Goal: Task Accomplishment & Management: Complete application form

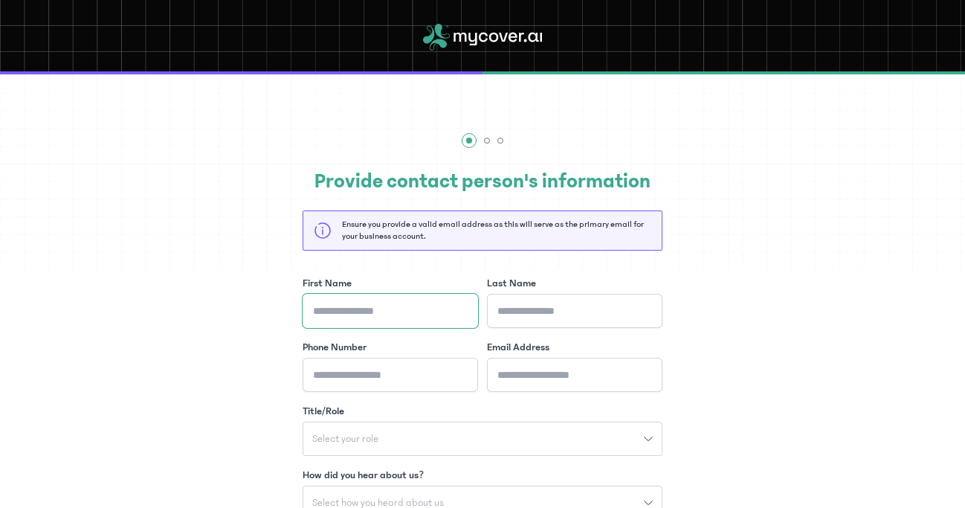
click at [401, 323] on input "First Name" at bounding box center [390, 311] width 175 height 34
type input "********"
type input "*******"
type input "**********"
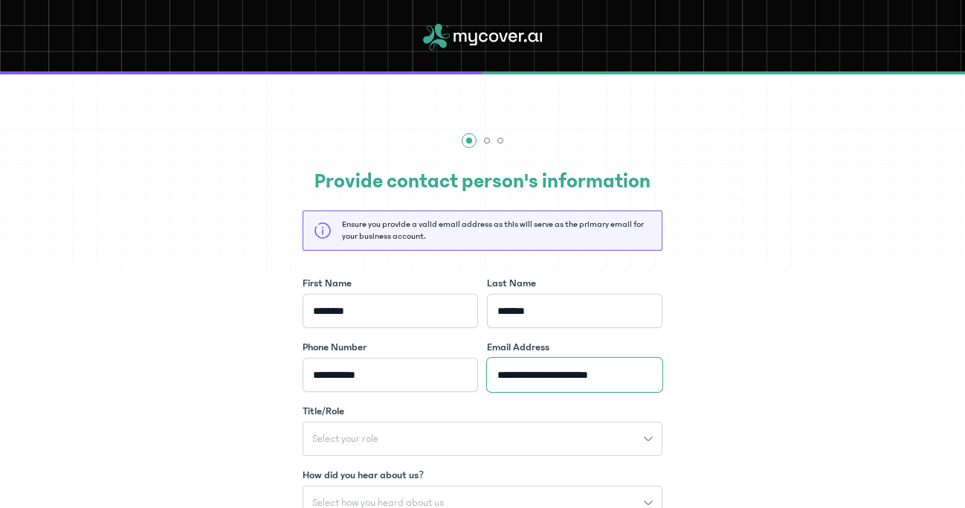
type input "**********"
click at [531, 427] on button "Select your role" at bounding box center [483, 438] width 360 height 34
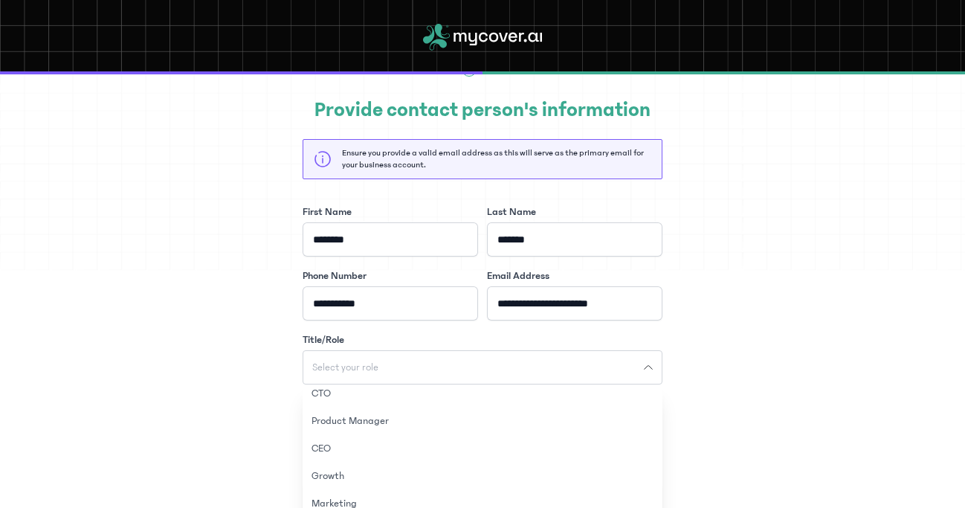
scroll to position [4, 0]
click at [343, 448] on button "CEO" at bounding box center [483, 451] width 360 height 28
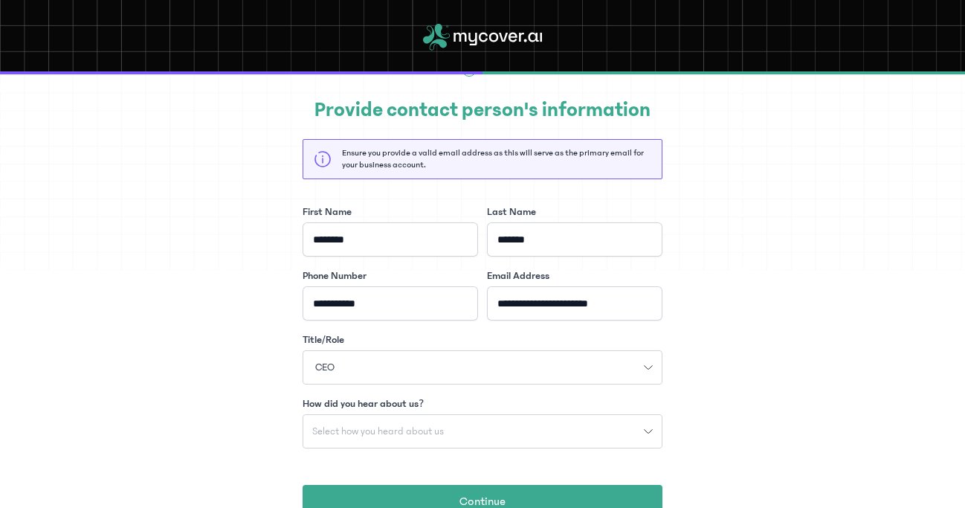
click at [381, 426] on span "Select how you heard about us" at bounding box center [377, 431] width 149 height 10
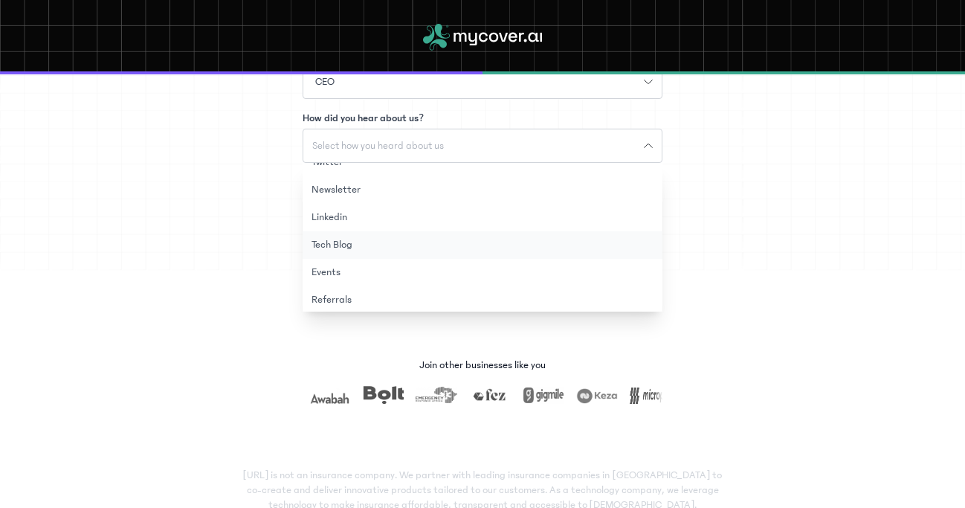
scroll to position [76, 0]
click at [329, 273] on button "Referrals" at bounding box center [483, 268] width 360 height 28
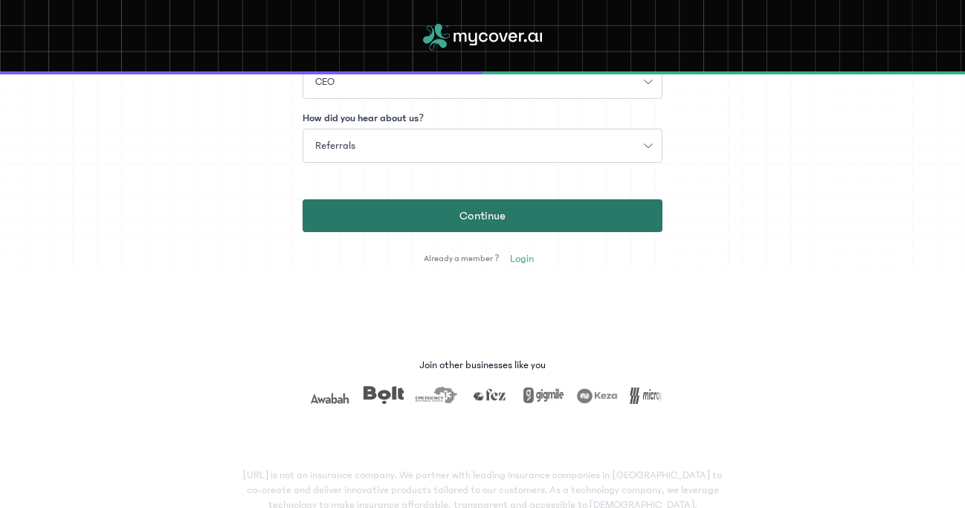
click at [460, 216] on span "Continue" at bounding box center [482, 216] width 46 height 18
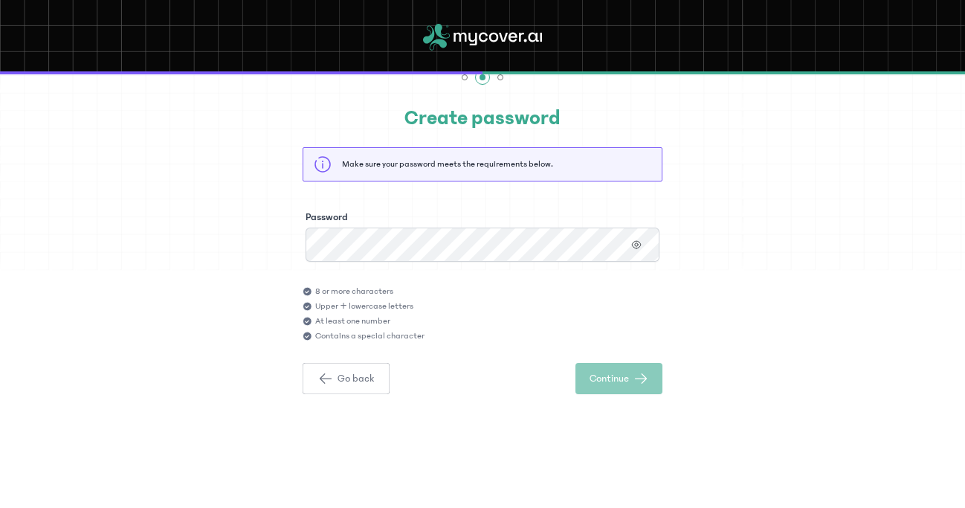
scroll to position [4, 0]
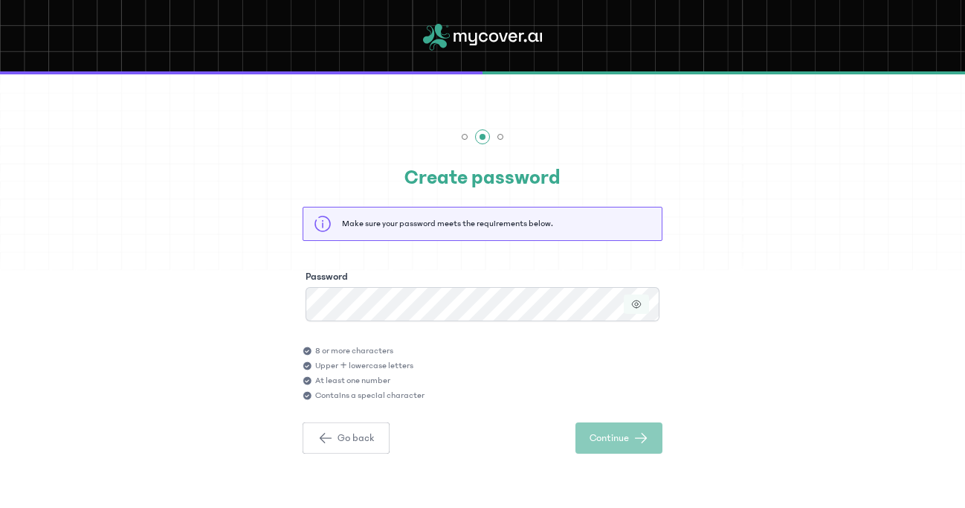
click at [636, 294] on button "button" at bounding box center [636, 303] width 25 height 19
click at [456, 285] on div "Password" at bounding box center [483, 295] width 360 height 58
click at [610, 435] on span "Continue" at bounding box center [608, 437] width 39 height 15
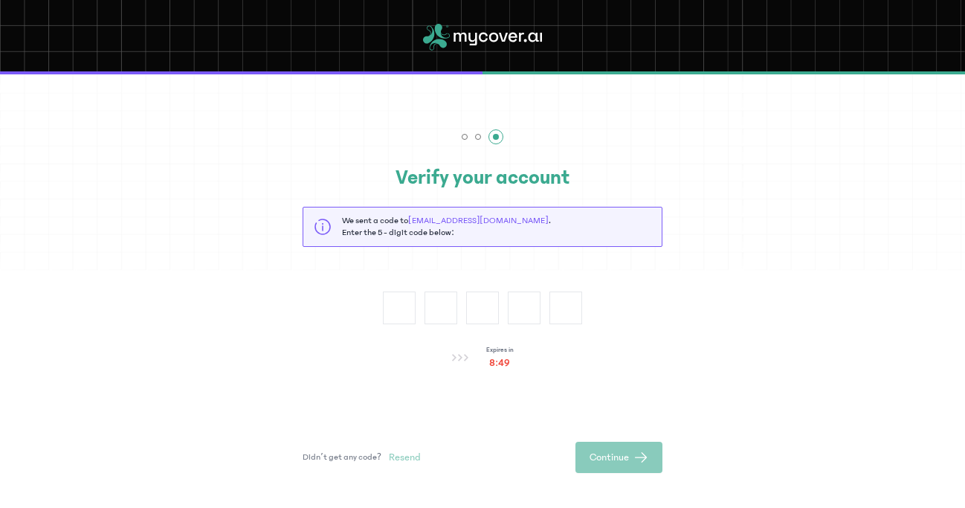
type input "*"
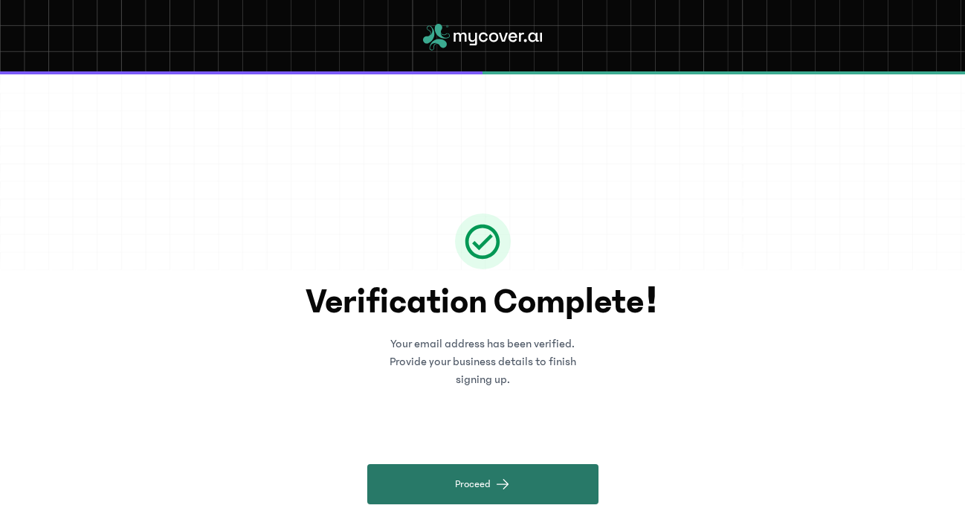
click at [463, 476] on span "Proceed" at bounding box center [473, 483] width 36 height 15
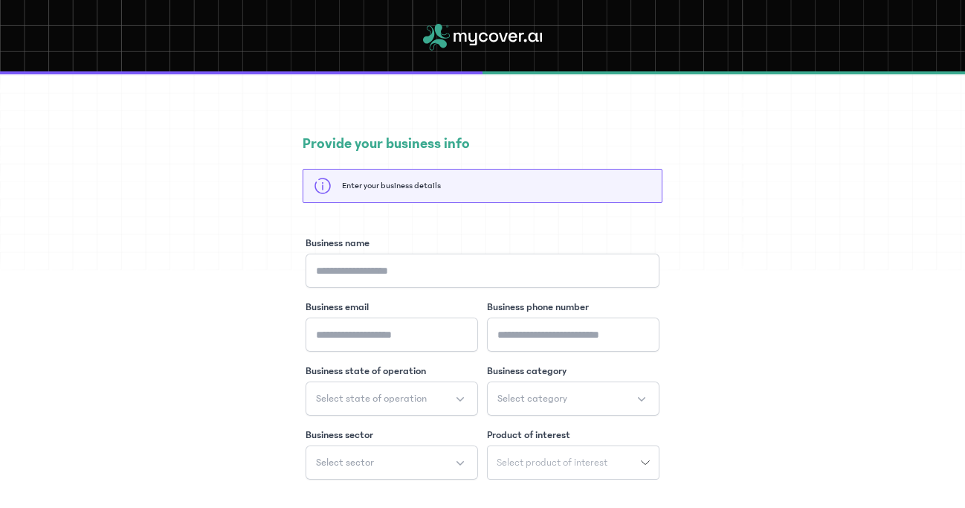
scroll to position [71, 0]
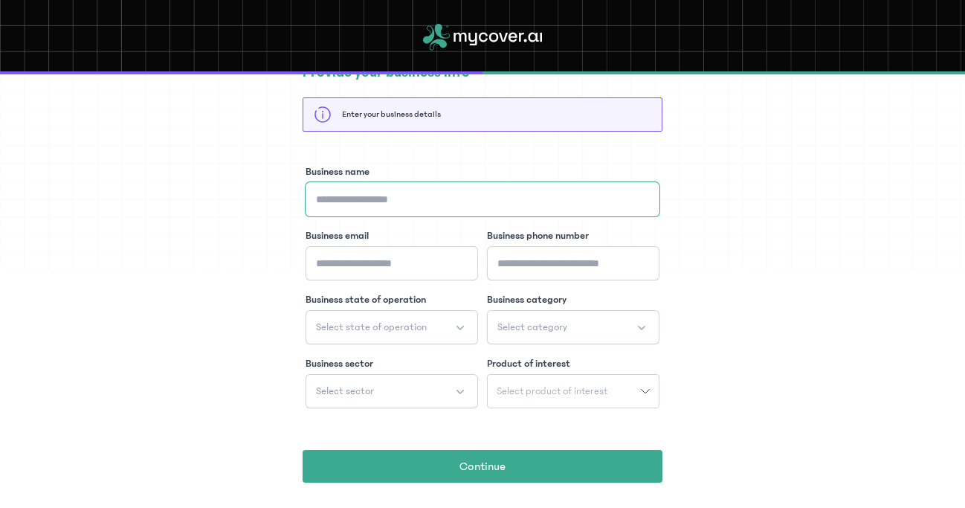
click at [417, 196] on input "Business name" at bounding box center [482, 199] width 354 height 34
type input "**********"
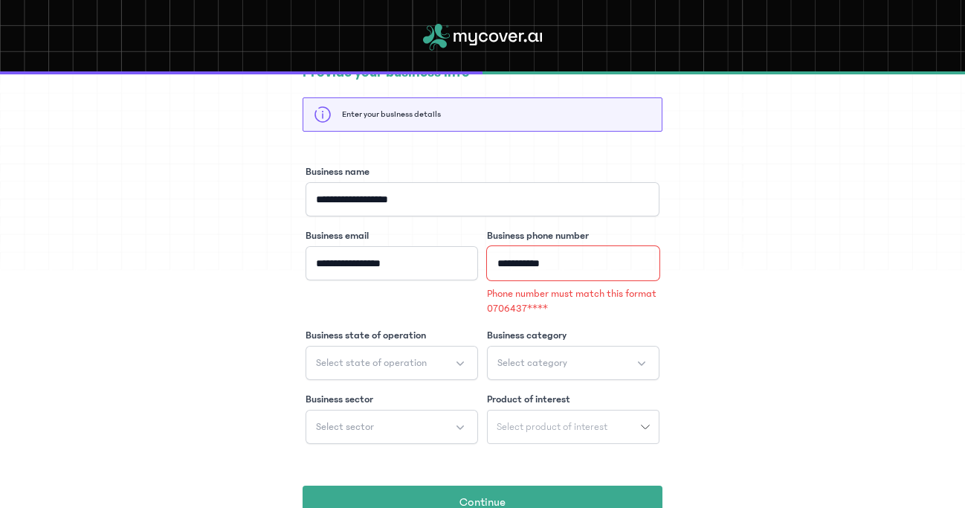
type input "**********"
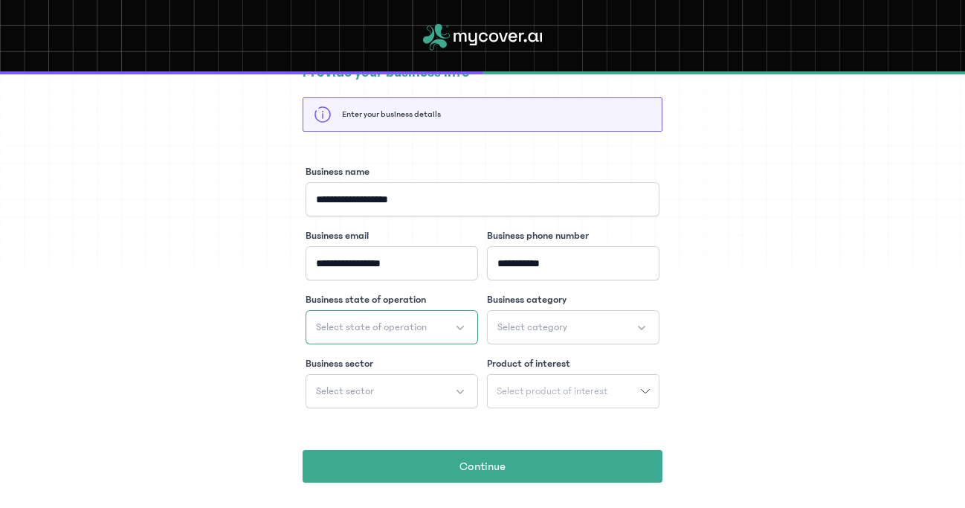
click at [400, 315] on button "Select state of operation" at bounding box center [391, 327] width 172 height 34
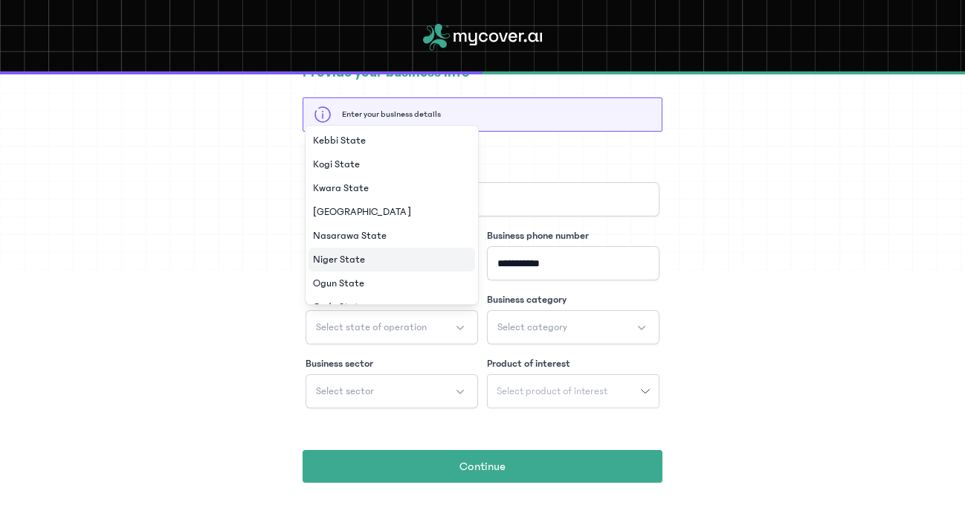
scroll to position [642, 0]
click at [347, 210] on span "Oyo State" at bounding box center [335, 211] width 45 height 15
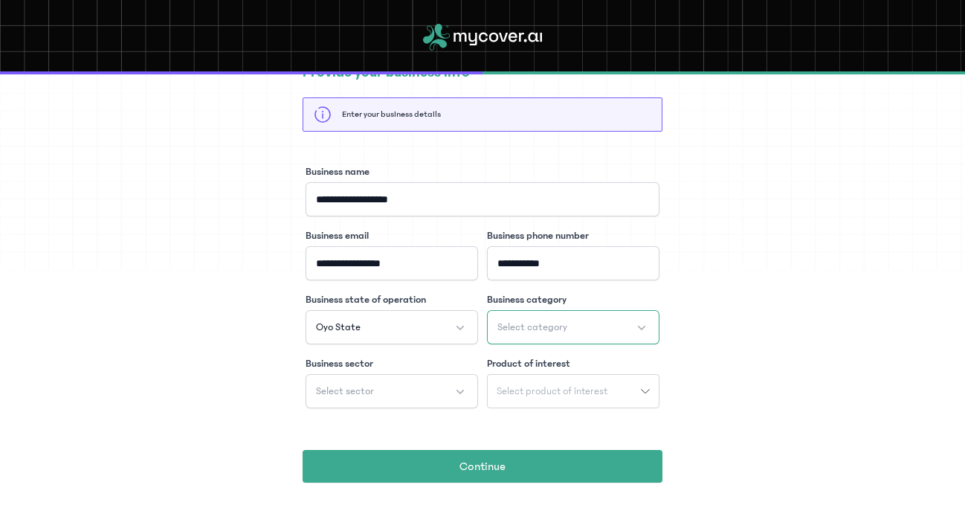
click at [599, 320] on button "Select category" at bounding box center [573, 327] width 172 height 34
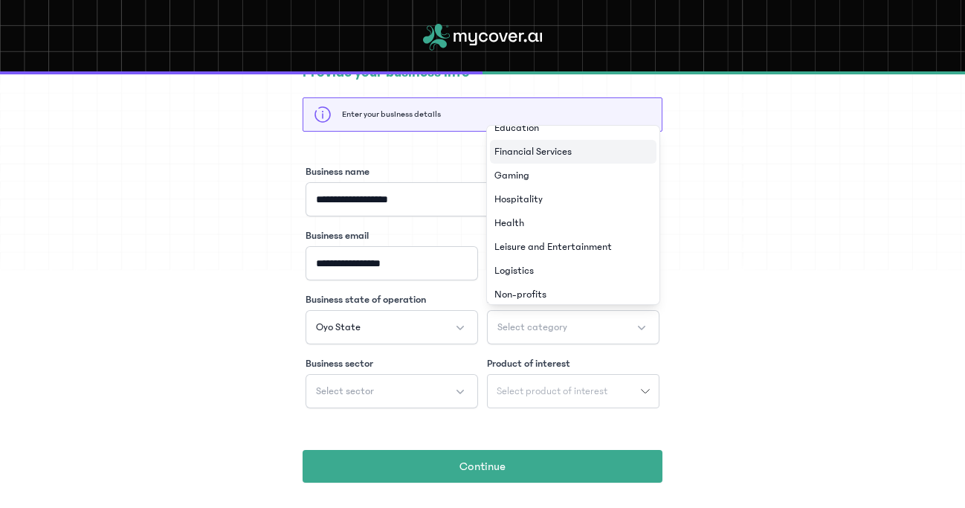
scroll to position [71, 0]
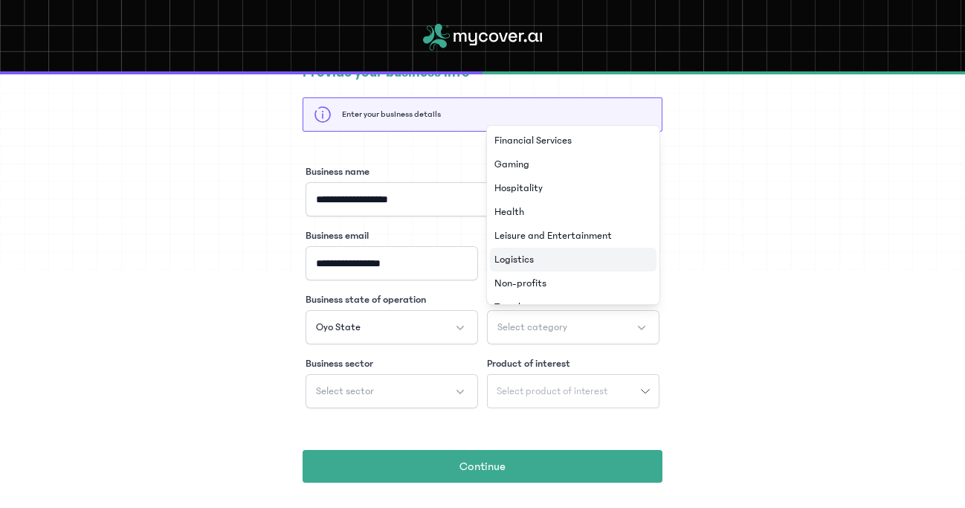
click at [560, 248] on li "Logistics" at bounding box center [573, 260] width 166 height 24
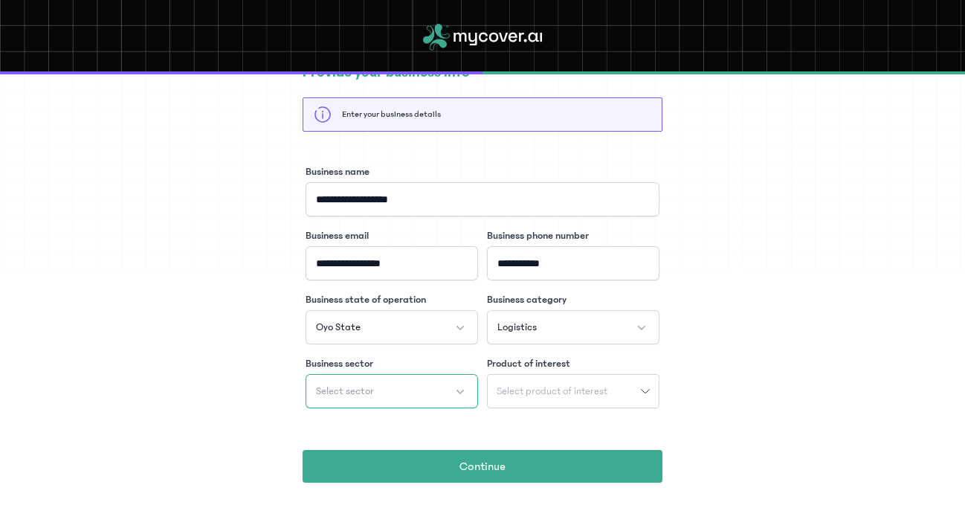
click at [443, 398] on button "Select sector" at bounding box center [391, 391] width 172 height 34
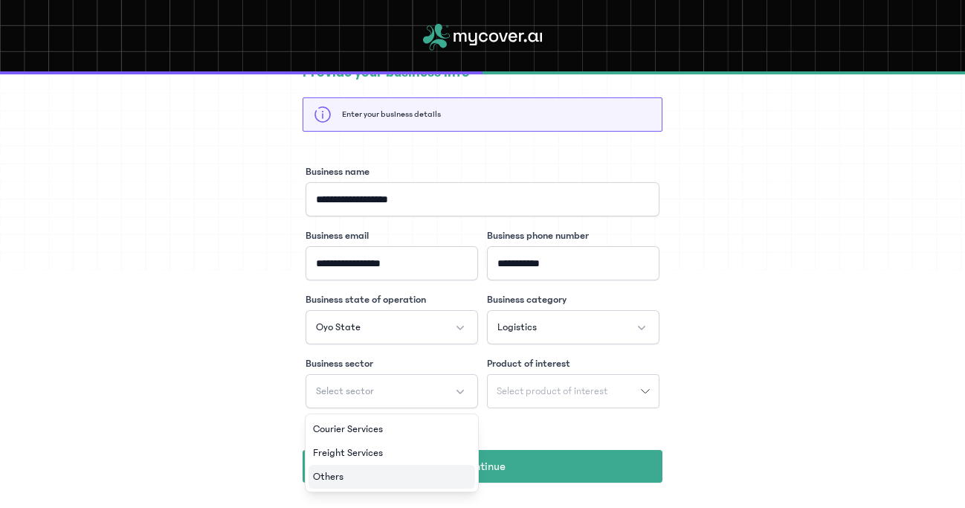
click at [353, 487] on li "Others" at bounding box center [391, 477] width 166 height 24
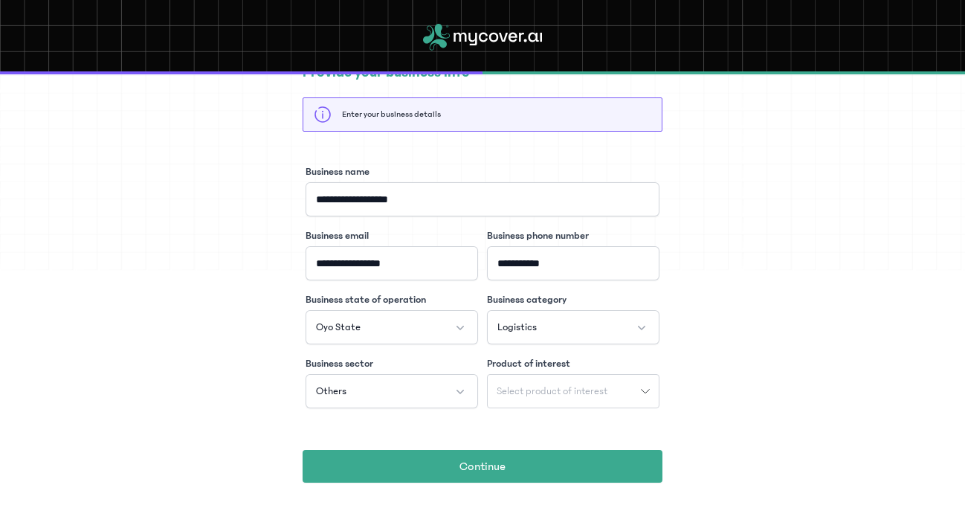
click at [523, 395] on span "Select product of interest" at bounding box center [552, 391] width 129 height 10
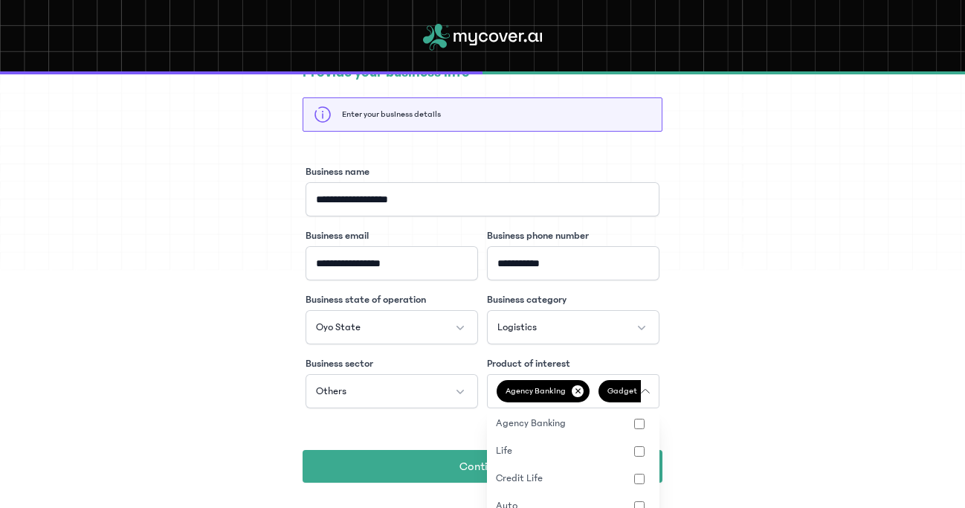
scroll to position [57, 0]
click at [618, 459] on button "Life" at bounding box center [573, 450] width 172 height 28
click at [612, 482] on button "Content" at bounding box center [573, 486] width 172 height 28
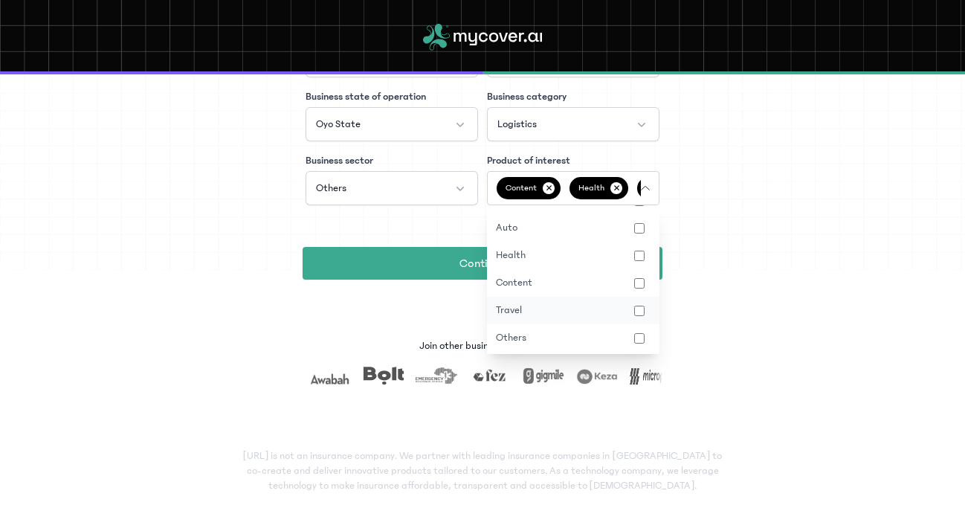
click at [612, 313] on button "Travel" at bounding box center [573, 311] width 172 height 28
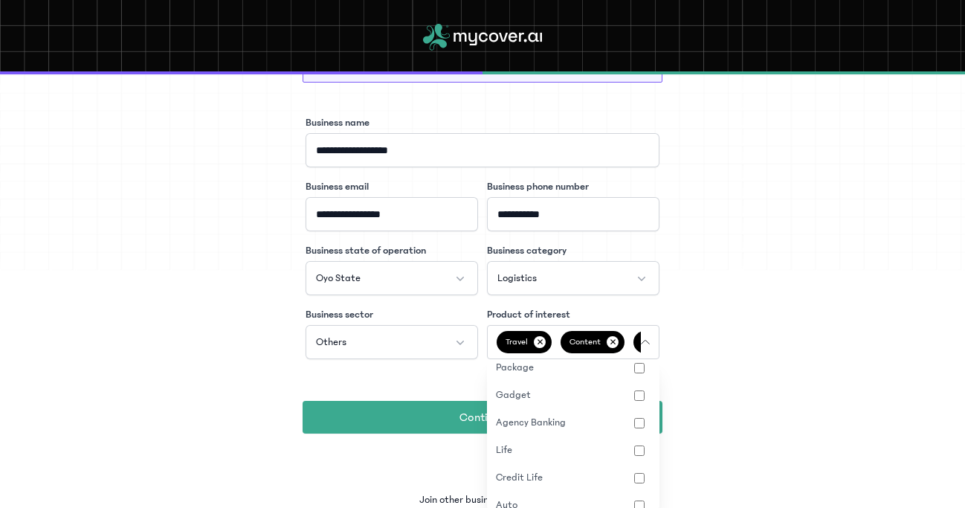
scroll to position [0, 0]
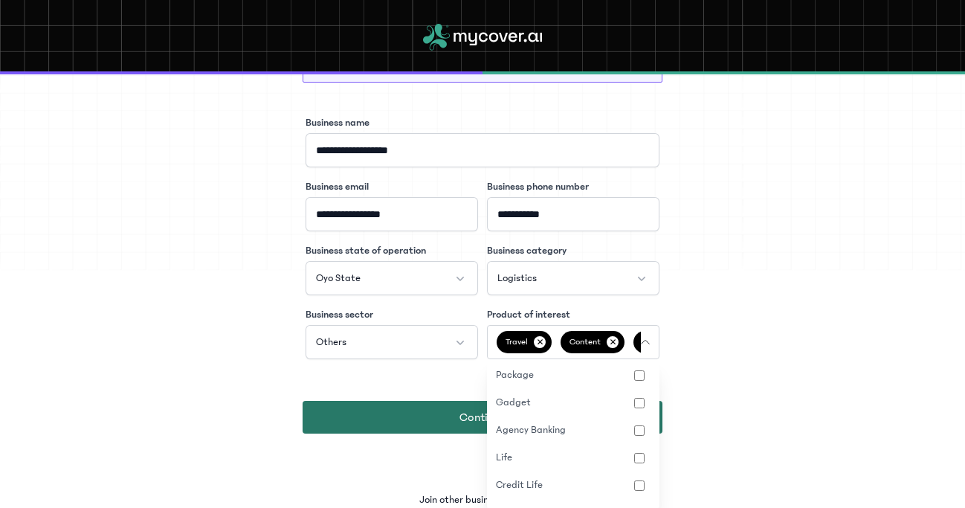
click at [394, 403] on button "Continue" at bounding box center [483, 417] width 360 height 33
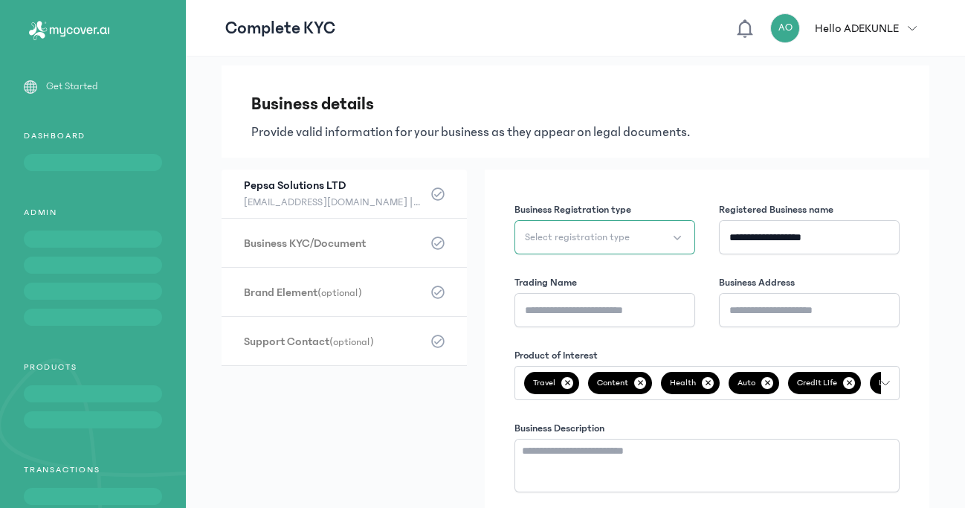
click at [633, 239] on button "Select registration type" at bounding box center [604, 237] width 181 height 34
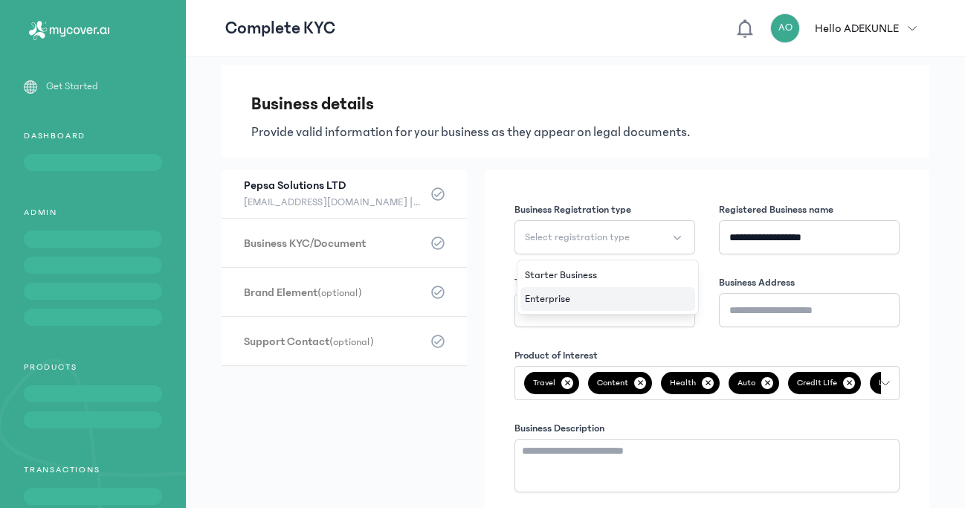
click at [590, 300] on li "Enterprise" at bounding box center [607, 299] width 175 height 24
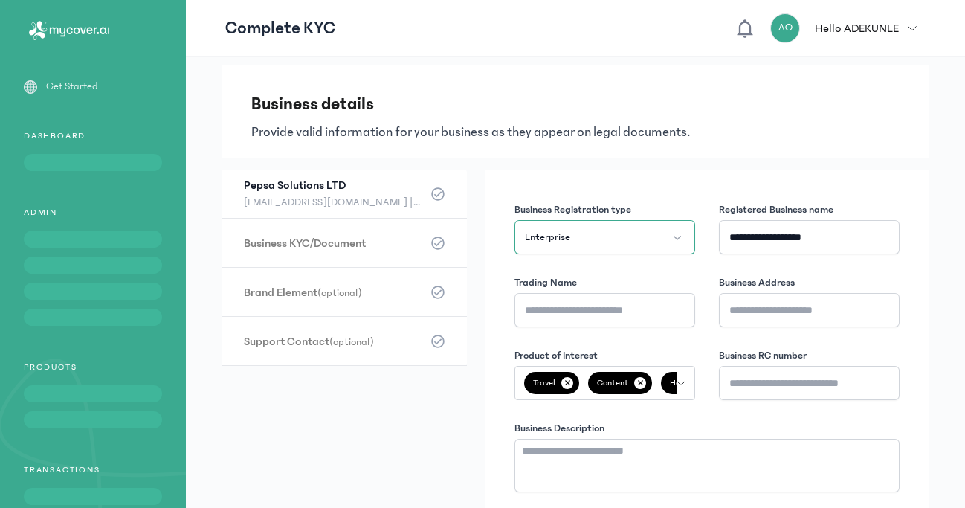
click at [636, 229] on button "Enterprise" at bounding box center [604, 237] width 181 height 34
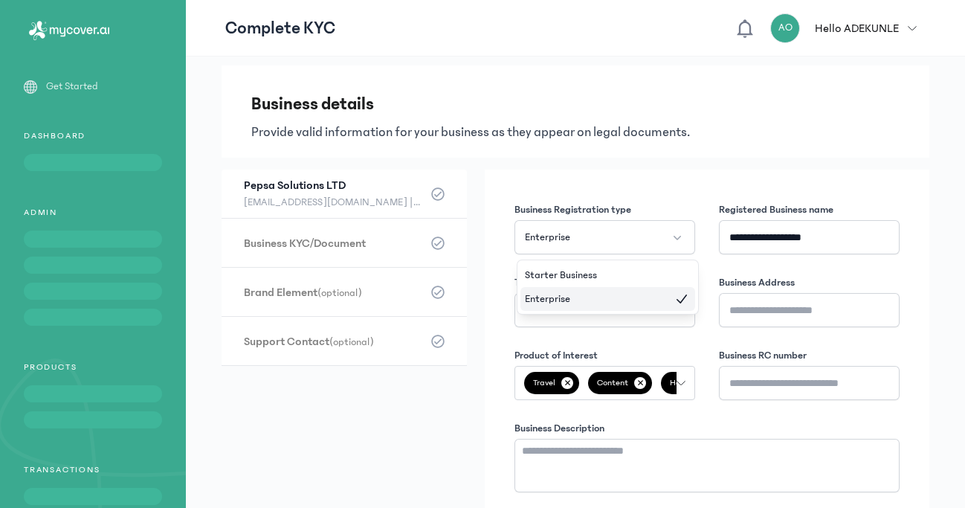
click at [665, 190] on div "**********" at bounding box center [707, 417] width 444 height 497
click at [609, 315] on input "Trading Name" at bounding box center [604, 310] width 181 height 34
type input "*****"
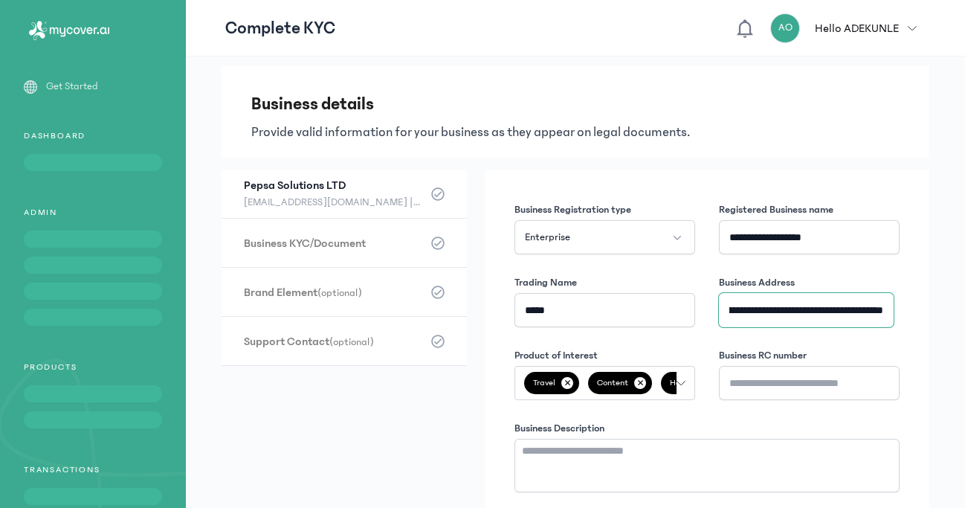
scroll to position [0, 43]
type input "**********"
click at [747, 384] on input "Business RC number" at bounding box center [809, 383] width 181 height 34
paste input "*******"
type input "*******"
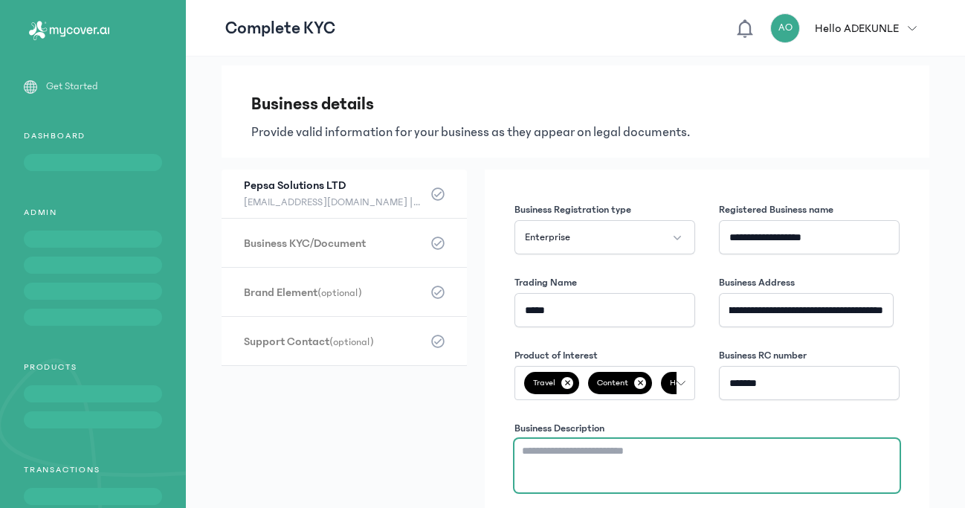
click at [587, 471] on textarea "Business Description" at bounding box center [706, 466] width 385 height 54
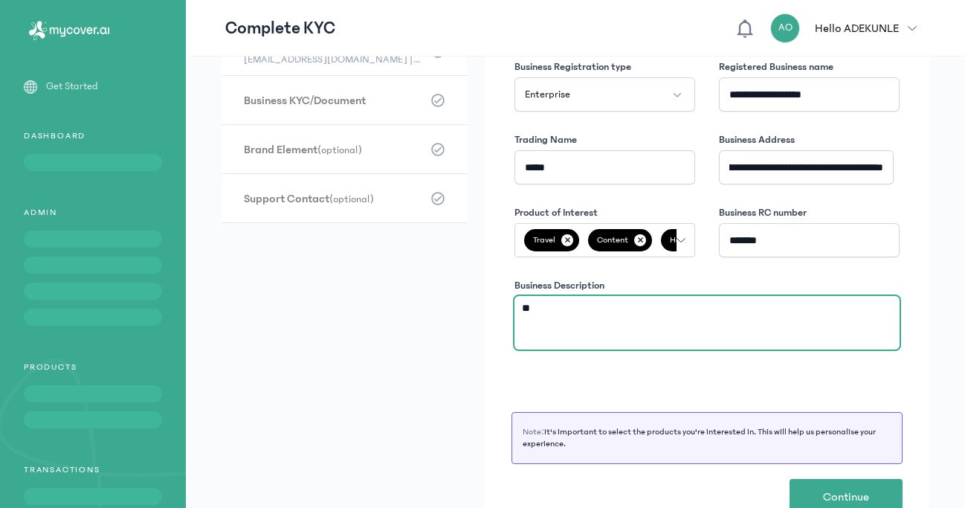
type textarea "*"
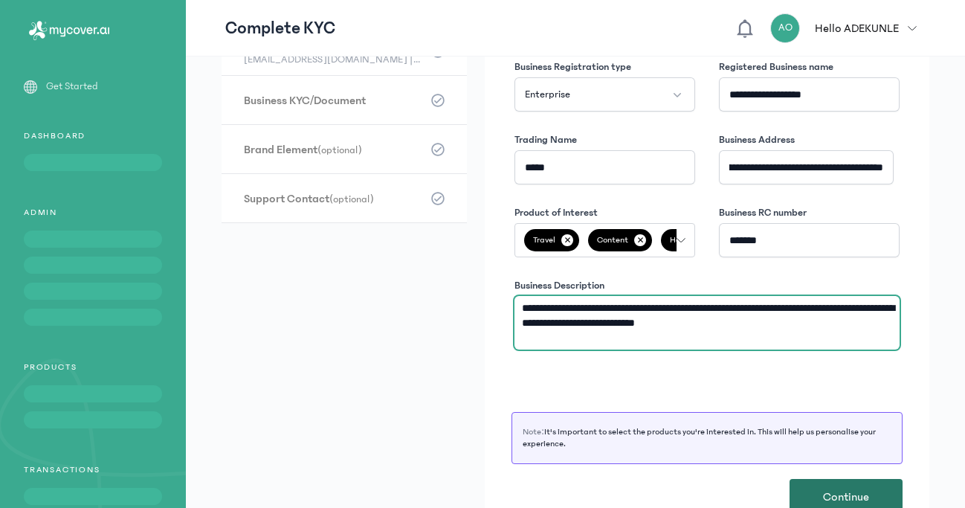
type textarea "**********"
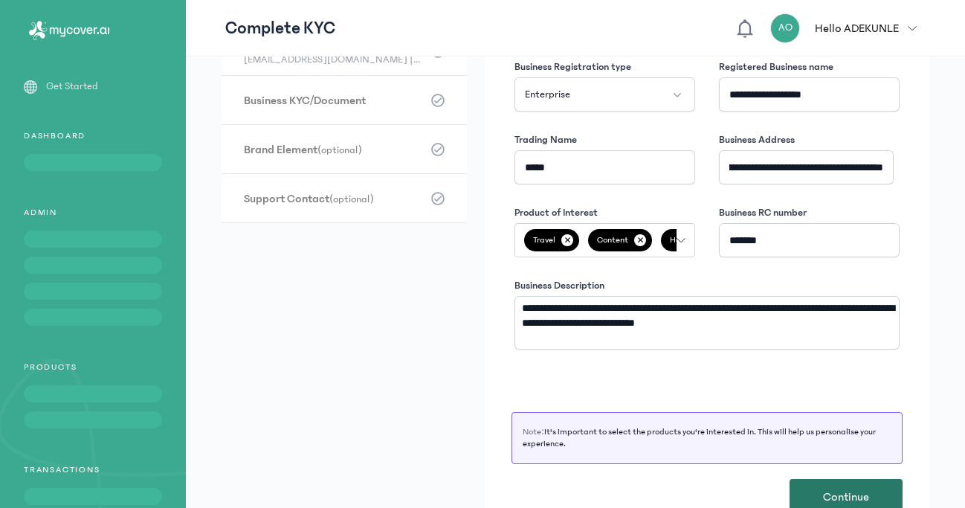
click at [854, 496] on span "Continue" at bounding box center [846, 497] width 46 height 18
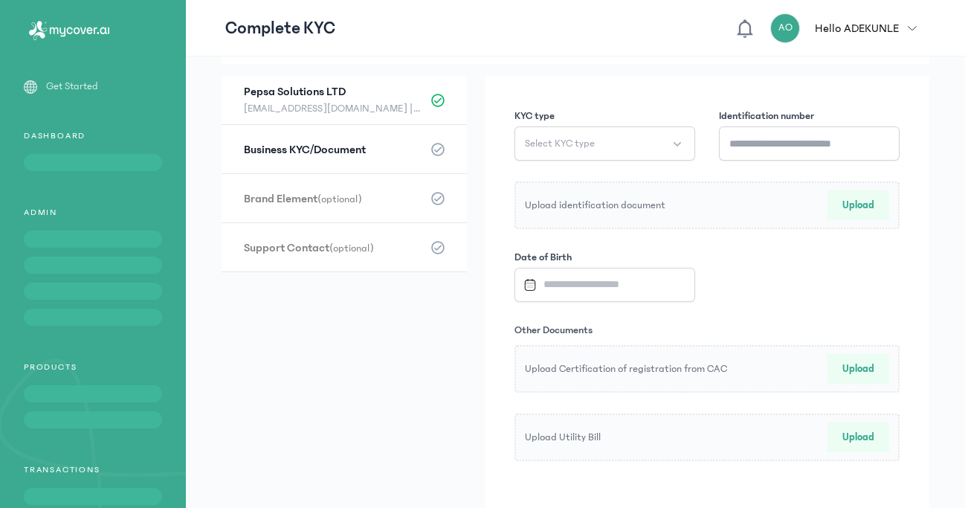
scroll to position [0, 0]
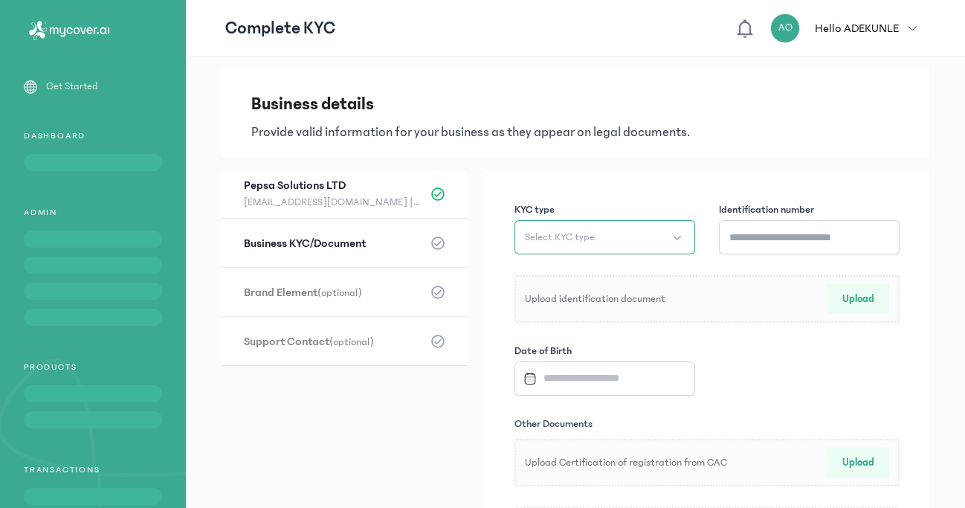
click at [673, 233] on button "Select KYC type" at bounding box center [604, 237] width 181 height 34
click at [563, 297] on li "NIN" at bounding box center [604, 299] width 175 height 24
click at [768, 236] on input "Identification number" at bounding box center [809, 237] width 181 height 34
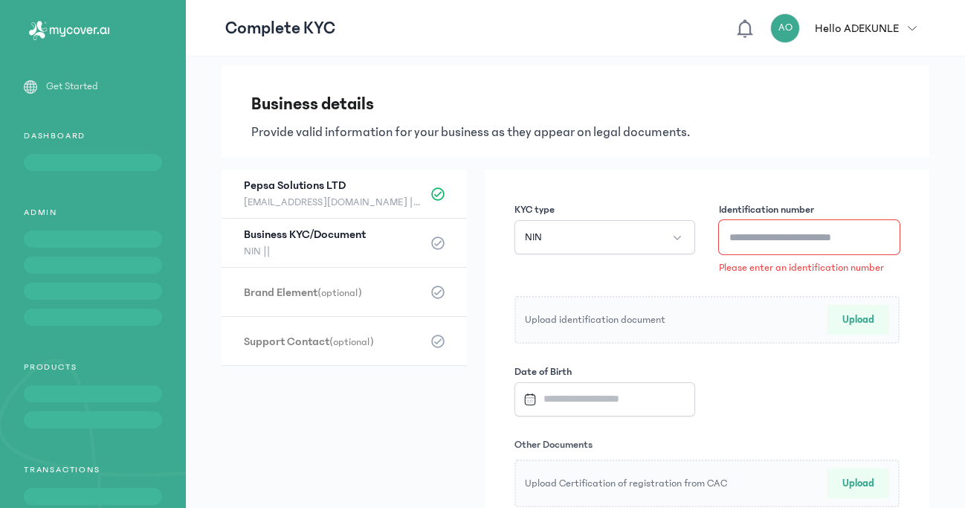
click at [755, 237] on input "Identification number" at bounding box center [809, 237] width 181 height 34
paste input "**********"
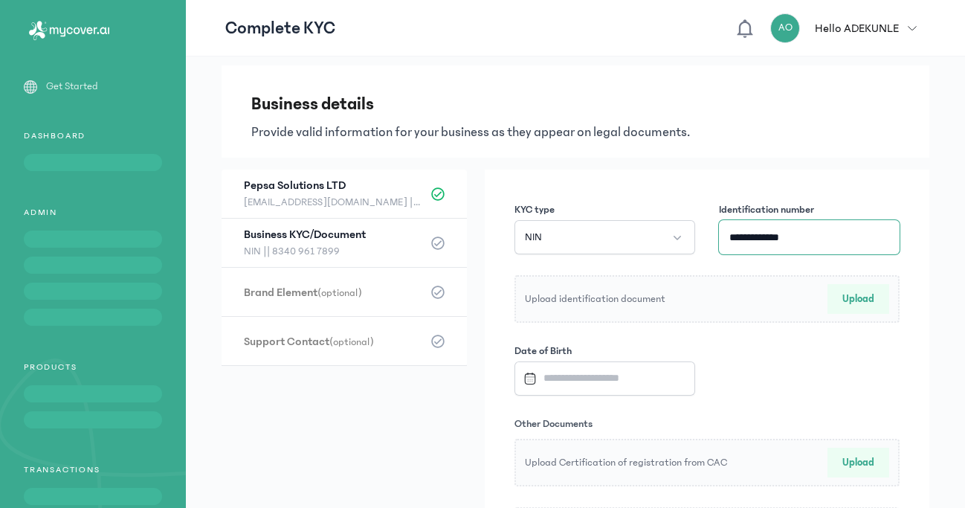
click at [751, 235] on input "**********" at bounding box center [809, 237] width 181 height 34
type input "**********"
click at [838, 299] on button "Upload" at bounding box center [858, 299] width 62 height 30
click at [585, 379] on input "Datepicker input" at bounding box center [600, 378] width 166 height 32
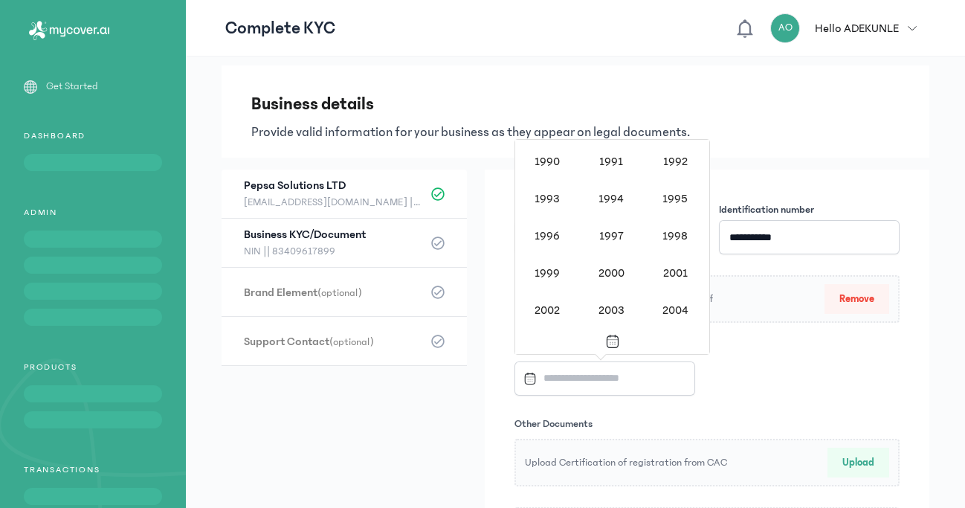
scroll to position [1057, 0]
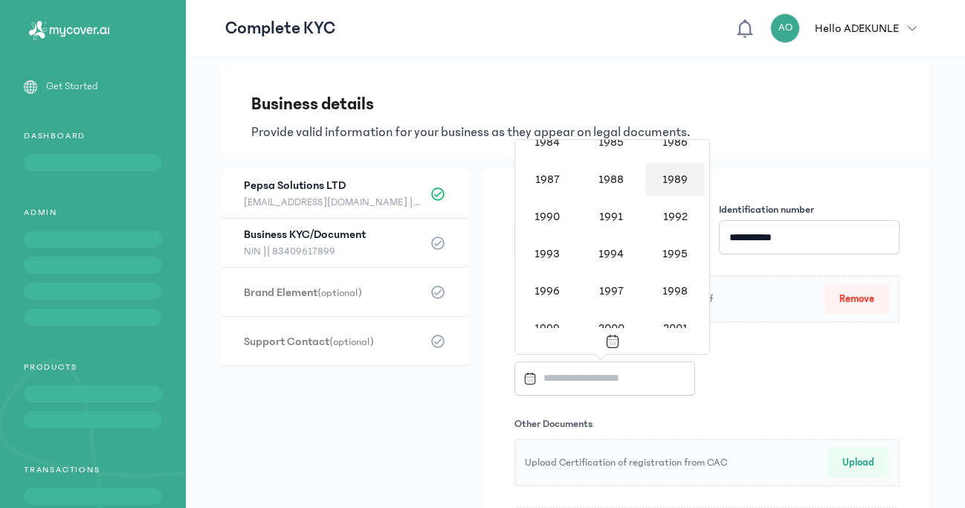
click at [667, 177] on div "1989" at bounding box center [674, 179] width 59 height 33
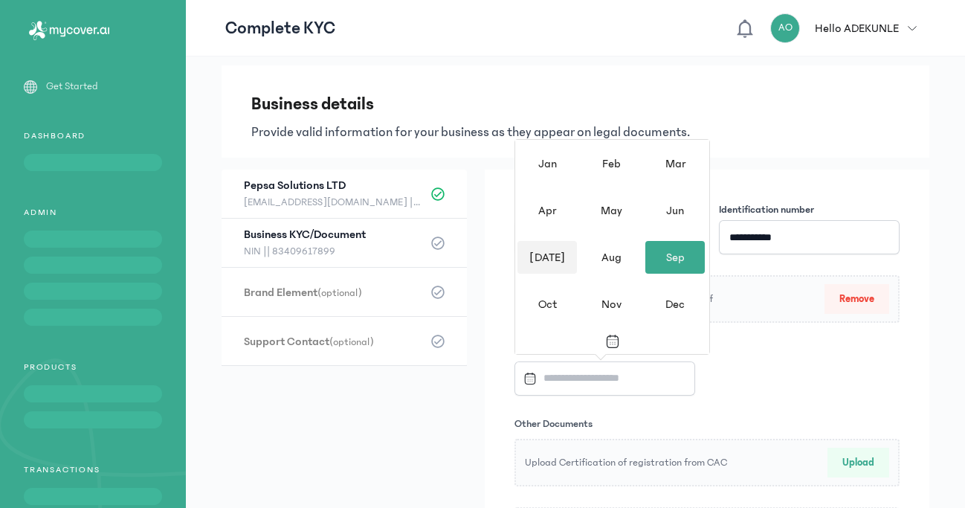
click at [561, 252] on div "[DATE]" at bounding box center [546, 257] width 59 height 33
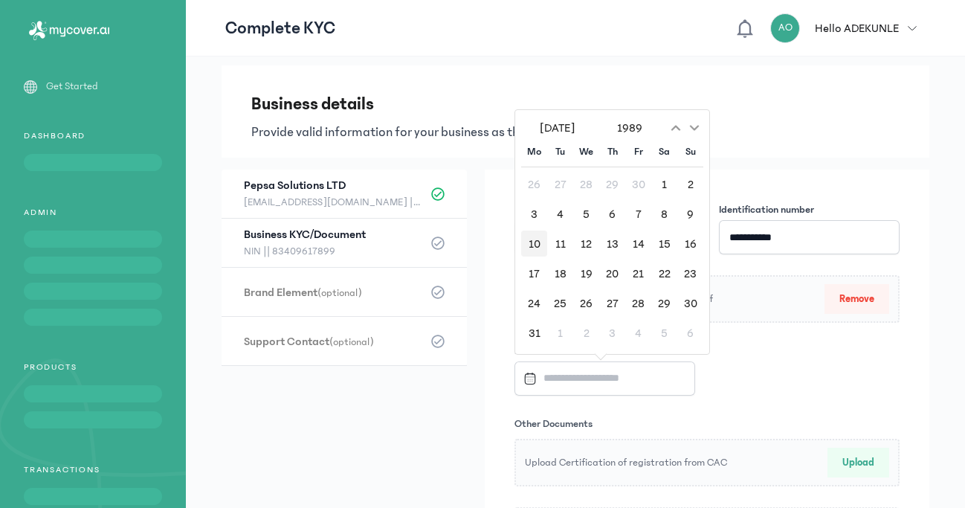
click at [538, 247] on div "10" at bounding box center [534, 243] width 26 height 26
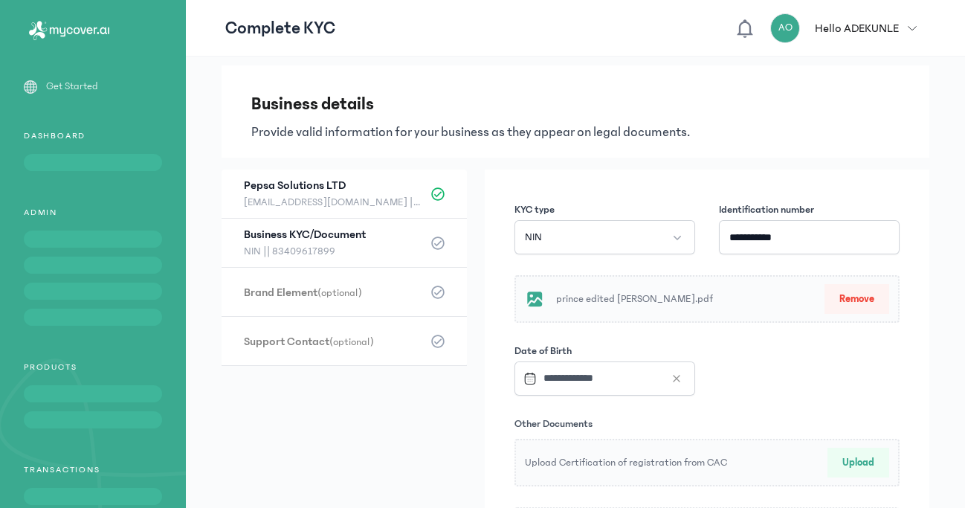
type input "**********"
click at [764, 378] on div "**********" at bounding box center [706, 378] width 391 height 358
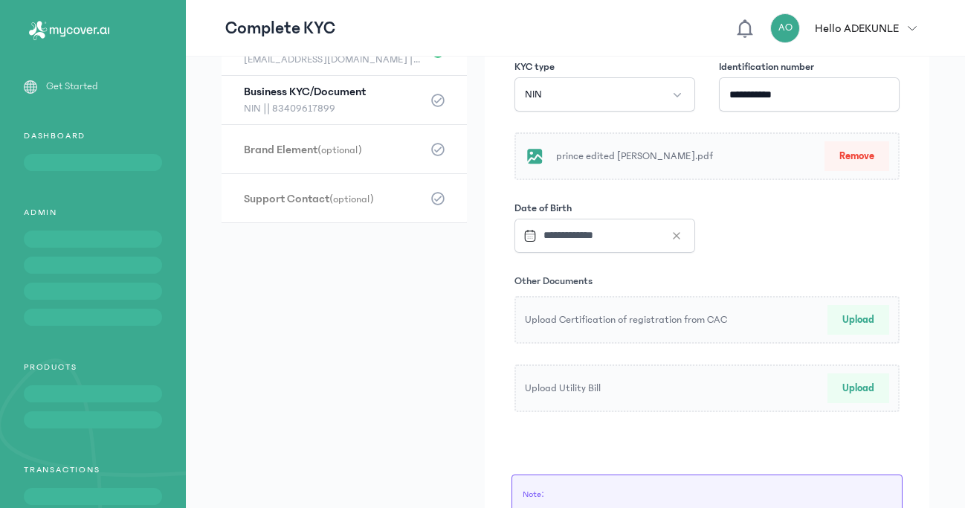
click at [844, 322] on button "Upload" at bounding box center [858, 320] width 62 height 30
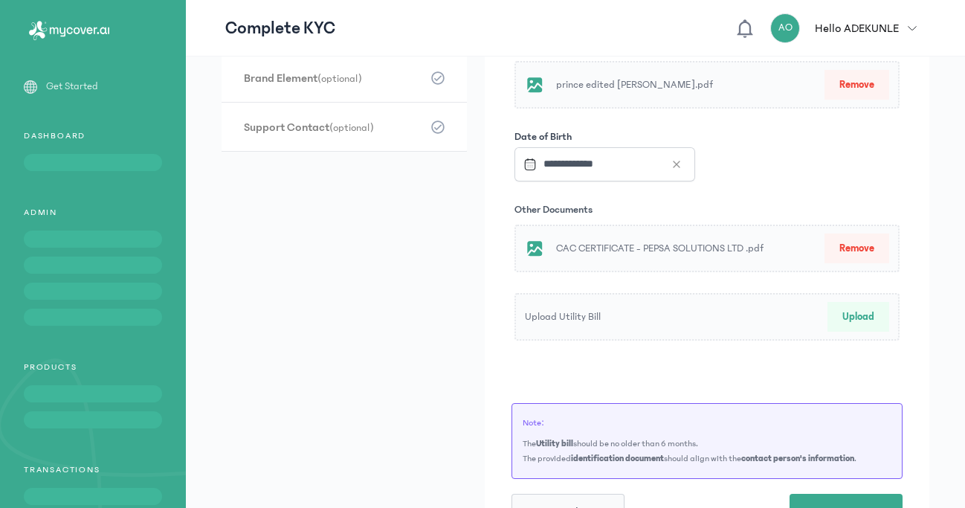
click at [845, 314] on button "Upload" at bounding box center [858, 317] width 62 height 30
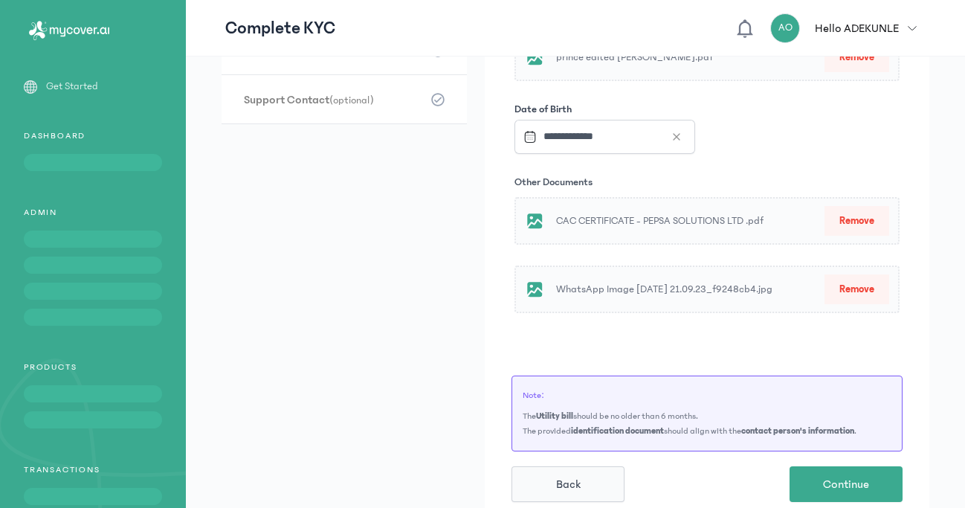
scroll to position [253, 0]
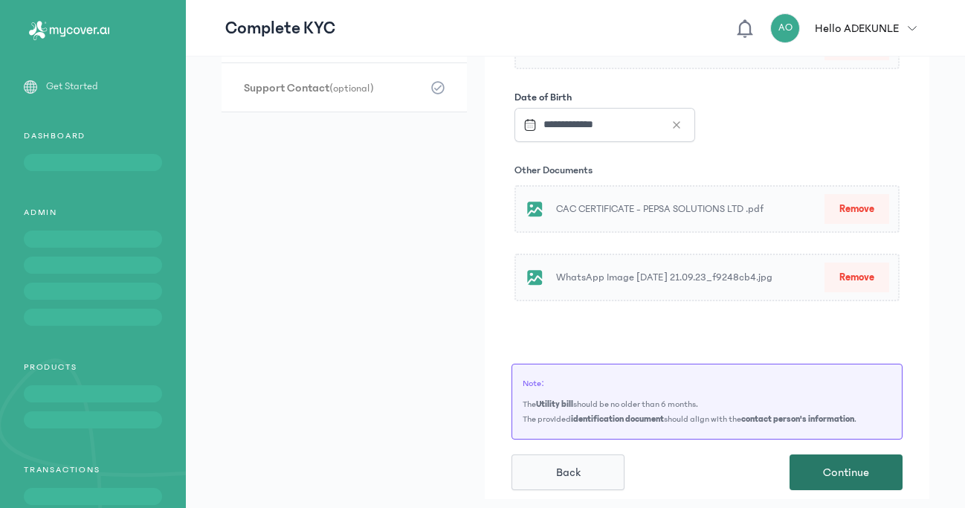
click at [859, 476] on button "Continue" at bounding box center [845, 472] width 113 height 36
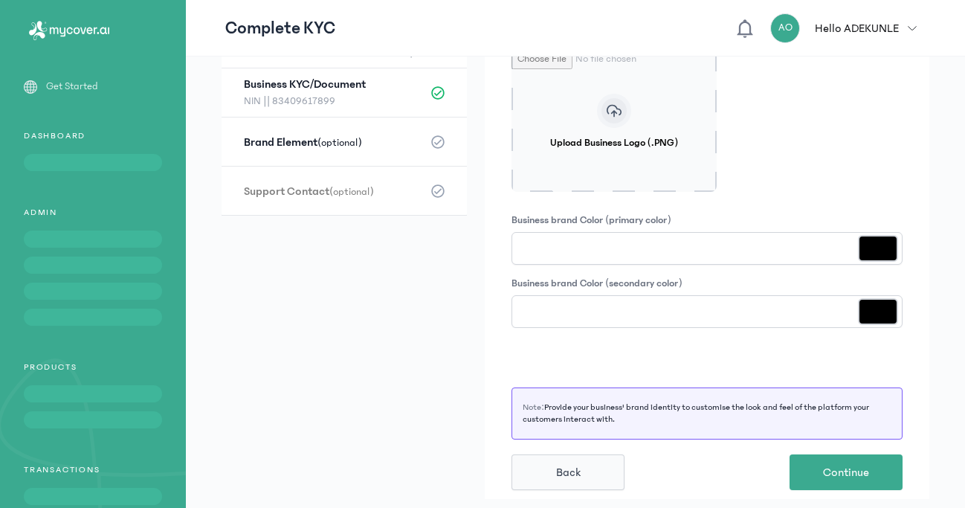
scroll to position [0, 0]
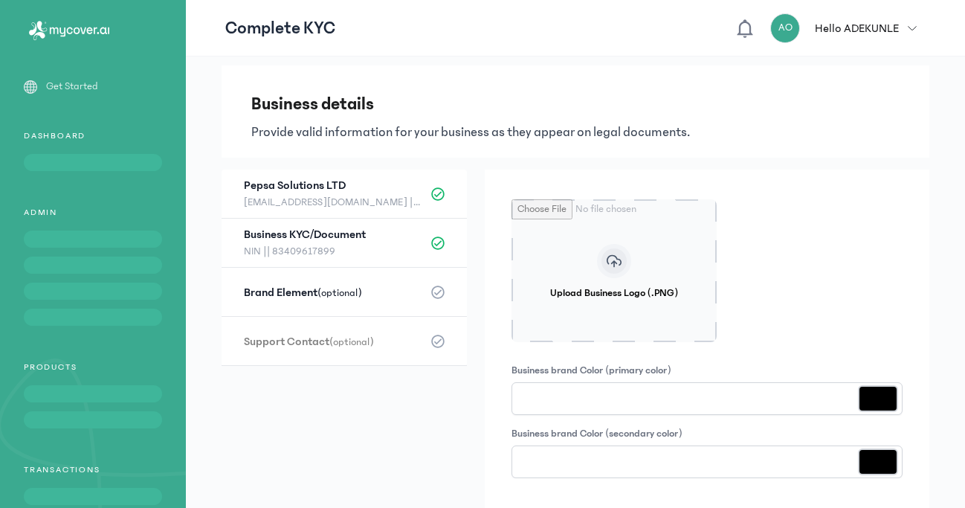
click at [619, 282] on input "Upload Business Logo (.PNG)" at bounding box center [613, 270] width 205 height 143
type input "**********"
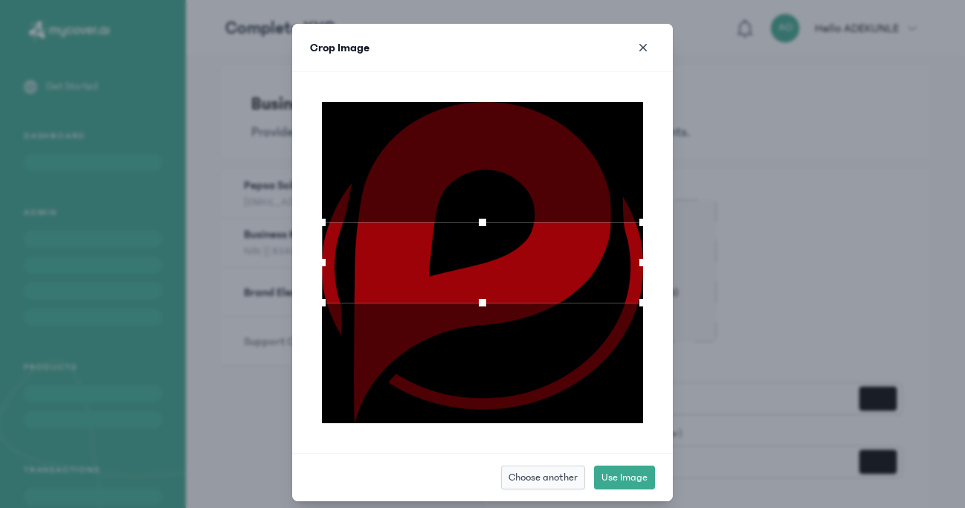
drag, startPoint x: 473, startPoint y: 305, endPoint x: 465, endPoint y: 341, distance: 37.5
click at [465, 341] on div at bounding box center [482, 262] width 321 height 321
click at [549, 479] on span "Choose another" at bounding box center [542, 477] width 69 height 15
type input "**********"
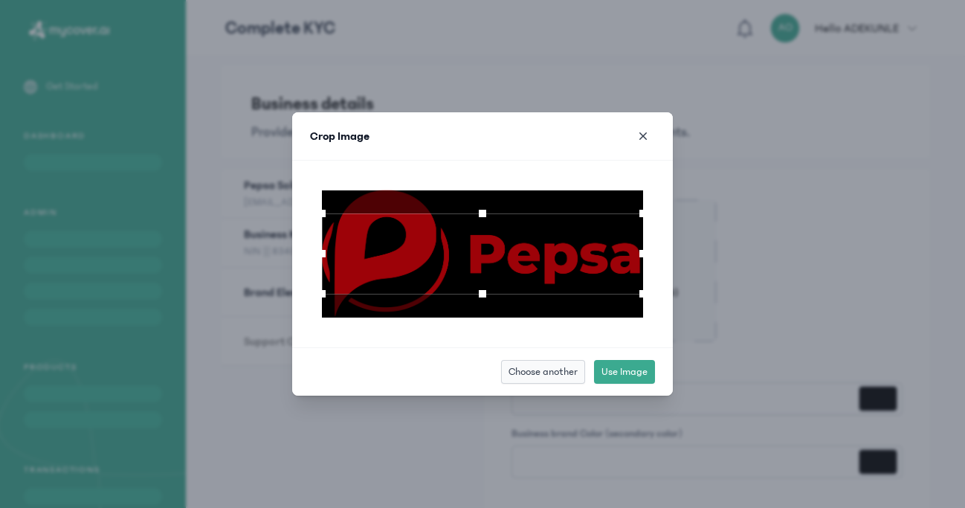
drag, startPoint x: 641, startPoint y: 298, endPoint x: 649, endPoint y: 305, distance: 10.6
click at [649, 305] on div at bounding box center [643, 293] width 22 height 22
drag, startPoint x: 641, startPoint y: 292, endPoint x: 673, endPoint y: 324, distance: 45.2
click at [673, 324] on div "Crop Image Choose another Use Image" at bounding box center [482, 254] width 965 height 508
click at [617, 379] on button "Use Image" at bounding box center [624, 372] width 61 height 24
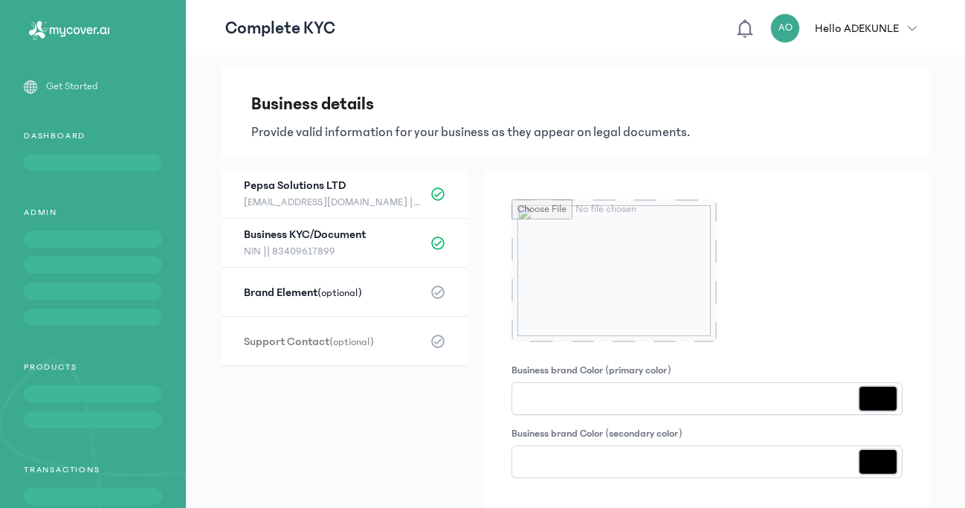
type input "*******"
click at [859, 390] on input "*******" at bounding box center [877, 398] width 43 height 33
type input "*******"
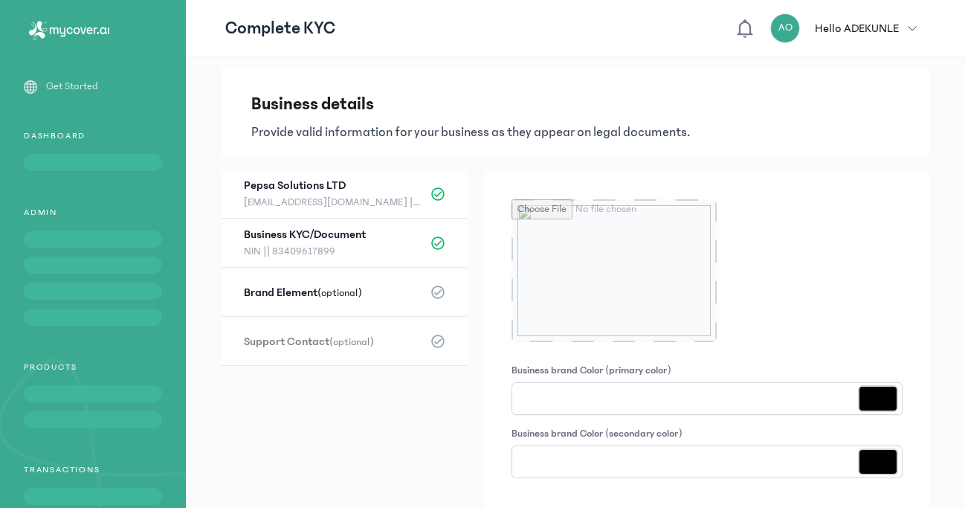
type input "*******"
click at [858, 456] on input "*******" at bounding box center [877, 461] width 43 height 33
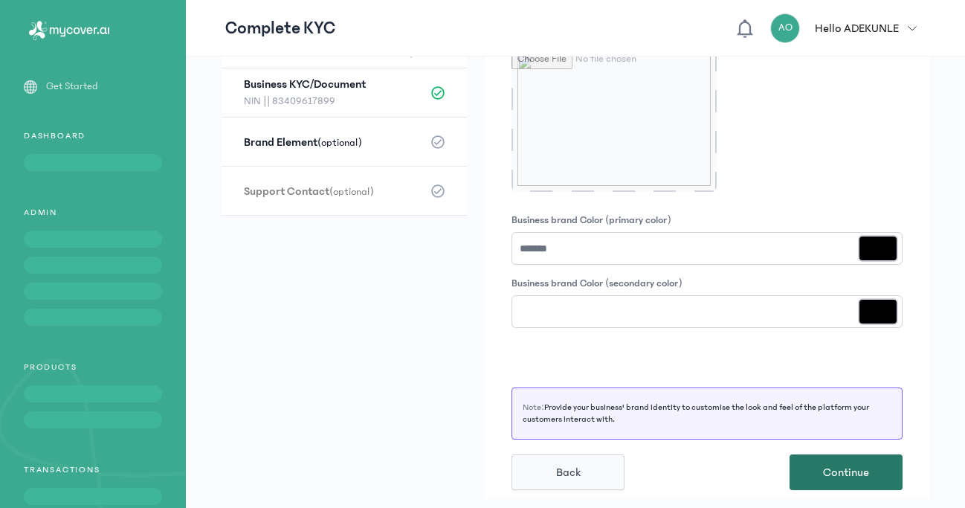
click at [847, 468] on span "Continue" at bounding box center [846, 472] width 46 height 18
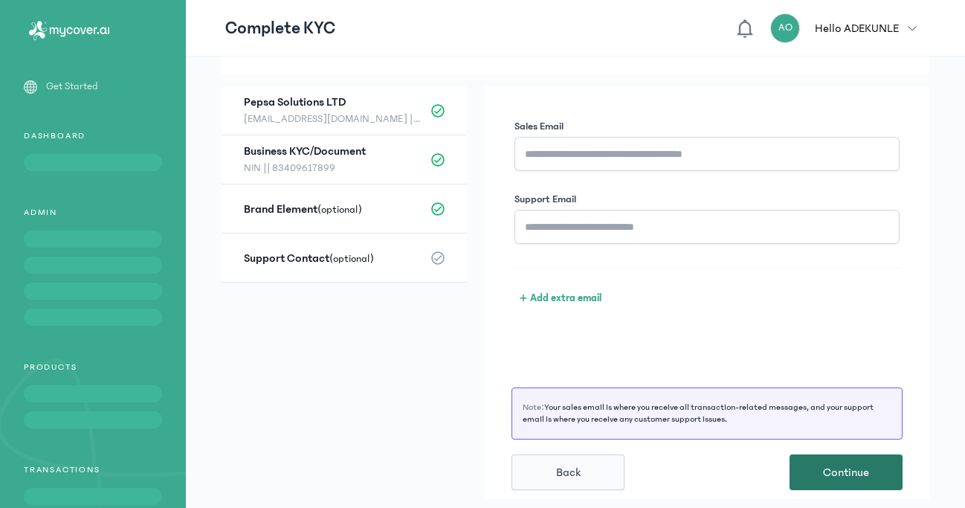
scroll to position [83, 0]
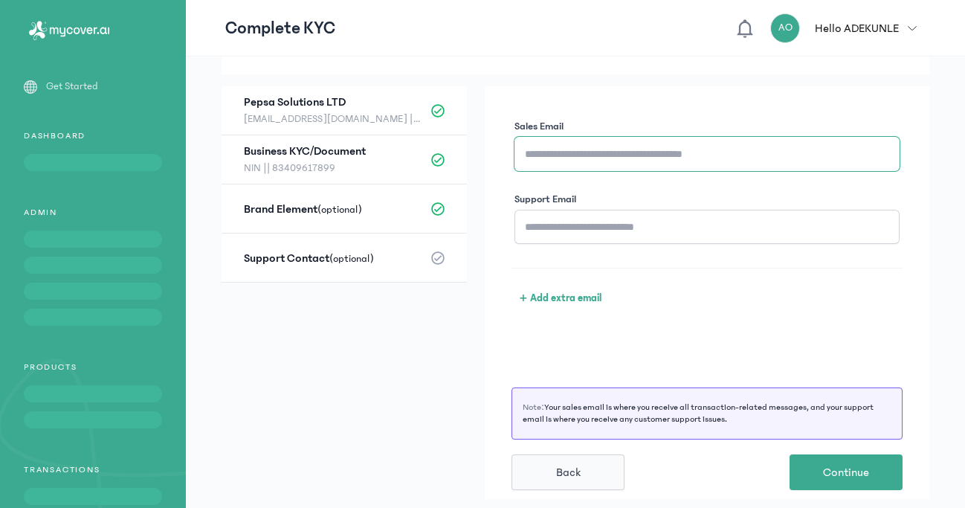
click at [541, 142] on input "Sales Email" at bounding box center [706, 154] width 385 height 34
type input "**********"
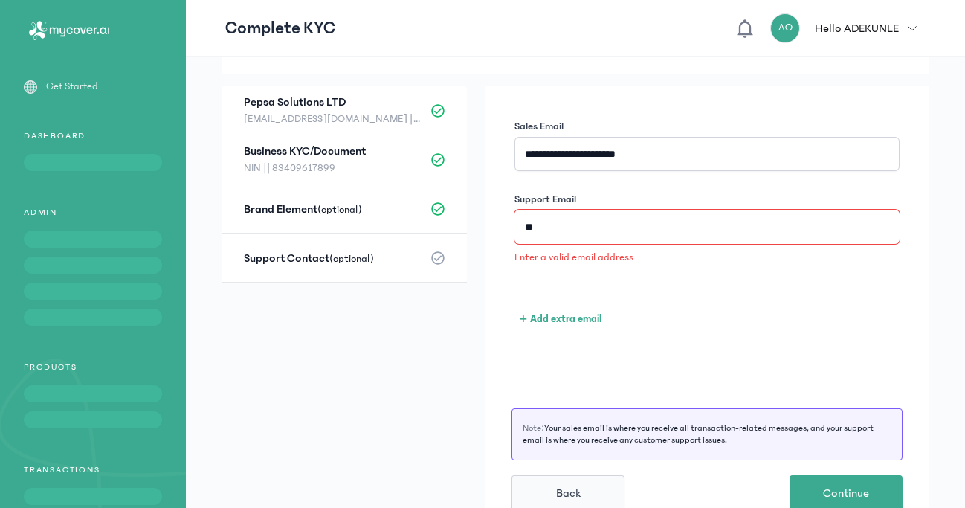
type input "*"
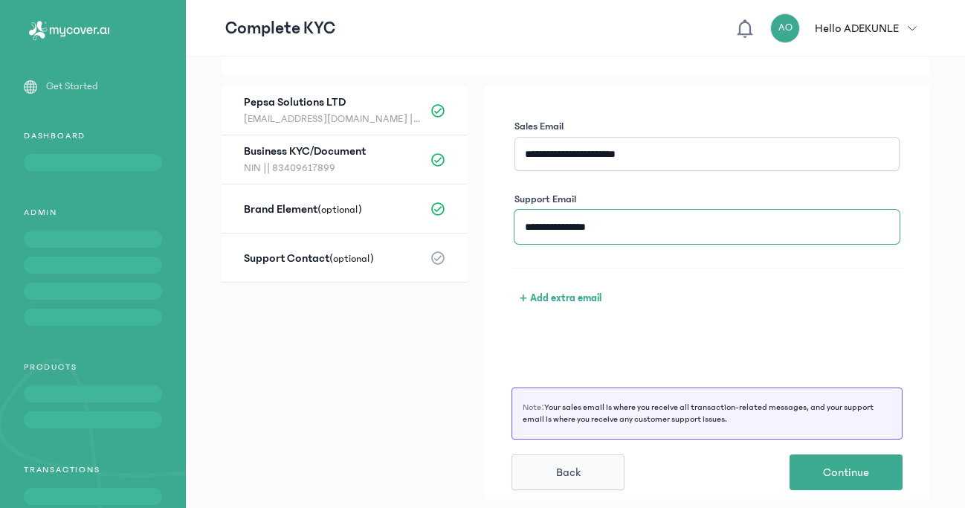
type input "**********"
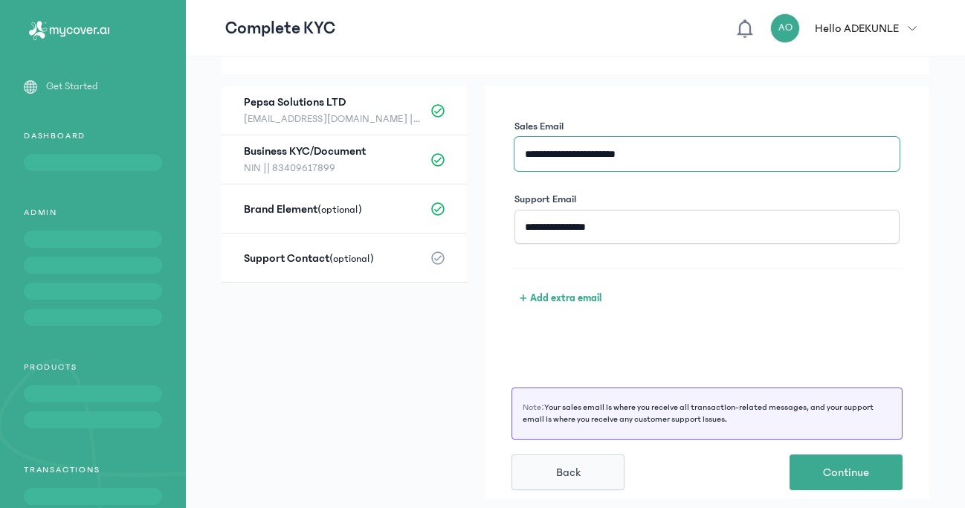
drag, startPoint x: 653, startPoint y: 159, endPoint x: 439, endPoint y: 127, distance: 216.4
click at [514, 137] on input "**********" at bounding box center [706, 154] width 385 height 34
paste input "text"
type input "**********"
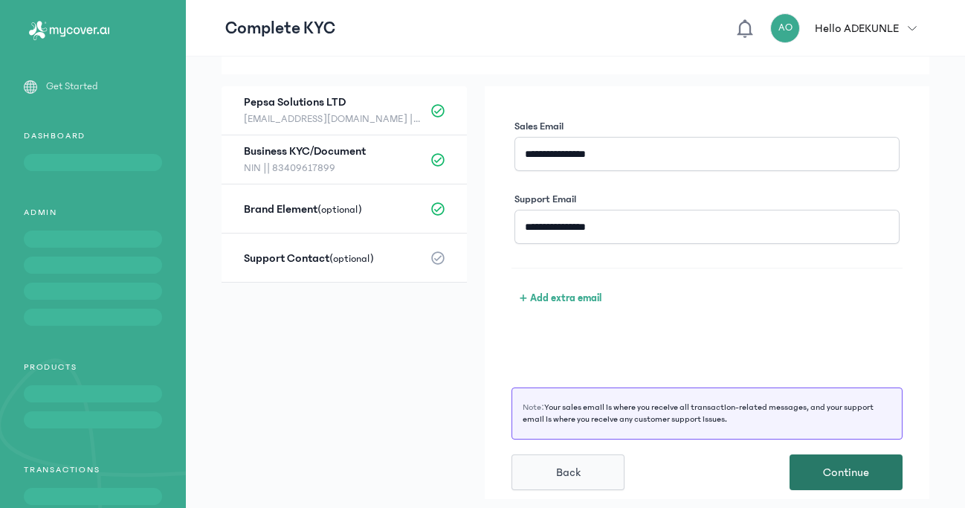
click at [806, 471] on button "Continue" at bounding box center [845, 472] width 113 height 36
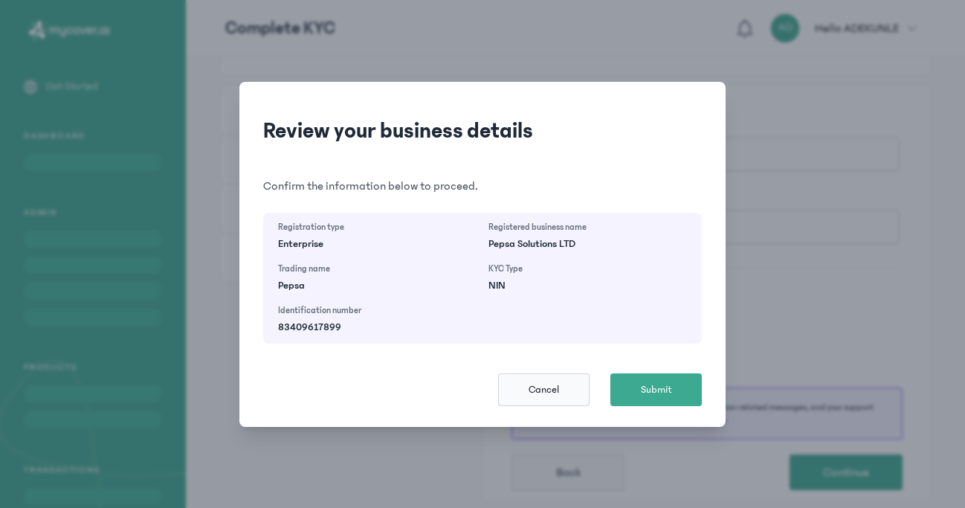
click at [554, 392] on span "Cancel" at bounding box center [543, 389] width 30 height 15
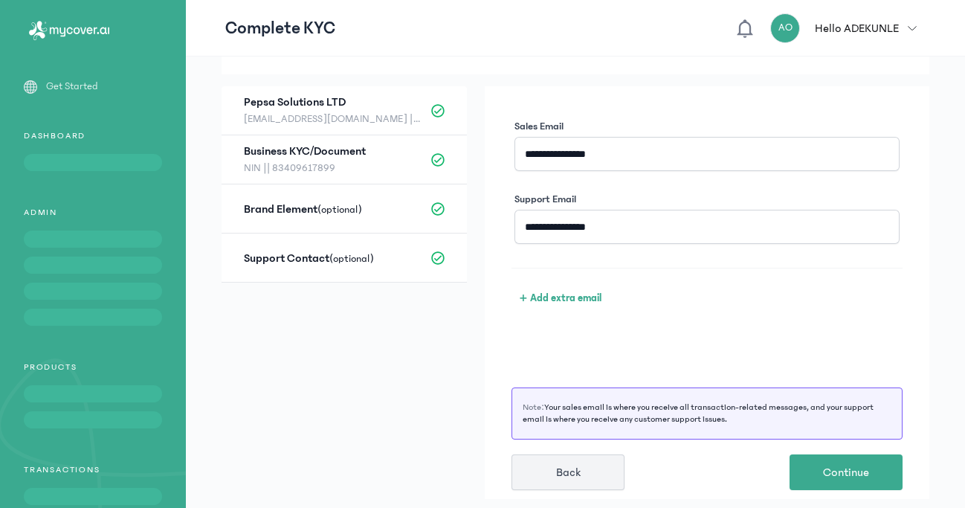
click at [569, 460] on button "Back" at bounding box center [567, 472] width 113 height 36
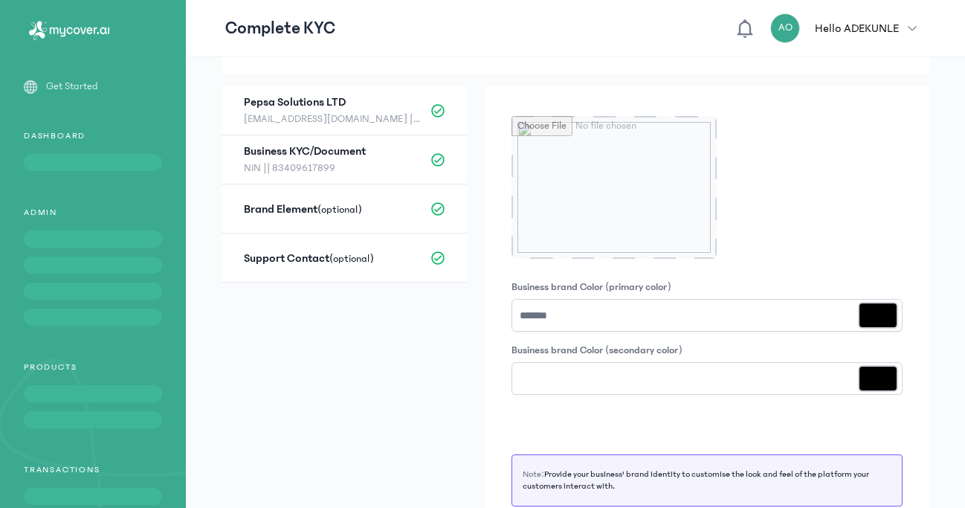
scroll to position [150, 0]
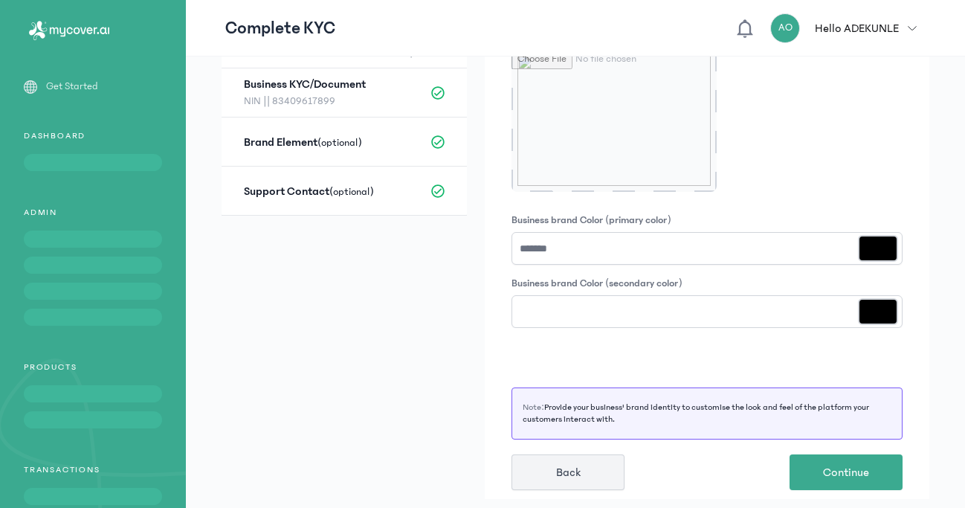
click at [543, 468] on button "Back" at bounding box center [567, 472] width 113 height 36
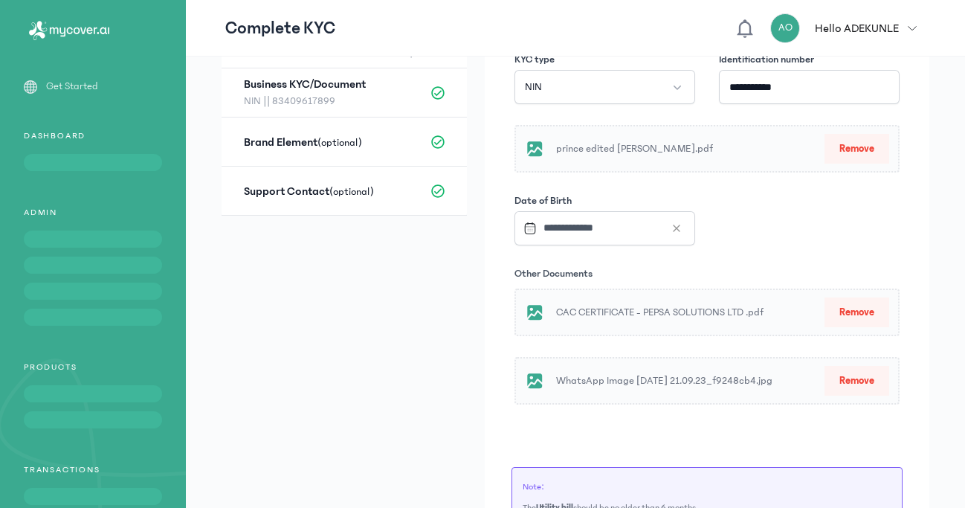
scroll to position [0, 0]
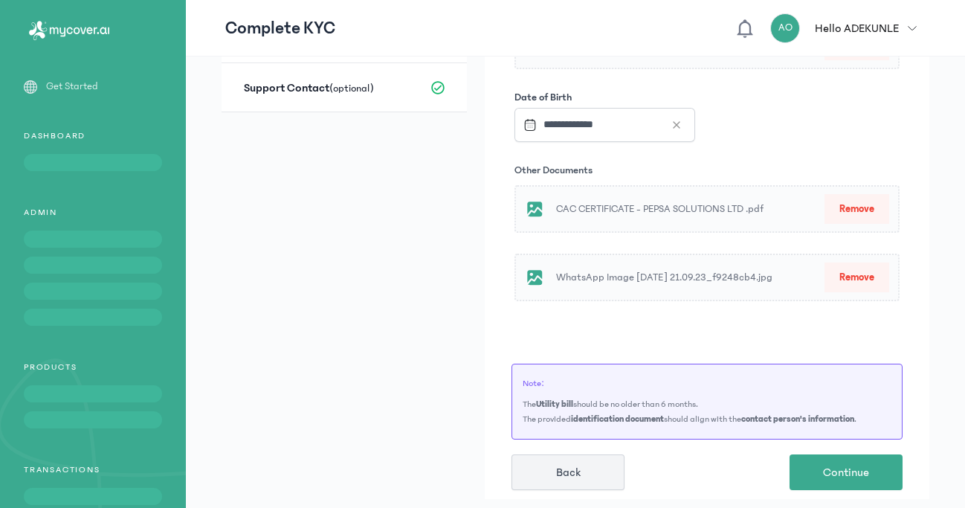
click at [596, 482] on button "Back" at bounding box center [567, 472] width 113 height 36
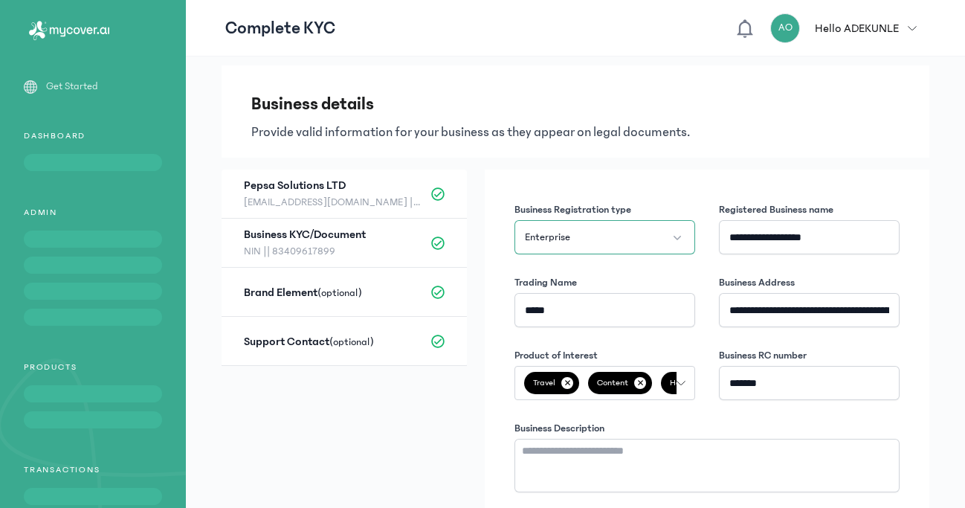
click at [601, 233] on button "Enterprise" at bounding box center [604, 237] width 181 height 34
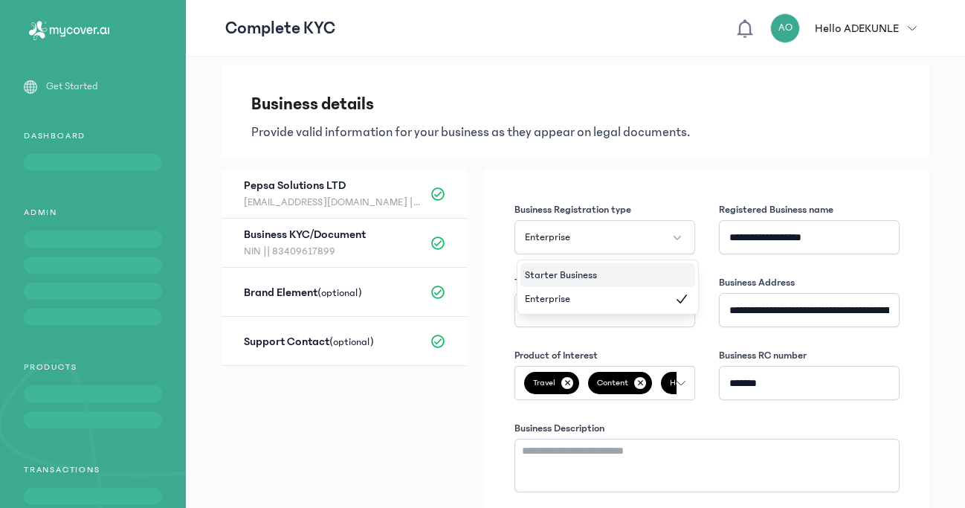
click at [604, 271] on li "Starter Business" at bounding box center [607, 275] width 175 height 24
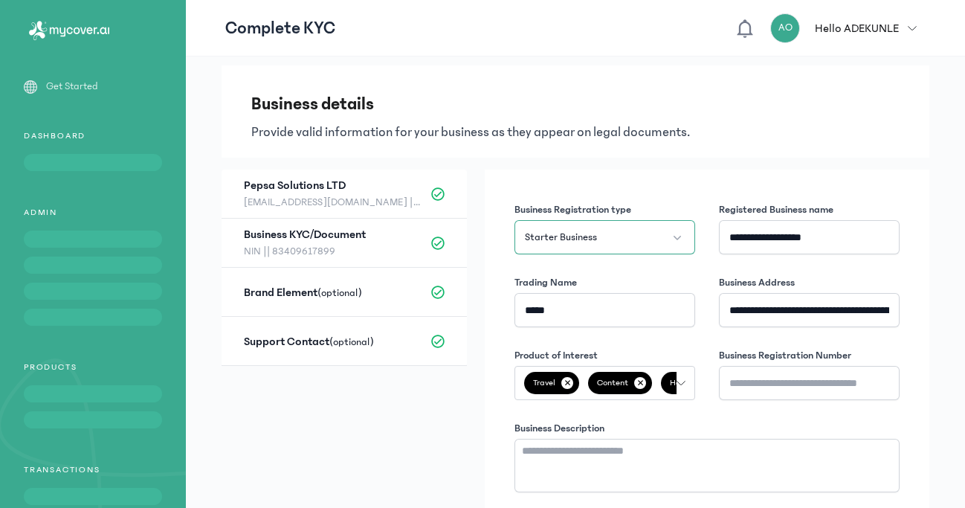
click at [608, 232] on button "Starter Business" at bounding box center [604, 237] width 181 height 34
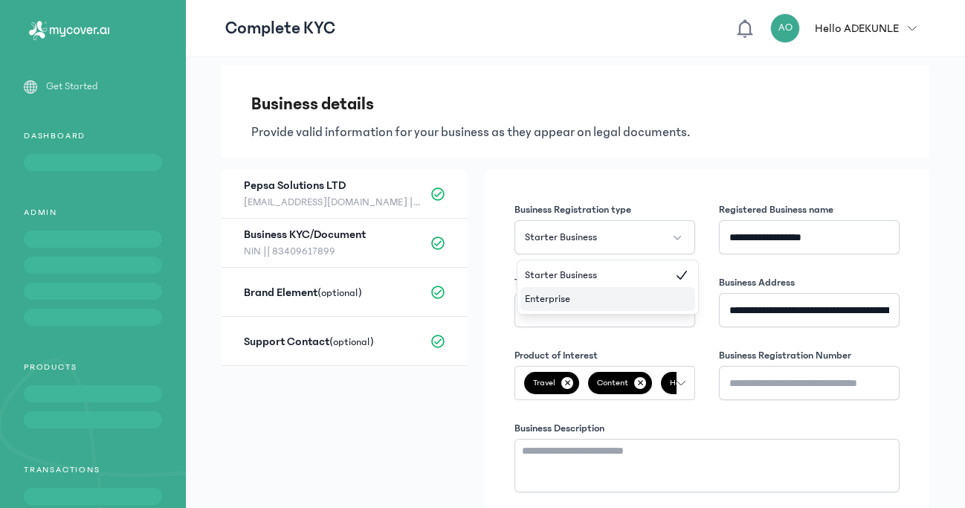
click at [589, 301] on li "Enterprise" at bounding box center [607, 299] width 175 height 24
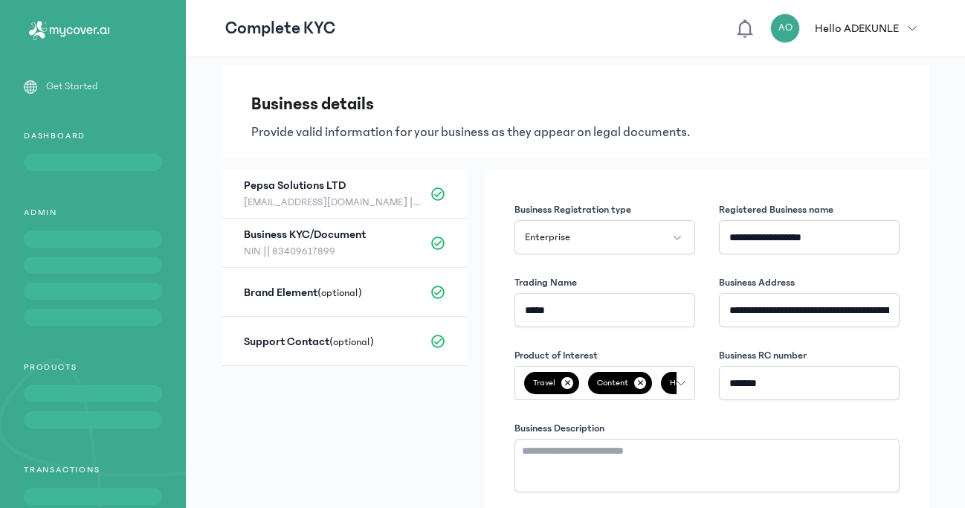
scroll to position [167, 0]
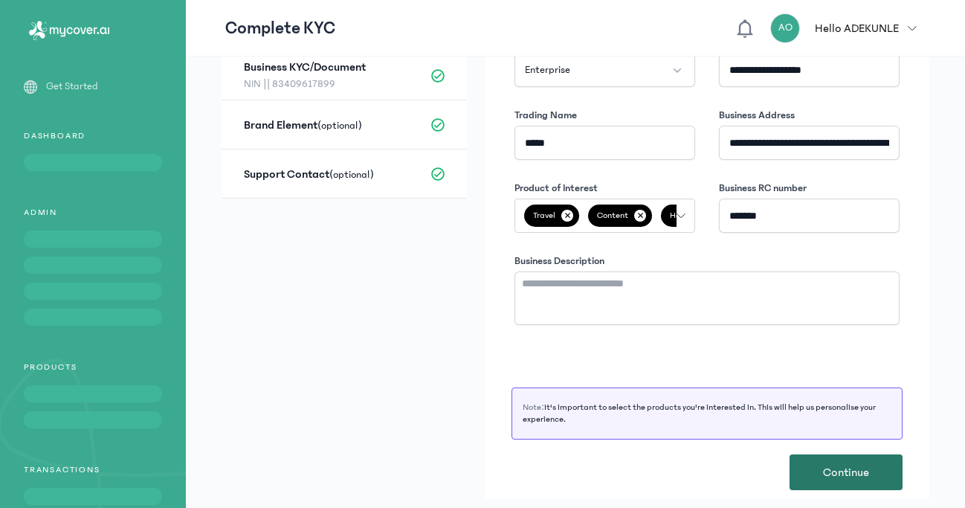
click at [841, 471] on span "Continue" at bounding box center [846, 472] width 46 height 18
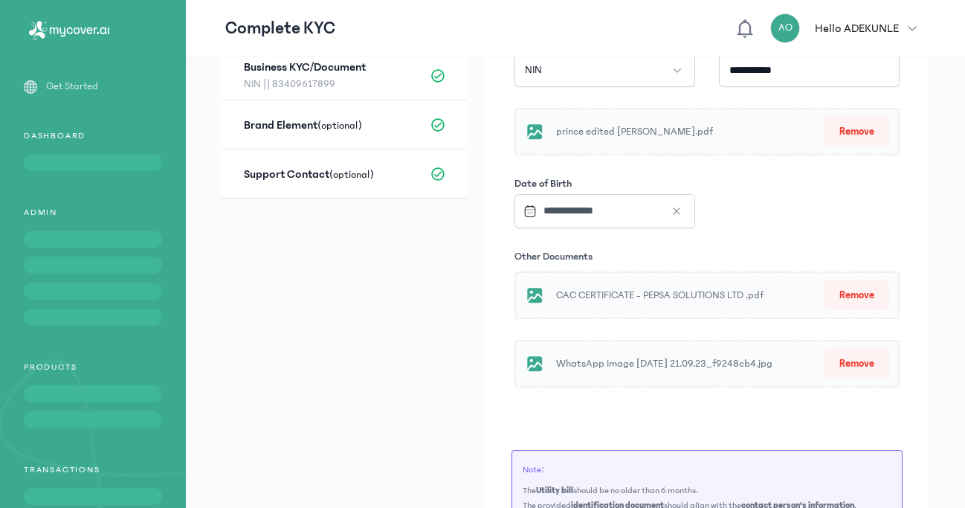
scroll to position [253, 0]
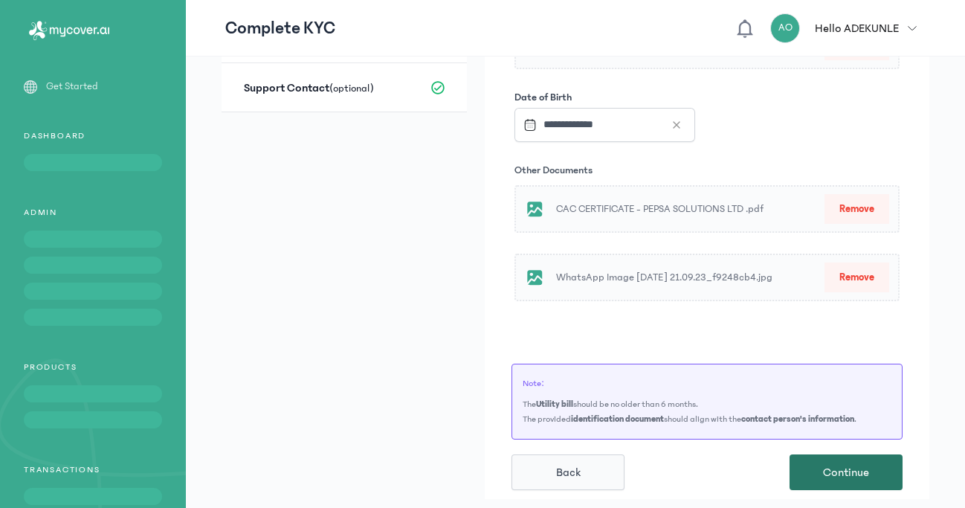
click at [840, 469] on span "Continue" at bounding box center [846, 472] width 46 height 18
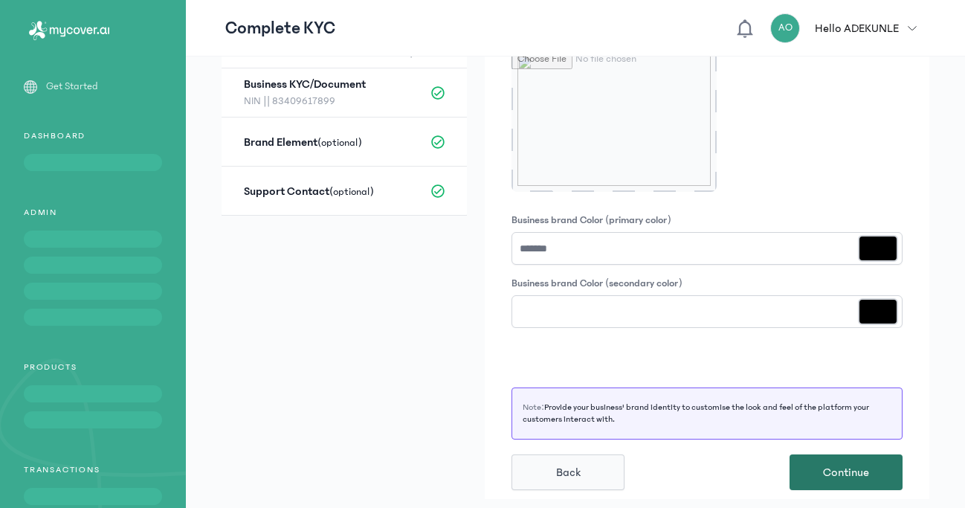
scroll to position [150, 0]
click at [840, 469] on span "Continue" at bounding box center [846, 472] width 46 height 18
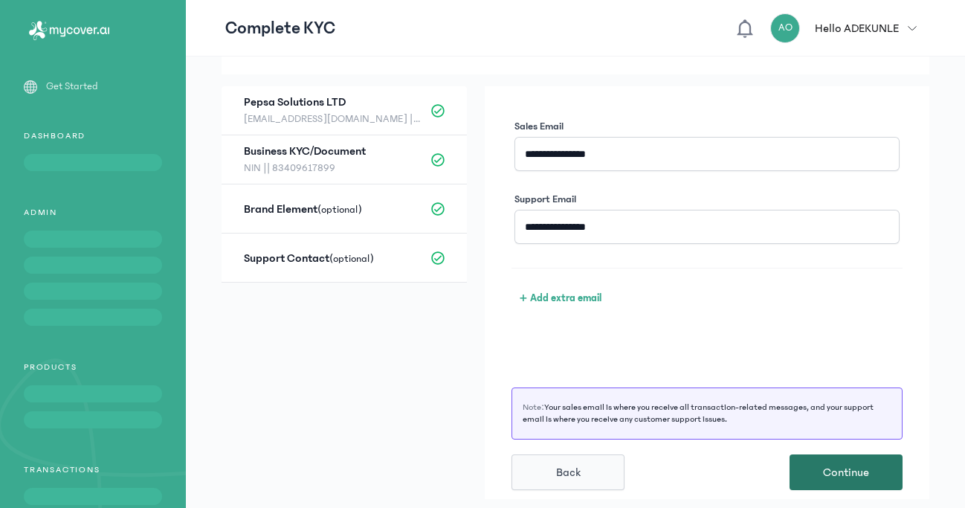
scroll to position [83, 0]
click at [840, 469] on span "Continue" at bounding box center [846, 472] width 46 height 18
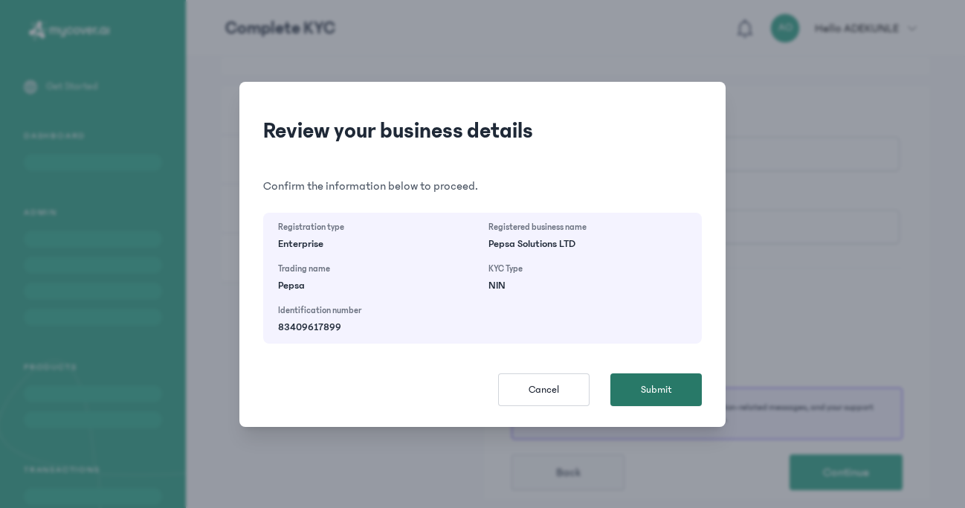
click at [657, 377] on button "Submit" at bounding box center [655, 389] width 91 height 33
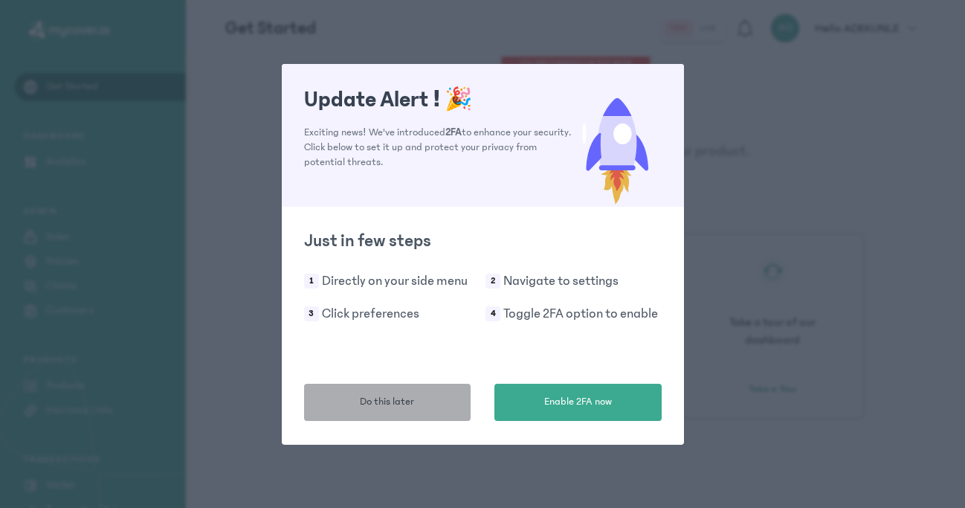
click at [438, 403] on button "Do this later" at bounding box center [387, 402] width 167 height 37
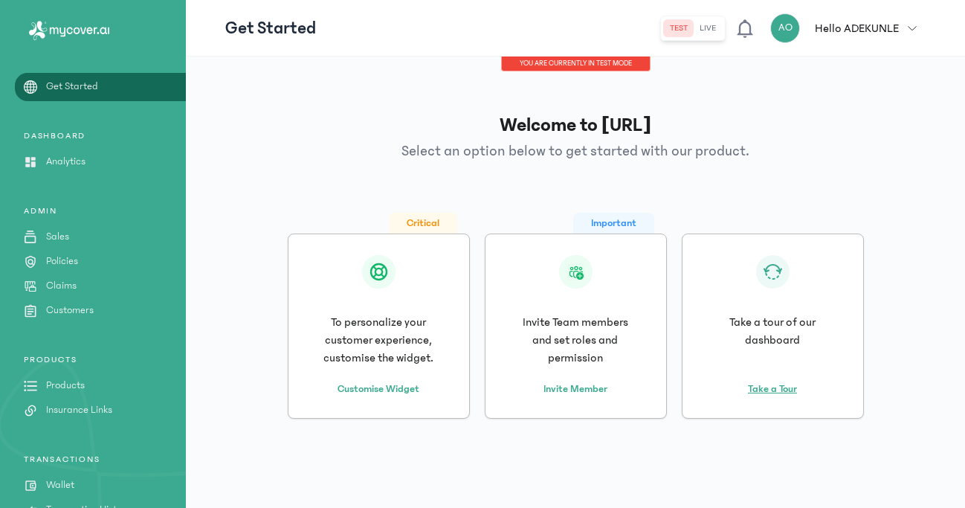
click at [764, 381] on button "Take a Tour" at bounding box center [772, 379] width 49 height 33
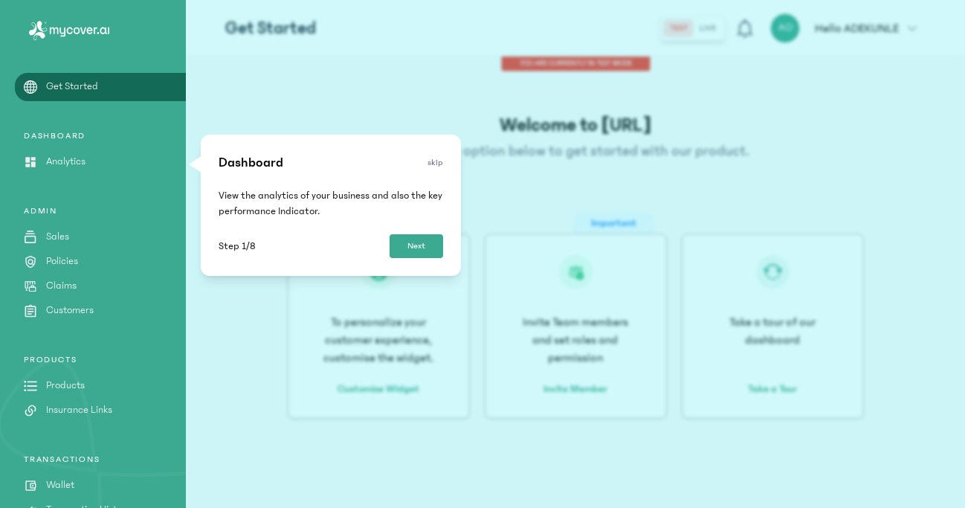
click at [411, 248] on button "Next" at bounding box center [416, 246] width 54 height 24
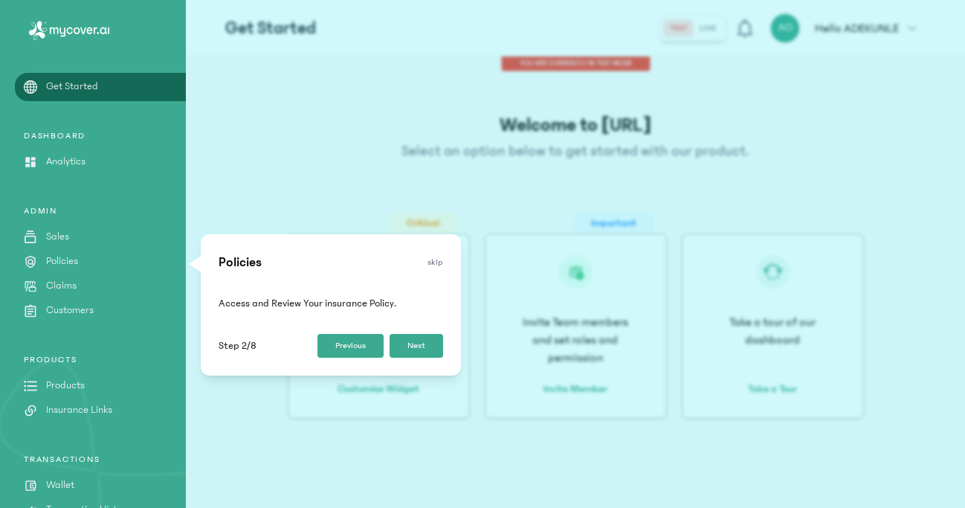
click at [420, 339] on button "Next" at bounding box center [416, 346] width 54 height 24
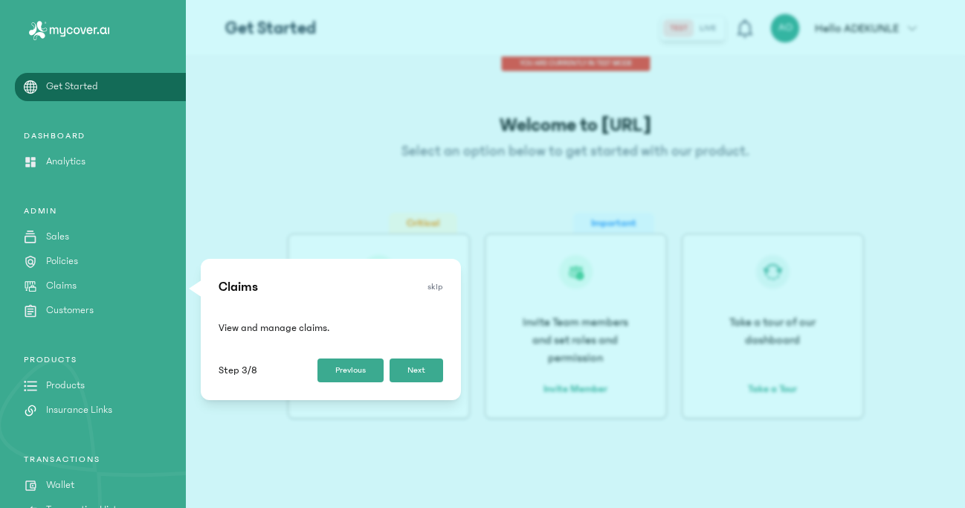
click at [406, 370] on button "Next" at bounding box center [416, 370] width 54 height 24
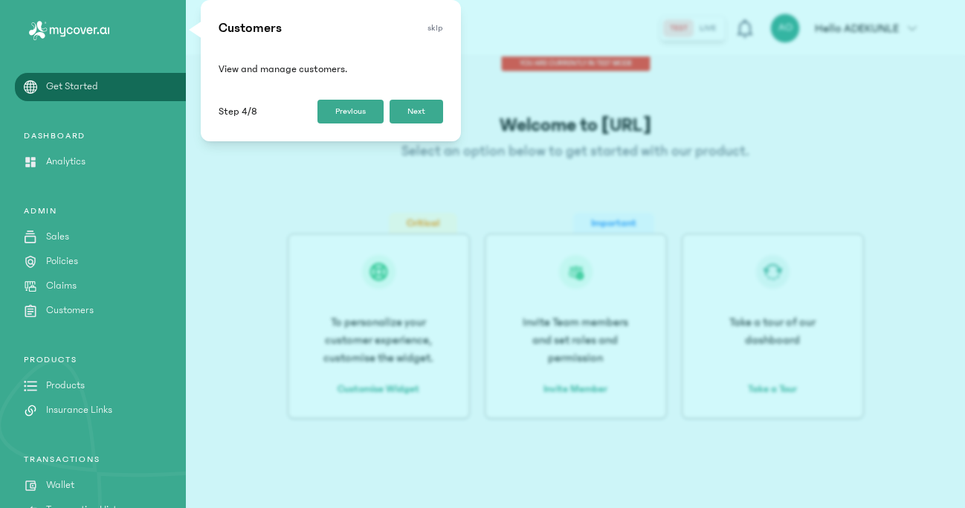
click at [424, 111] on button "Next" at bounding box center [416, 112] width 54 height 24
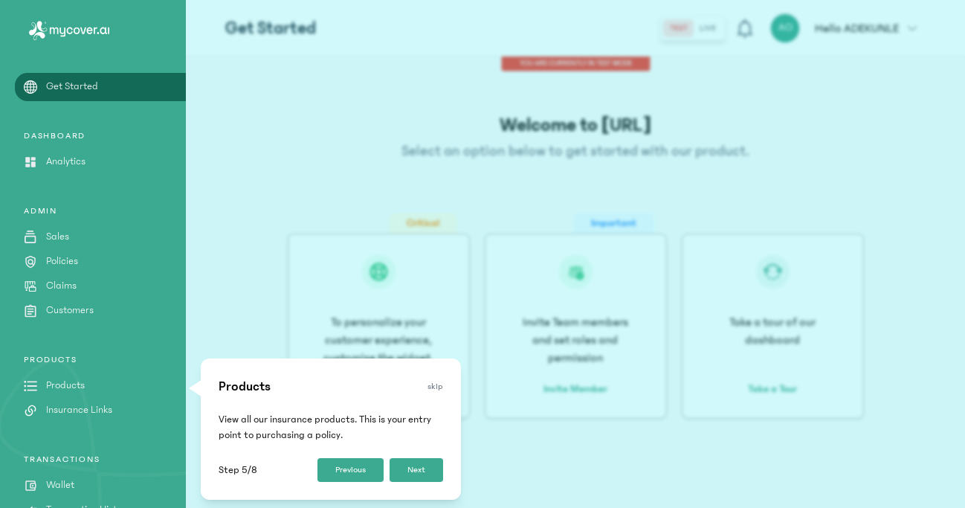
click at [445, 461] on div "Products skip View all our insurance products. This is your entry point to purc…" at bounding box center [331, 428] width 260 height 141
click at [429, 478] on button "Next" at bounding box center [416, 470] width 54 height 24
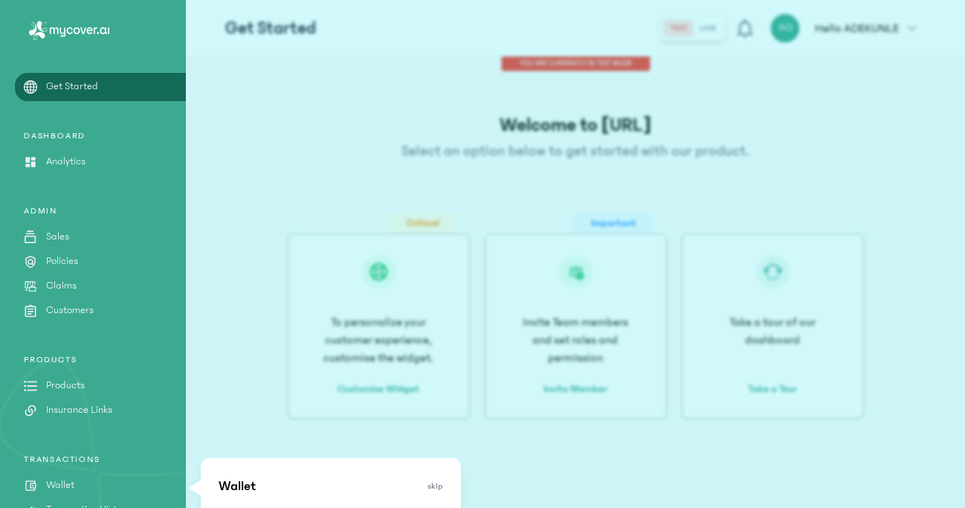
click at [437, 487] on button "skip" at bounding box center [435, 486] width 16 height 12
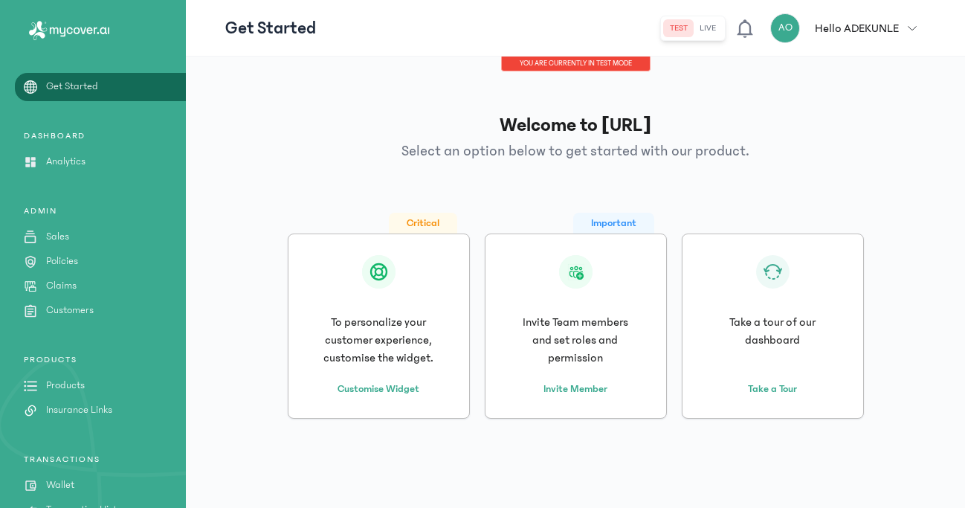
drag, startPoint x: 62, startPoint y: 378, endPoint x: 62, endPoint y: 404, distance: 26.8
click at [62, 416] on div "PRODUCTS Products Insurance Links" at bounding box center [93, 386] width 186 height 64
click at [59, 389] on p "Products" at bounding box center [65, 386] width 39 height 16
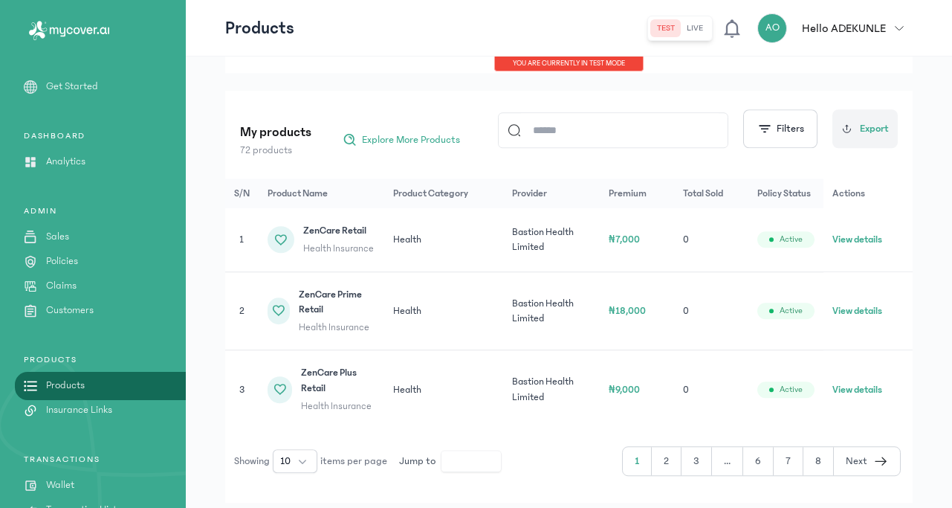
scroll to position [181, 0]
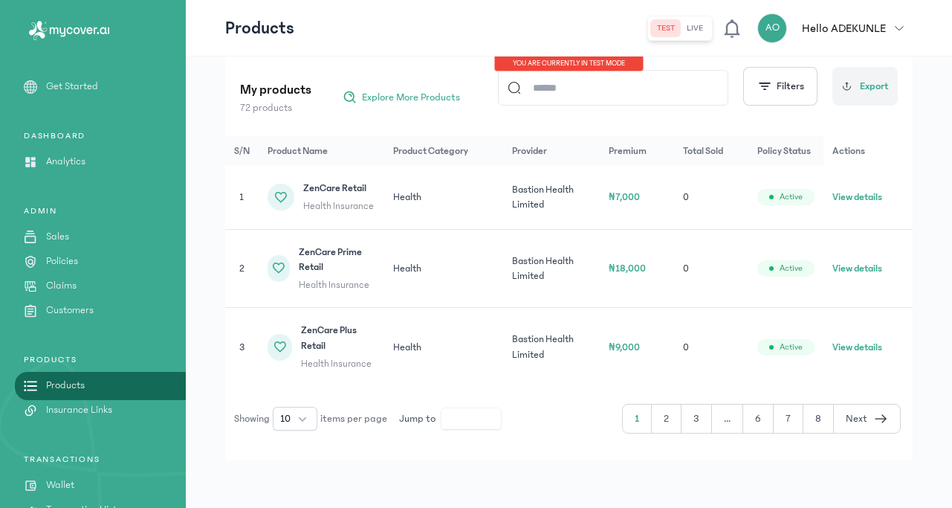
click at [869, 199] on button "View details" at bounding box center [857, 197] width 50 height 15
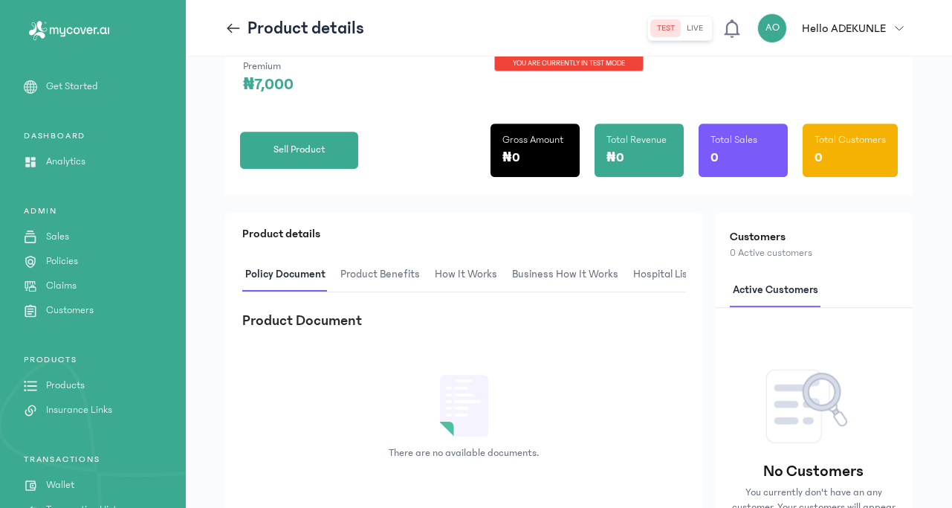
scroll to position [227, 0]
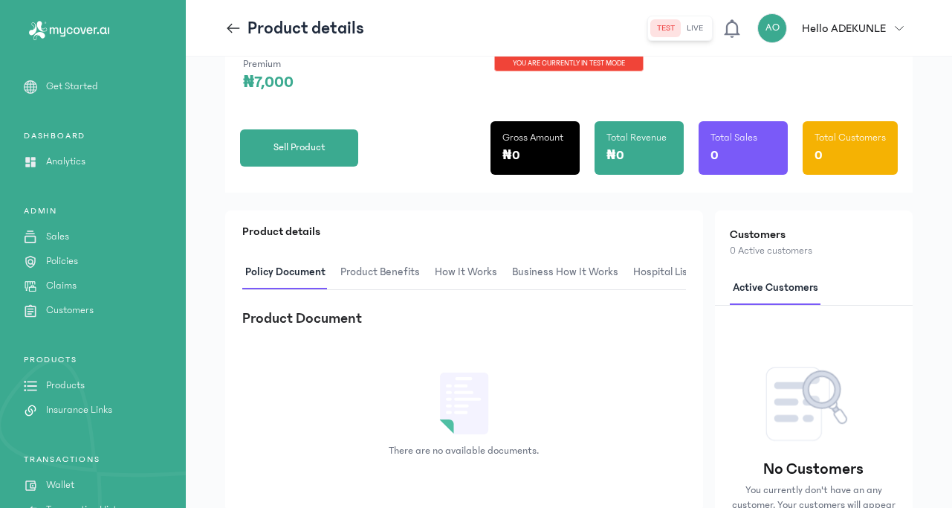
click at [368, 275] on span "Product Benefits" at bounding box center [379, 272] width 85 height 35
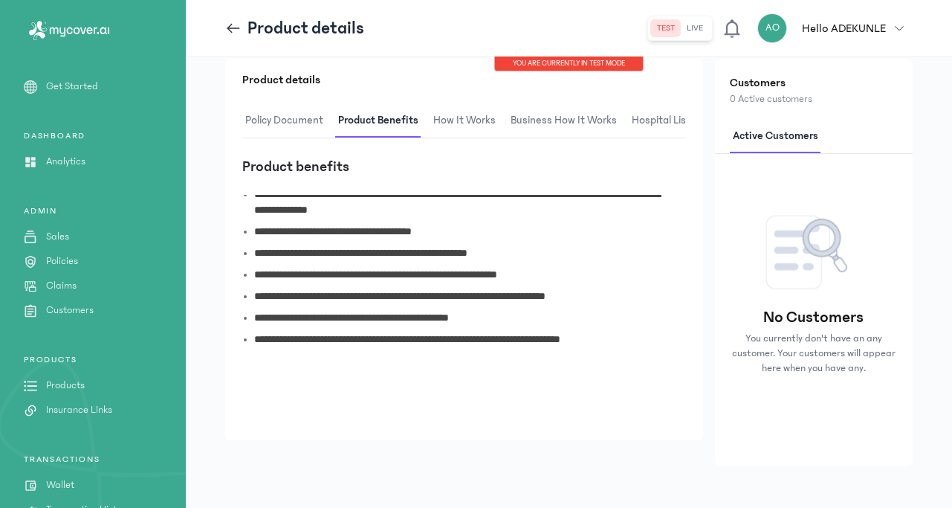
scroll to position [0, 0]
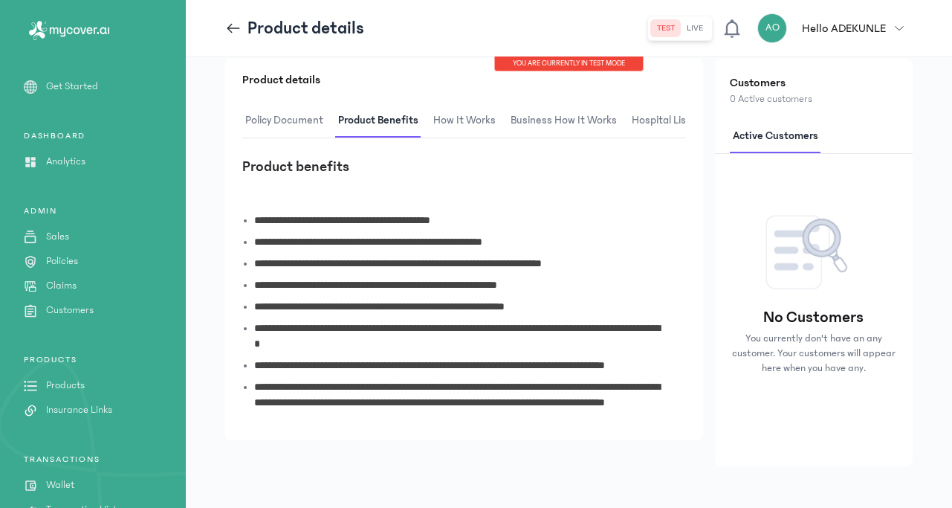
click at [479, 109] on span "How It Works" at bounding box center [464, 120] width 68 height 35
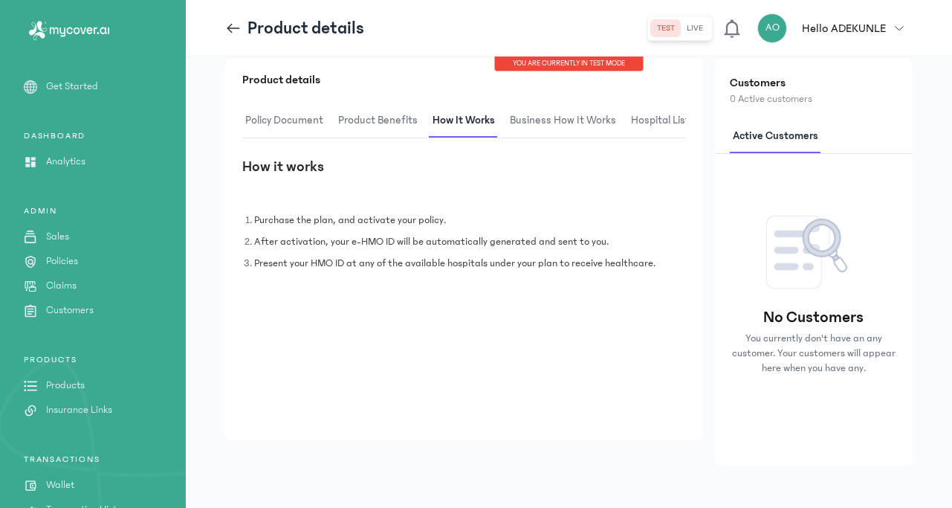
click at [560, 120] on span "Business How It Works" at bounding box center [563, 120] width 112 height 35
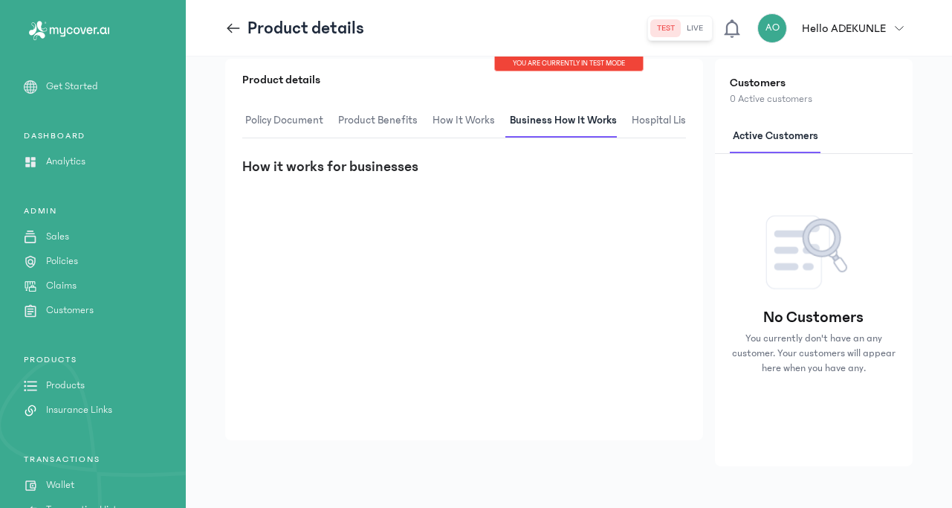
click at [656, 117] on span "hospital List" at bounding box center [661, 120] width 65 height 35
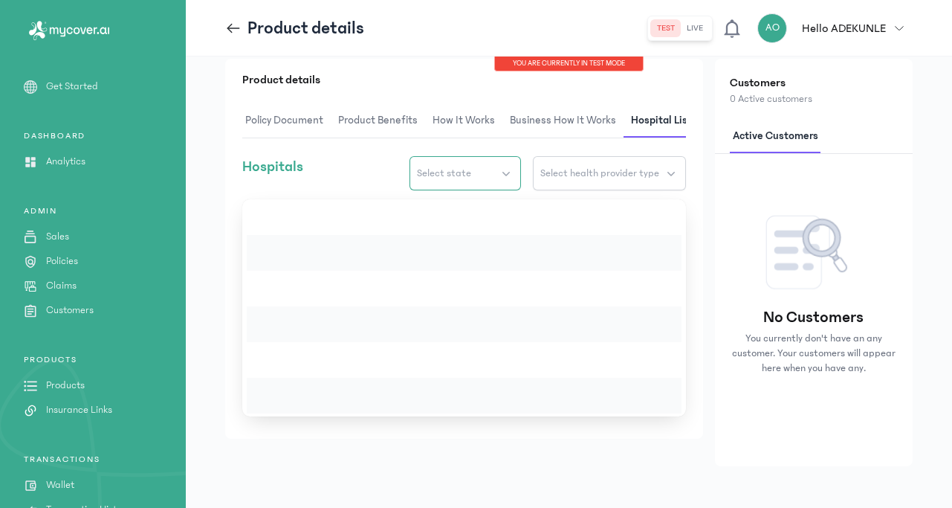
click at [504, 180] on button "Select state" at bounding box center [465, 173] width 111 height 34
click at [605, 171] on button "Select health provider type" at bounding box center [609, 173] width 153 height 34
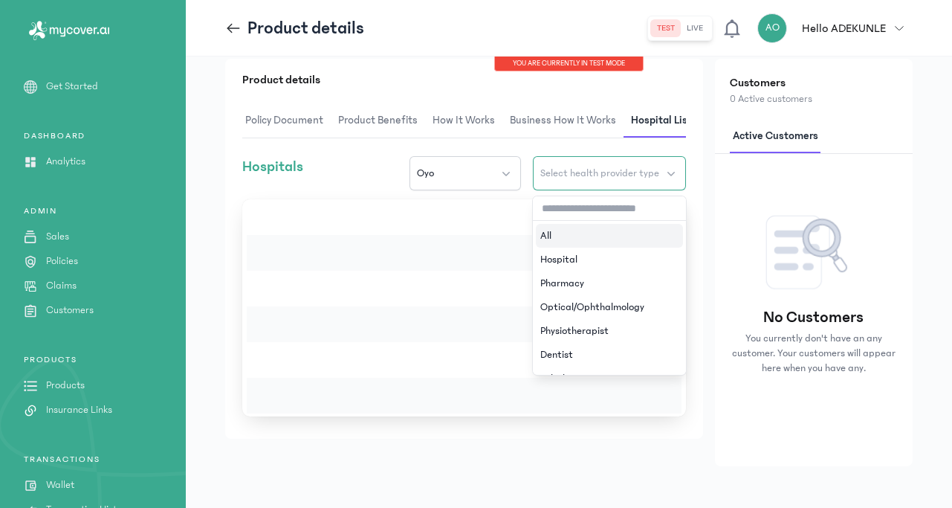
click at [605, 181] on span "Select health provider type" at bounding box center [599, 173] width 119 height 15
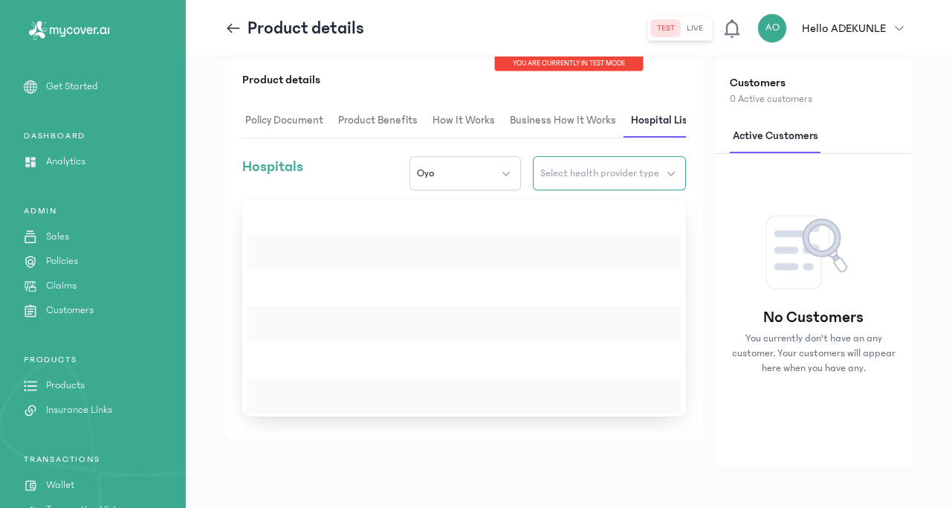
click at [605, 181] on span "Select health provider type" at bounding box center [599, 173] width 119 height 15
click at [578, 181] on span "Select health provider type" at bounding box center [599, 173] width 119 height 15
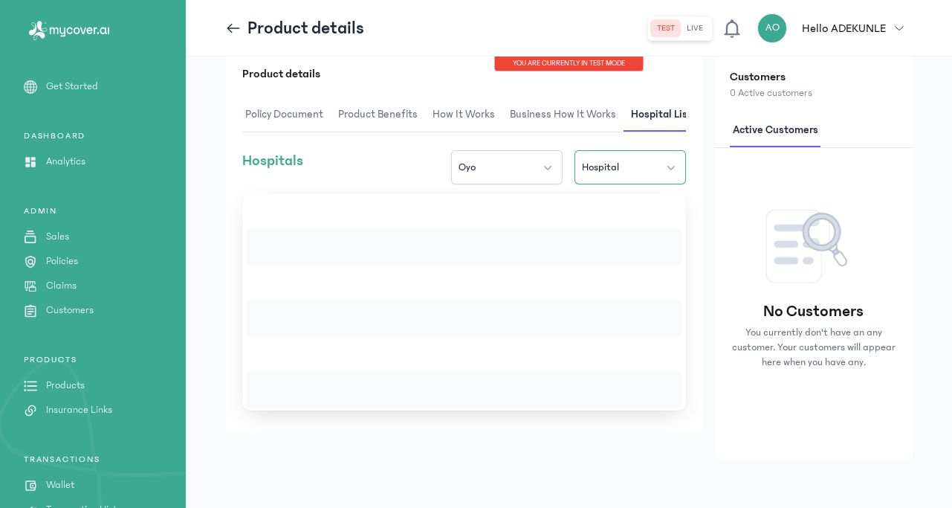
click at [607, 175] on span "Hospital" at bounding box center [600, 167] width 37 height 15
click at [626, 175] on span "Pharmacy" at bounding box center [604, 167] width 44 height 15
click at [627, 175] on span "Optical/Ophthalmology" at bounding box center [606, 167] width 105 height 15
click at [615, 175] on span "Physiotherapist" at bounding box center [616, 167] width 68 height 15
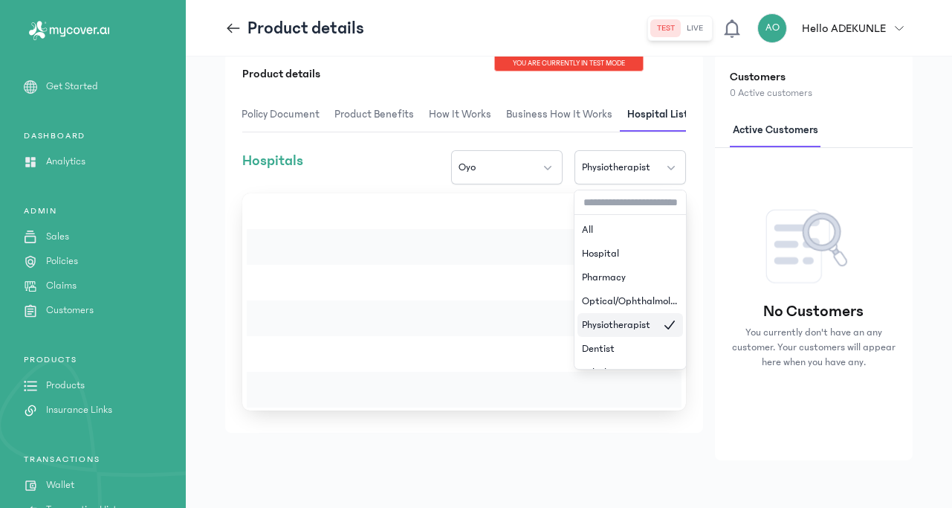
scroll to position [6, 0]
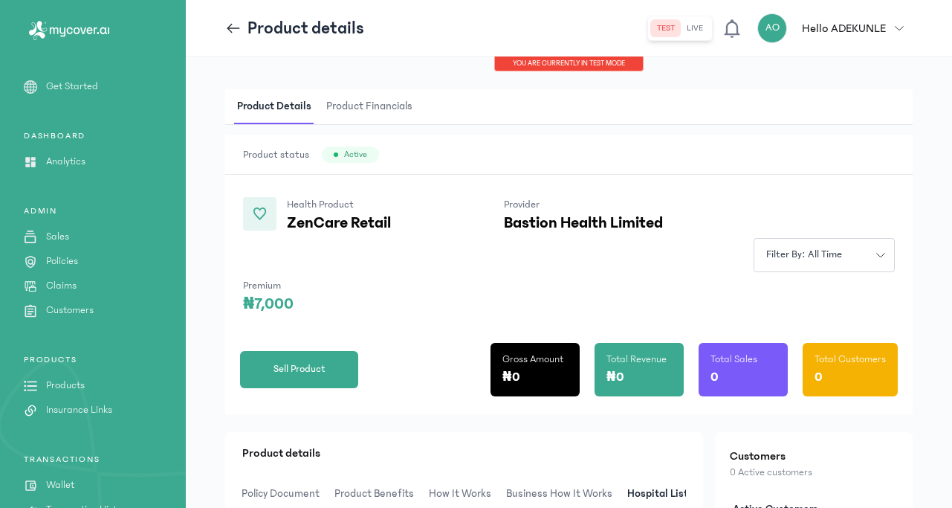
click at [375, 111] on span "Product Financials" at bounding box center [369, 106] width 92 height 35
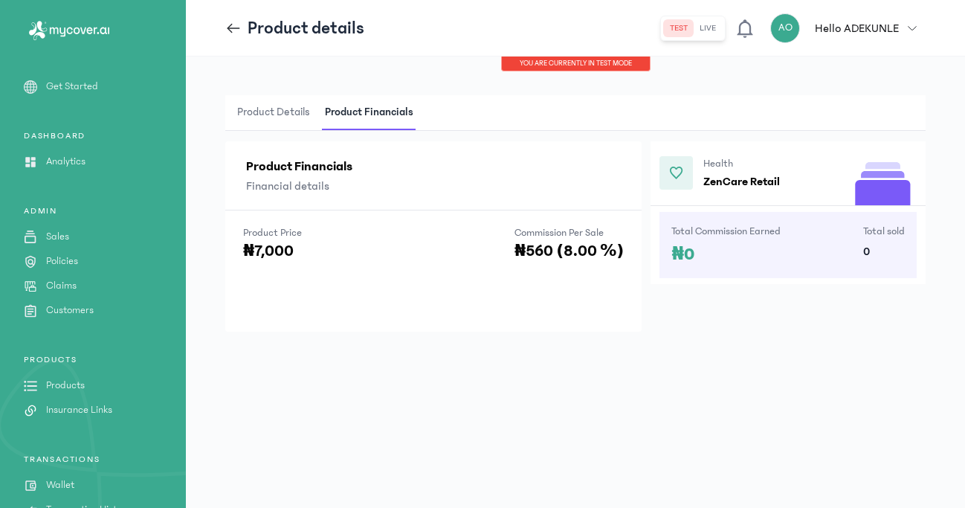
click at [236, 33] on icon at bounding box center [233, 28] width 16 height 16
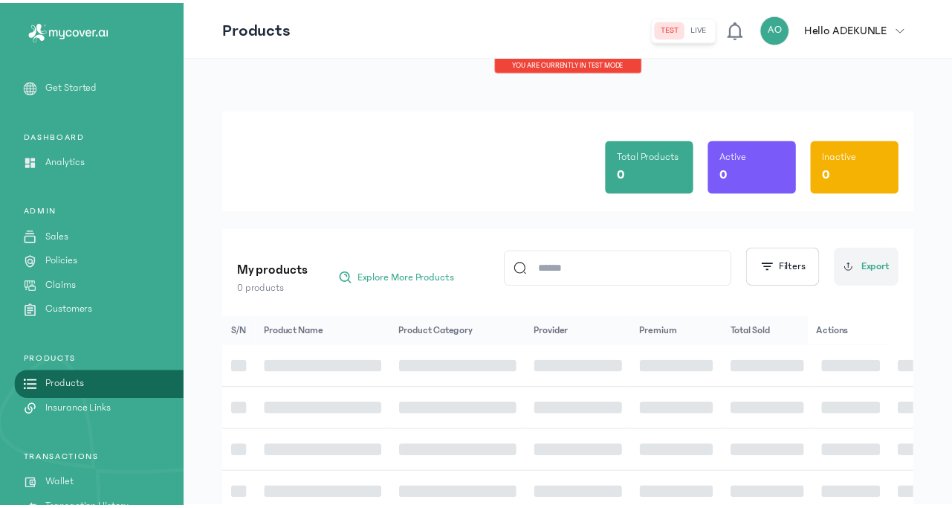
scroll to position [181, 0]
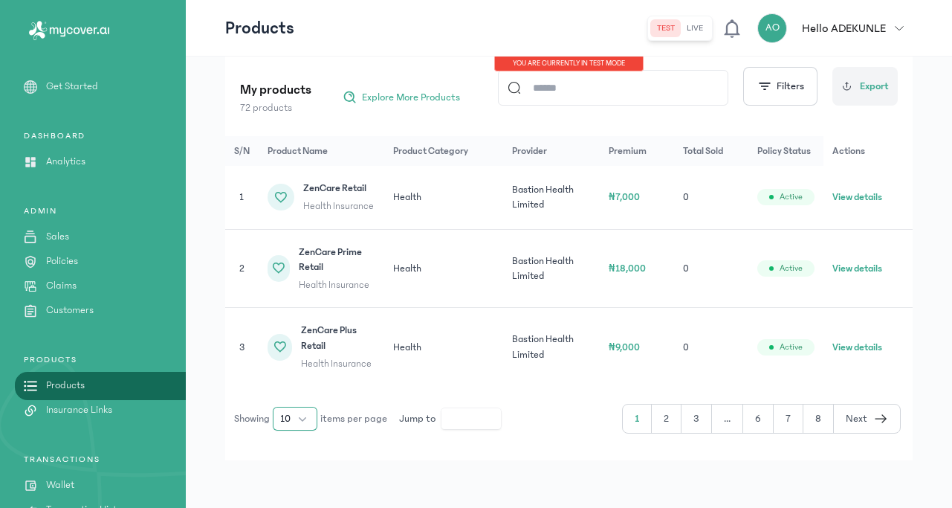
click at [281, 421] on button "10" at bounding box center [295, 419] width 45 height 24
click at [299, 380] on li "100" at bounding box center [295, 386] width 39 height 24
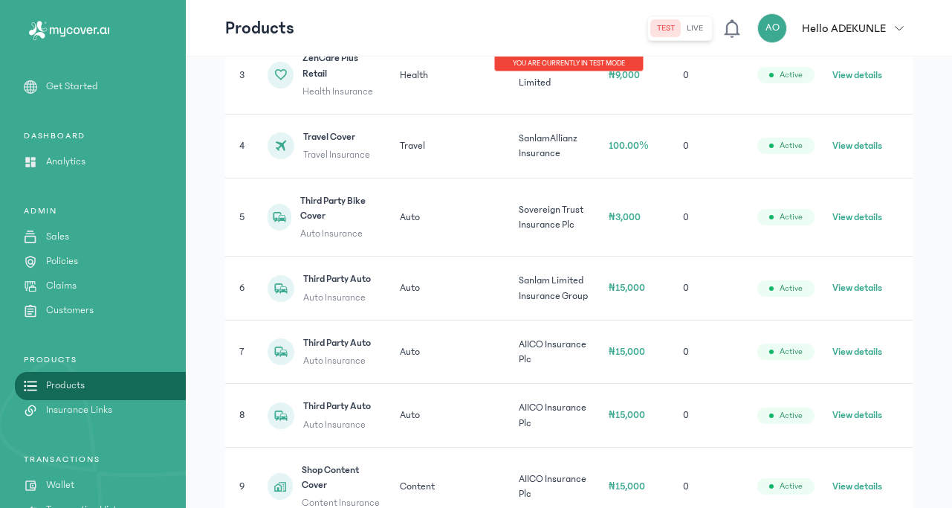
scroll to position [560, 0]
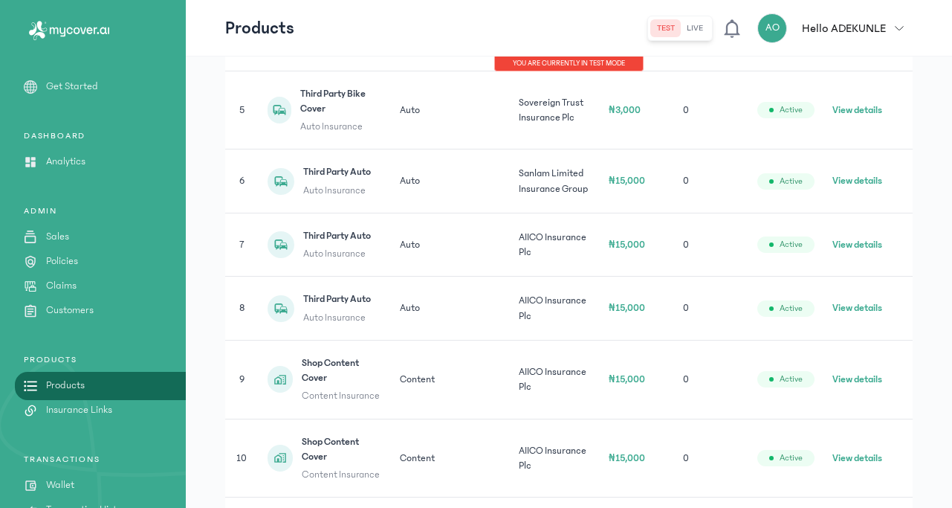
click at [864, 380] on button "View details" at bounding box center [857, 379] width 50 height 15
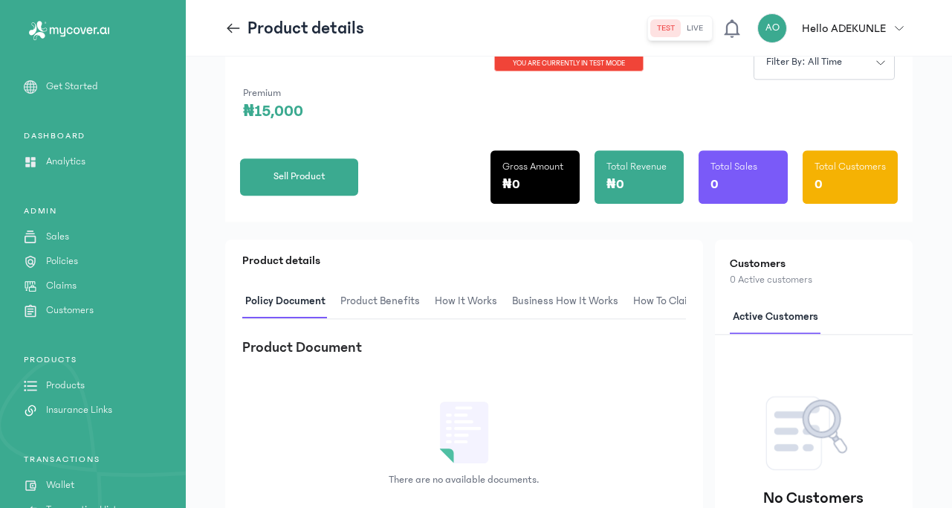
scroll to position [227, 0]
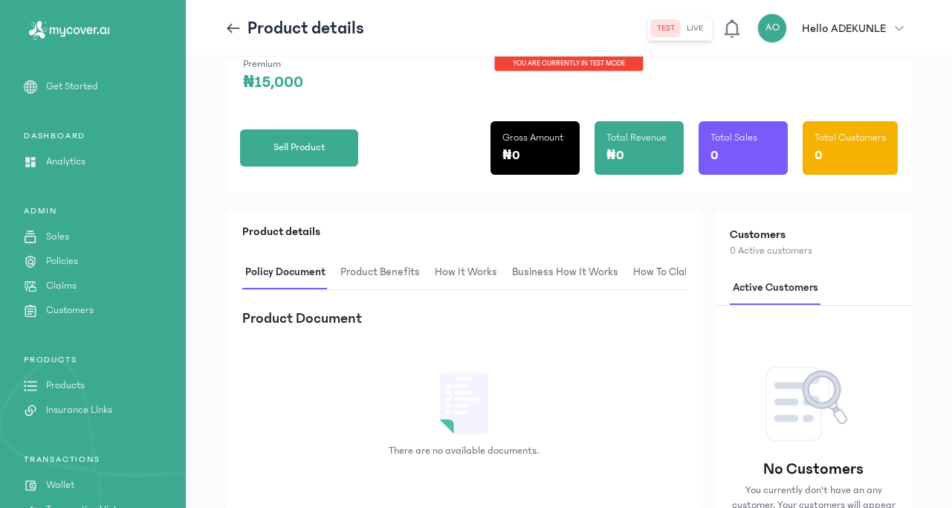
click at [379, 255] on span "Product Benefits" at bounding box center [379, 272] width 85 height 35
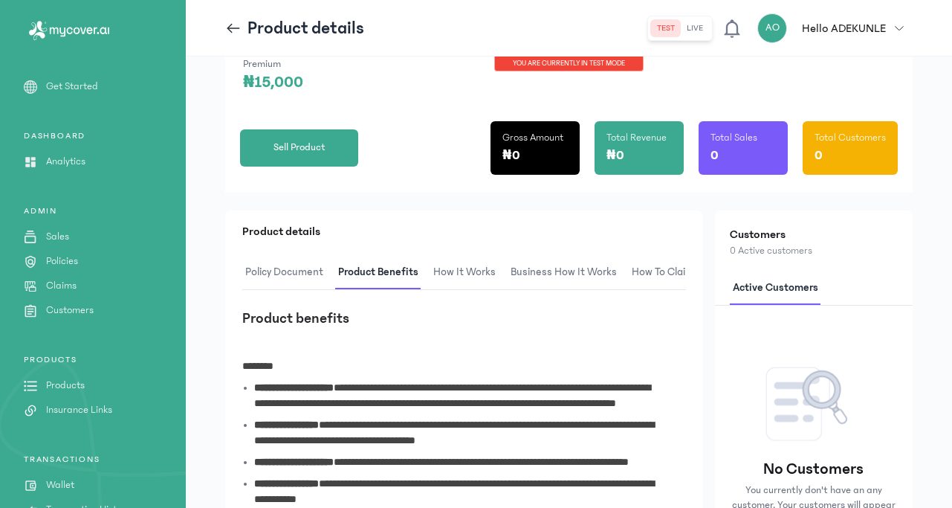
click at [476, 255] on span "How It Works" at bounding box center [464, 272] width 68 height 35
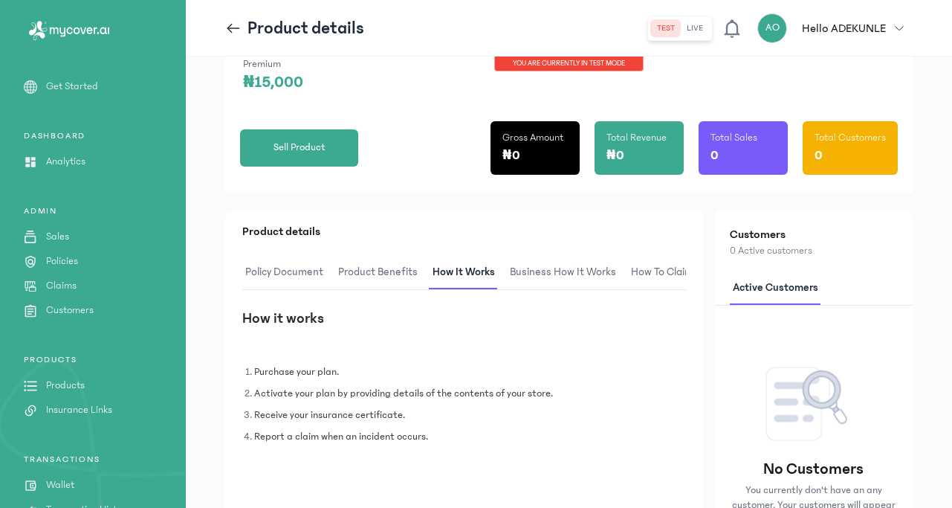
click at [548, 255] on span "Business How It Works" at bounding box center [563, 272] width 112 height 35
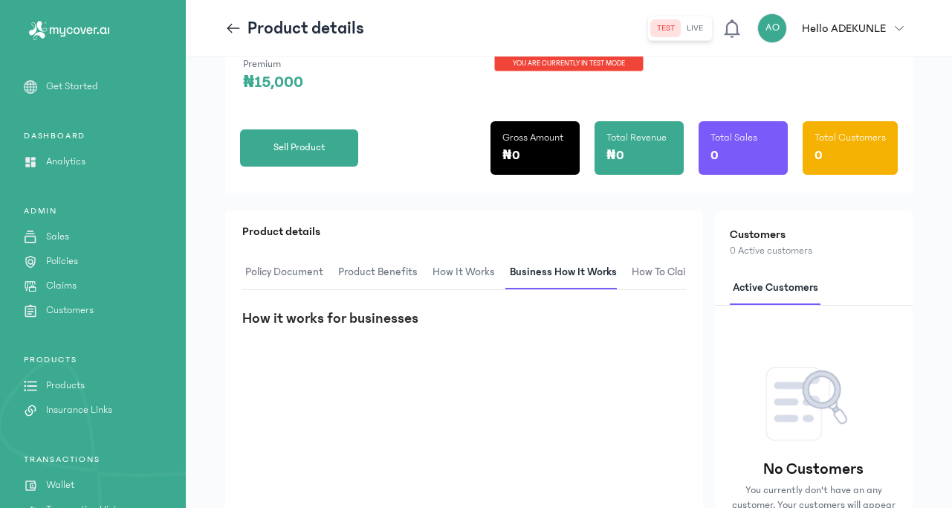
click at [667, 255] on span "How to claim" at bounding box center [663, 272] width 68 height 35
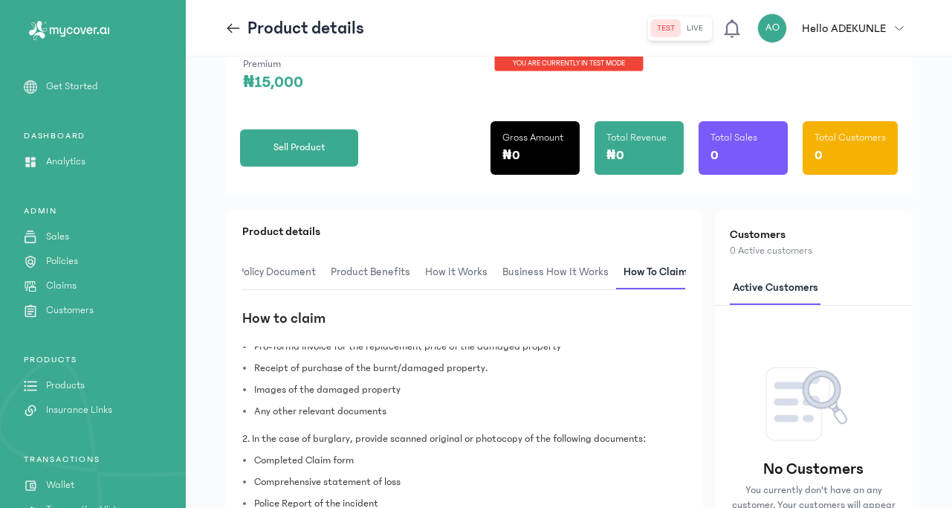
scroll to position [0, 0]
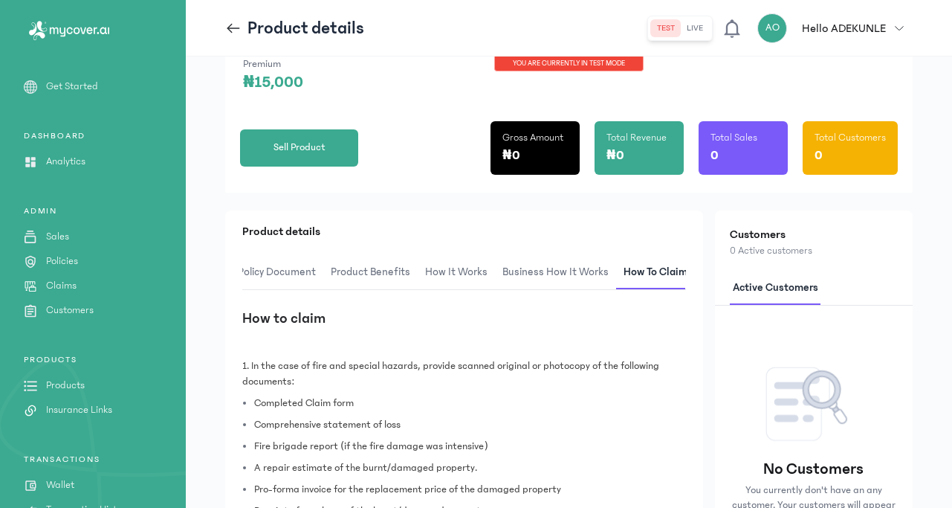
click at [537, 255] on span "Business How It Works" at bounding box center [555, 272] width 112 height 35
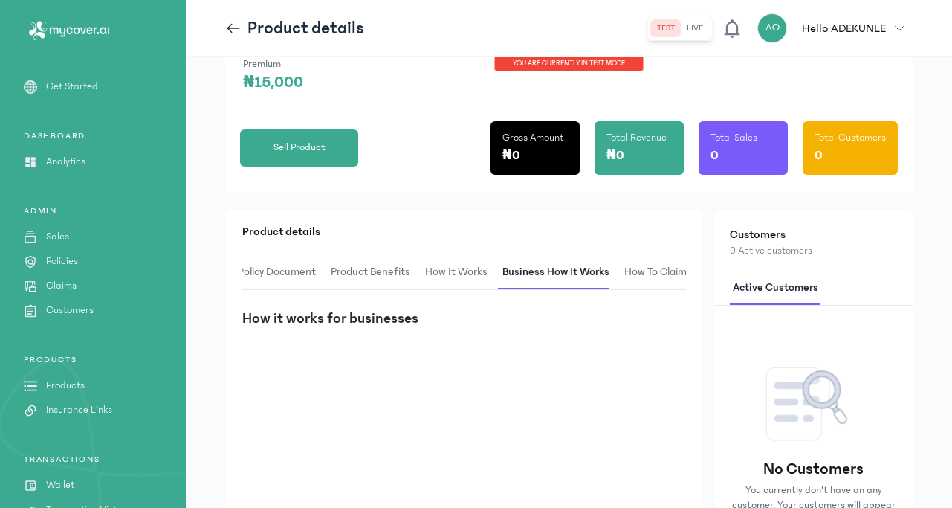
click at [436, 255] on span "How It Works" at bounding box center [456, 272] width 68 height 35
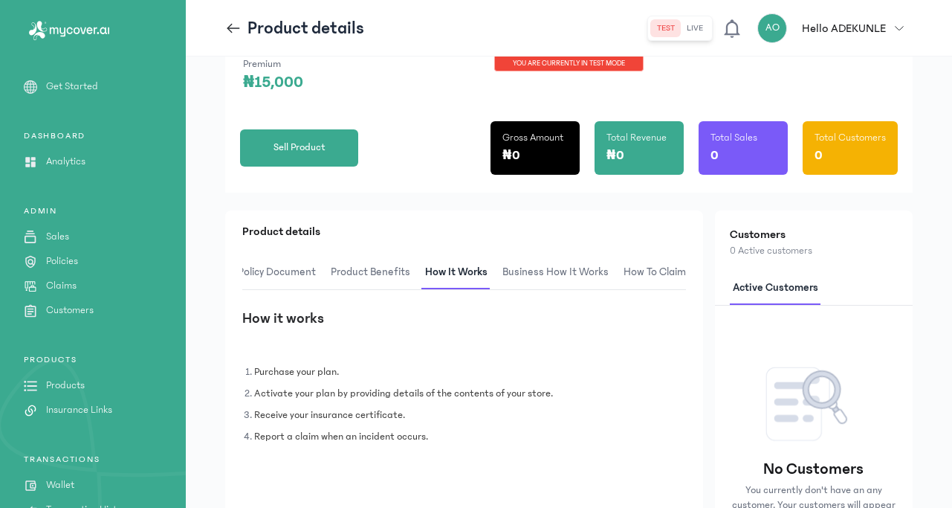
click at [398, 255] on span "Product Benefits" at bounding box center [370, 272] width 85 height 35
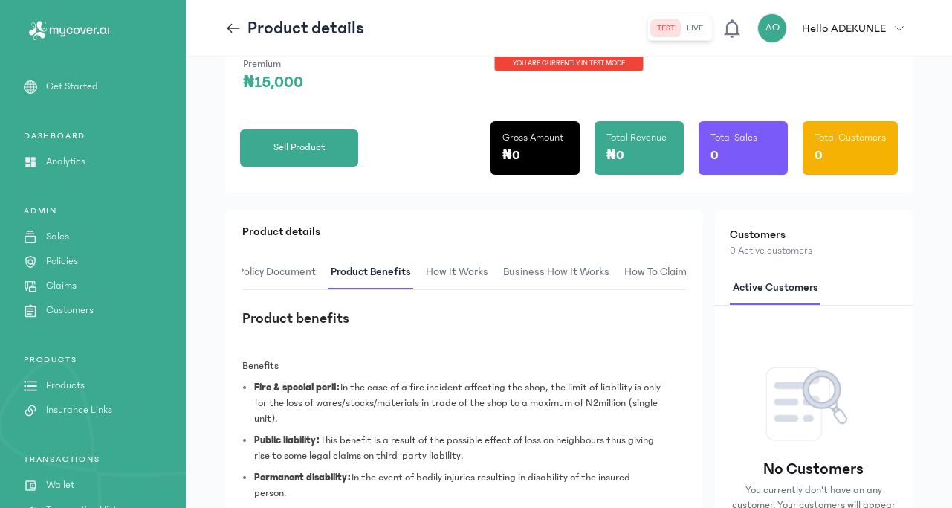
click at [271, 255] on span "Policy Document" at bounding box center [277, 272] width 84 height 35
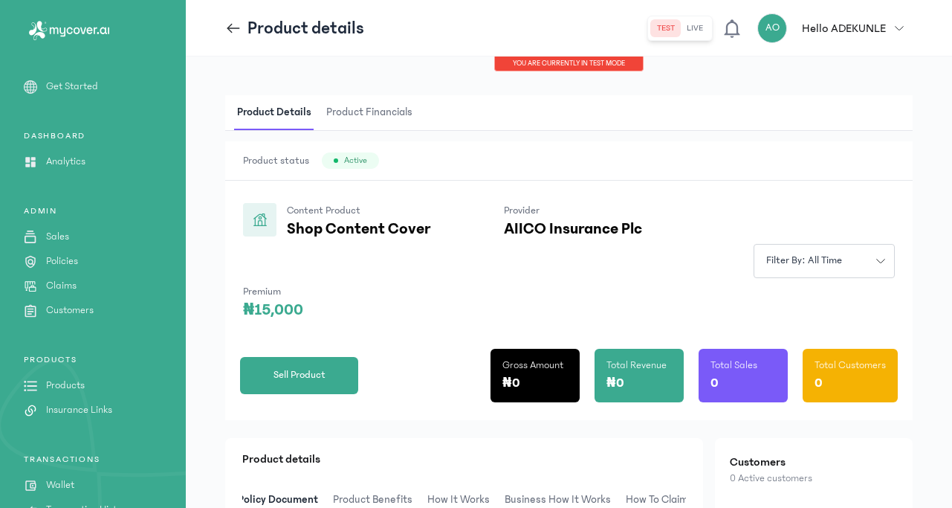
click at [368, 114] on span "Product Financials" at bounding box center [369, 112] width 92 height 35
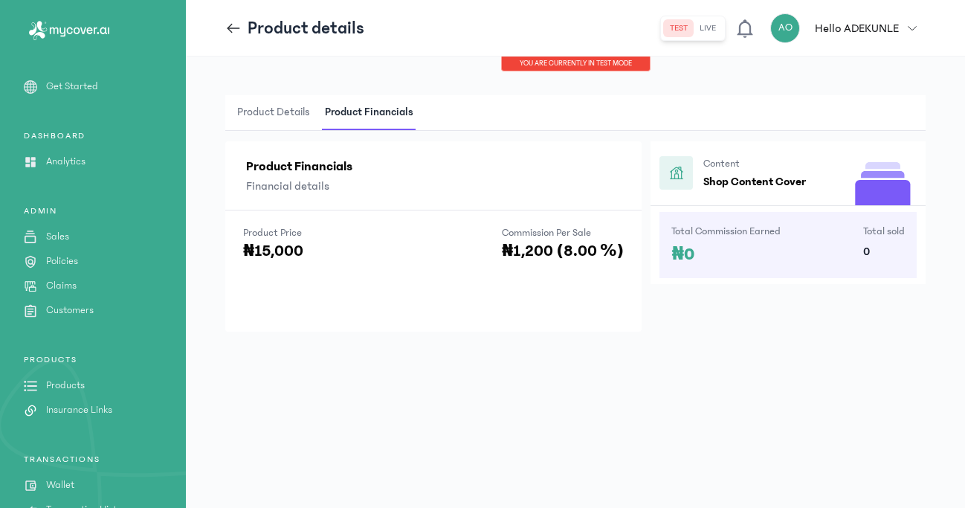
click at [241, 36] on icon at bounding box center [233, 28] width 16 height 16
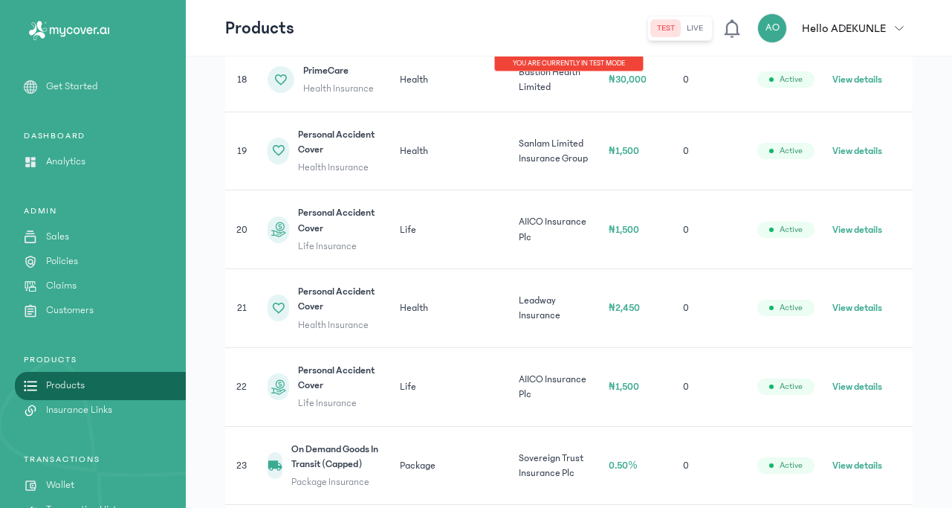
scroll to position [1393, 0]
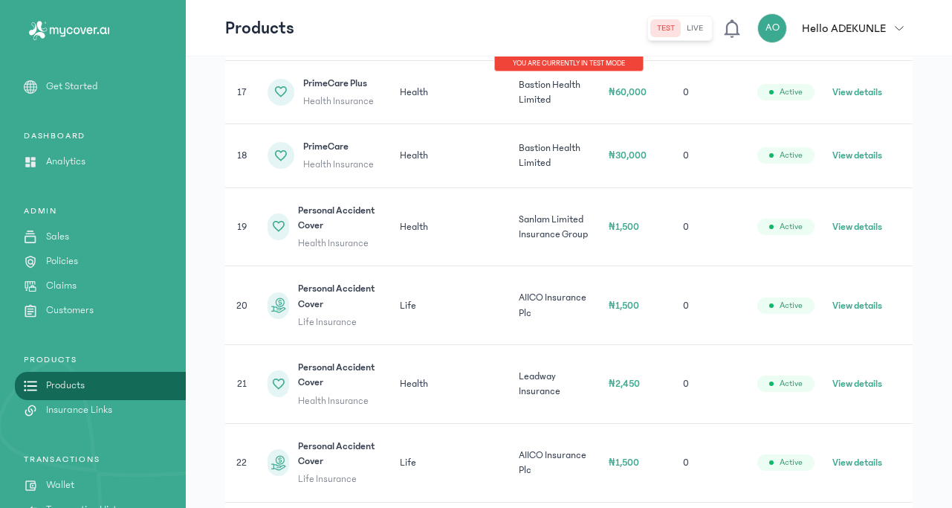
click at [872, 228] on button "View details" at bounding box center [857, 226] width 50 height 15
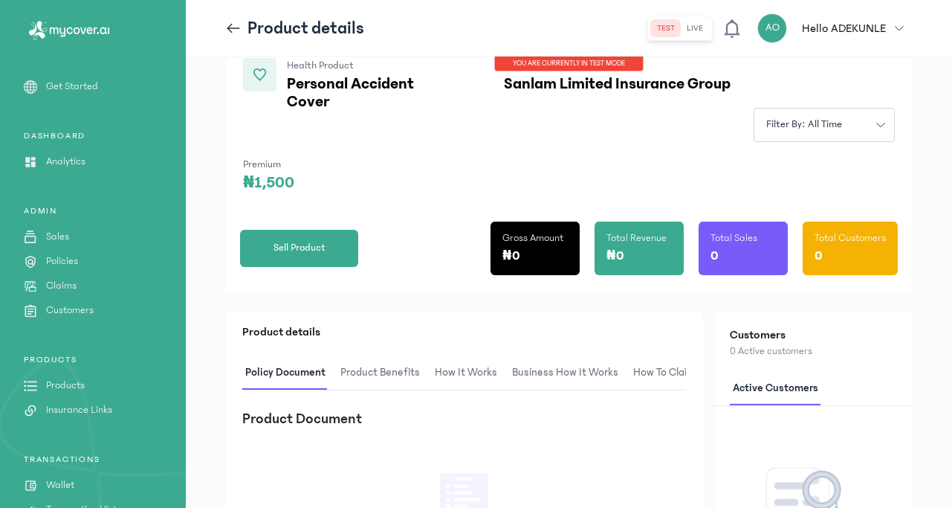
scroll to position [227, 0]
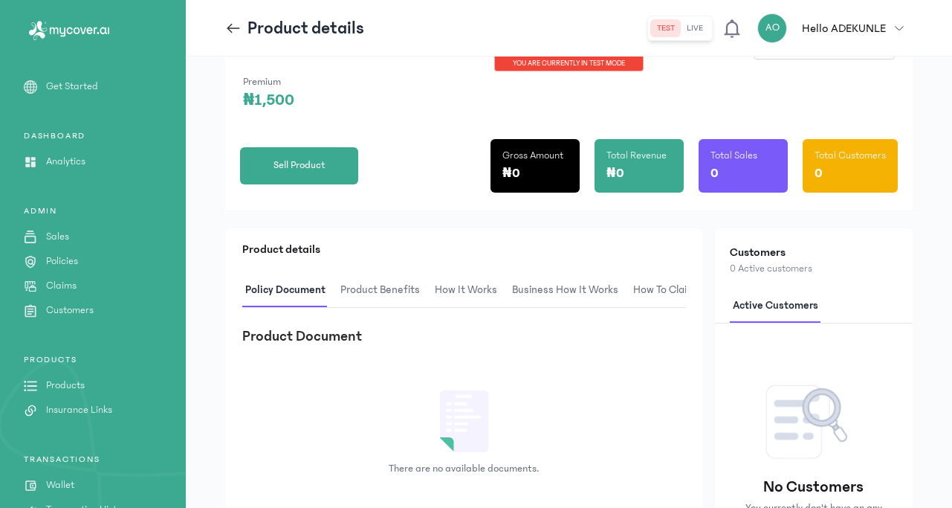
click at [376, 286] on span "Product Benefits" at bounding box center [379, 290] width 85 height 35
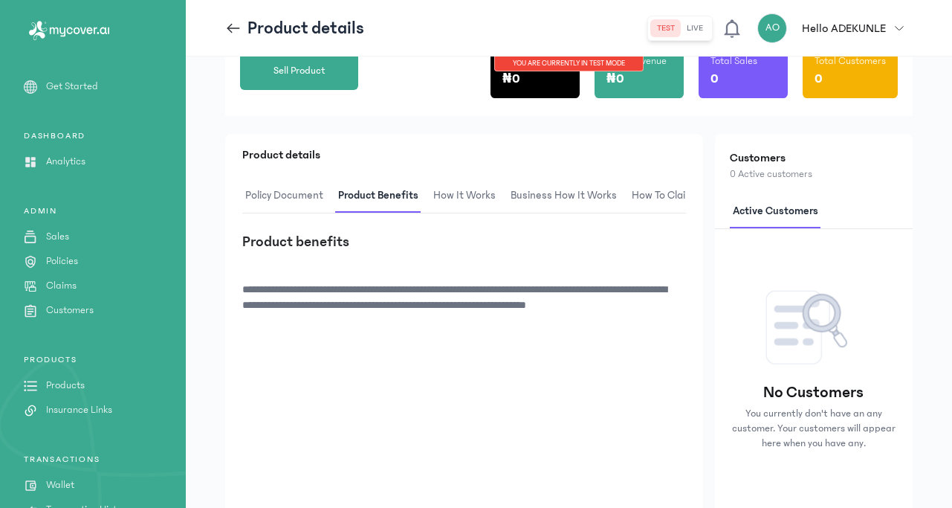
scroll to position [379, 0]
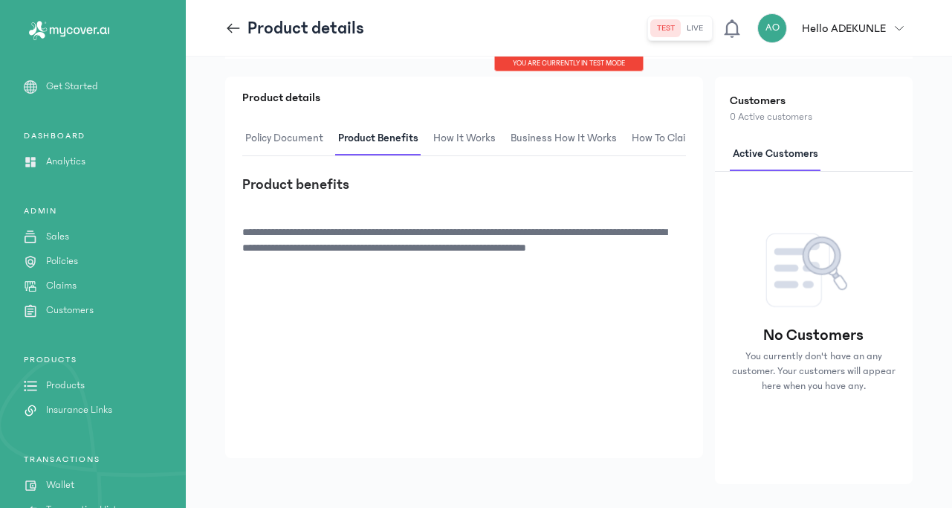
click at [449, 135] on span "How It Works" at bounding box center [464, 138] width 68 height 35
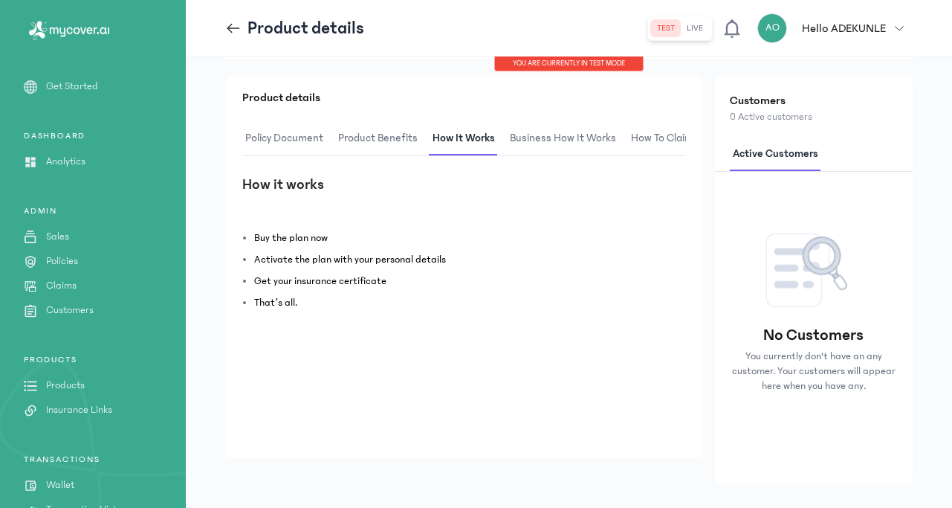
click at [563, 132] on span "Business How It Works" at bounding box center [563, 138] width 112 height 35
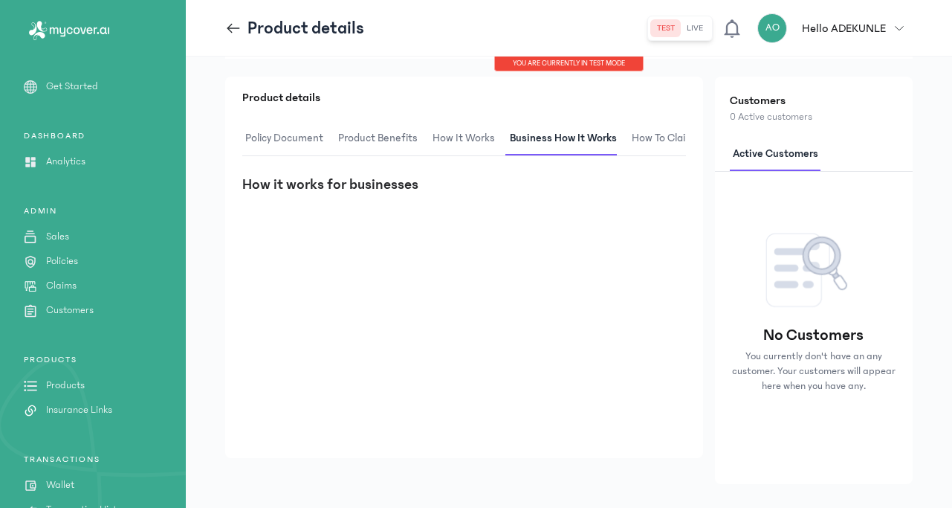
click at [673, 132] on span "How to claim" at bounding box center [663, 138] width 68 height 35
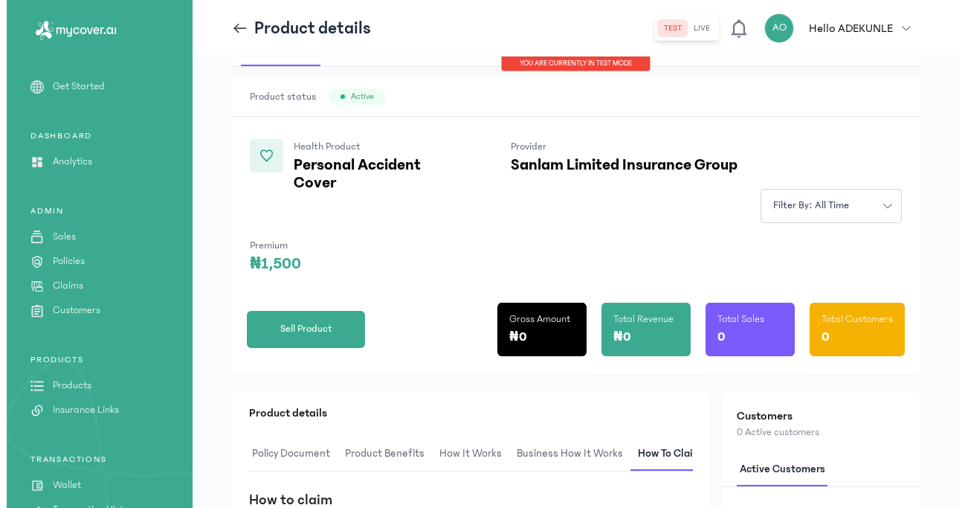
scroll to position [0, 0]
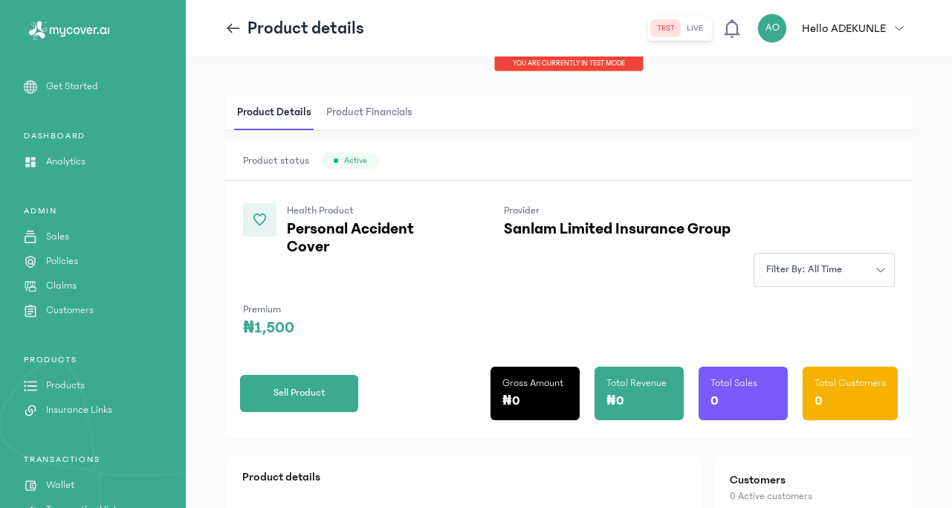
click at [365, 116] on span "Product Financials" at bounding box center [369, 112] width 92 height 35
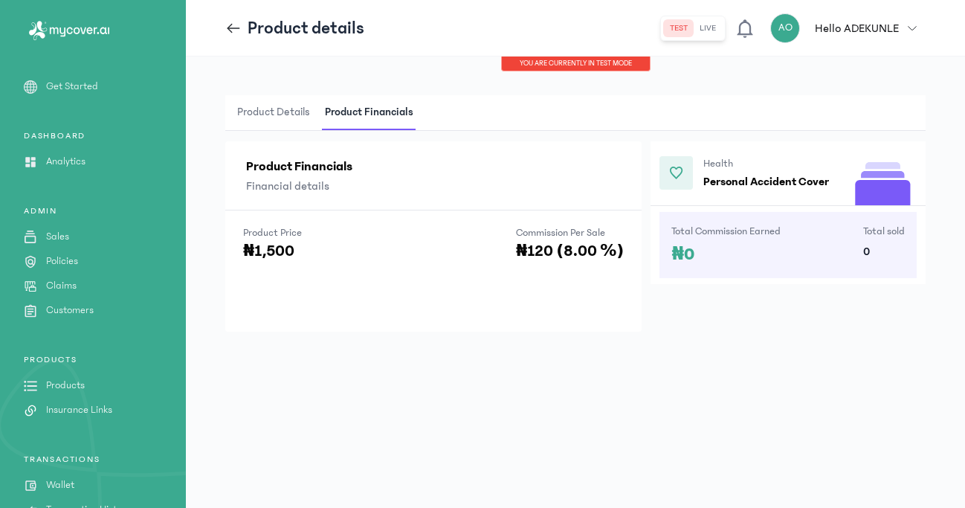
click at [234, 30] on icon at bounding box center [233, 28] width 16 height 16
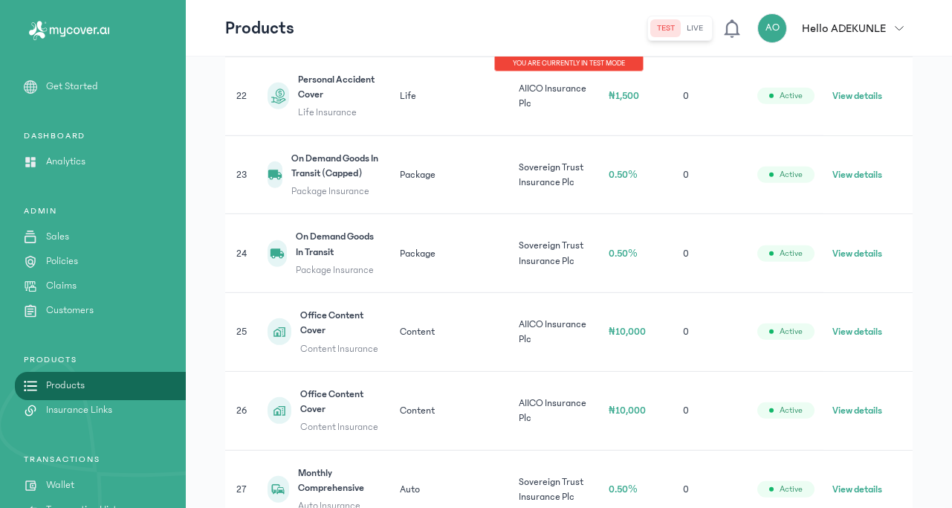
scroll to position [1772, 0]
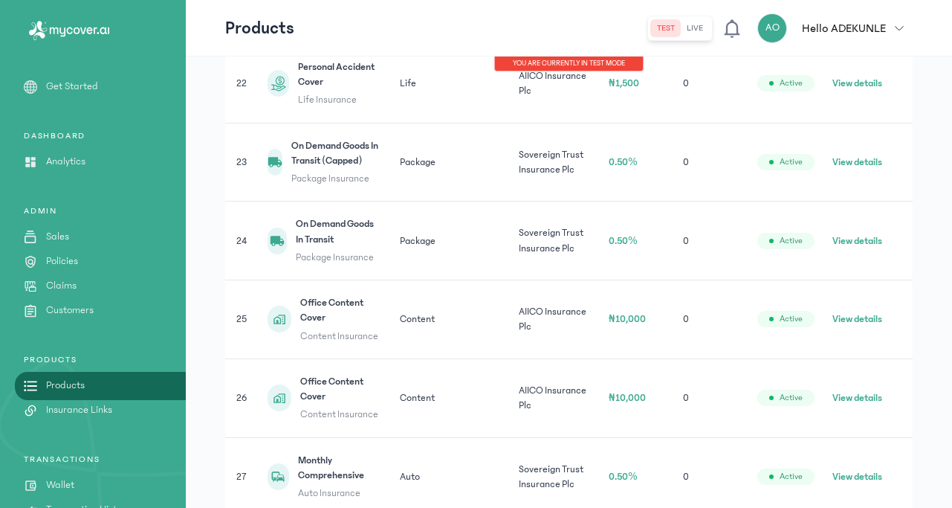
click at [877, 243] on button "View details" at bounding box center [857, 240] width 50 height 15
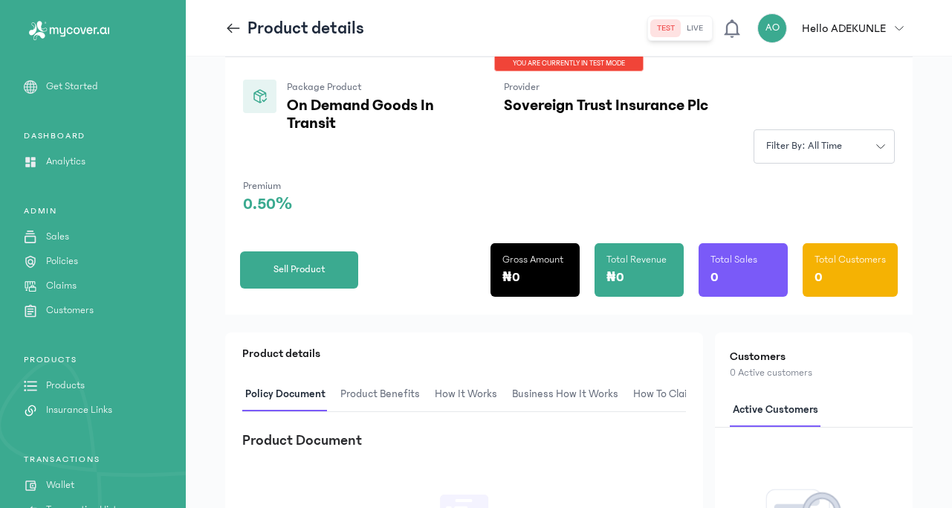
scroll to position [227, 0]
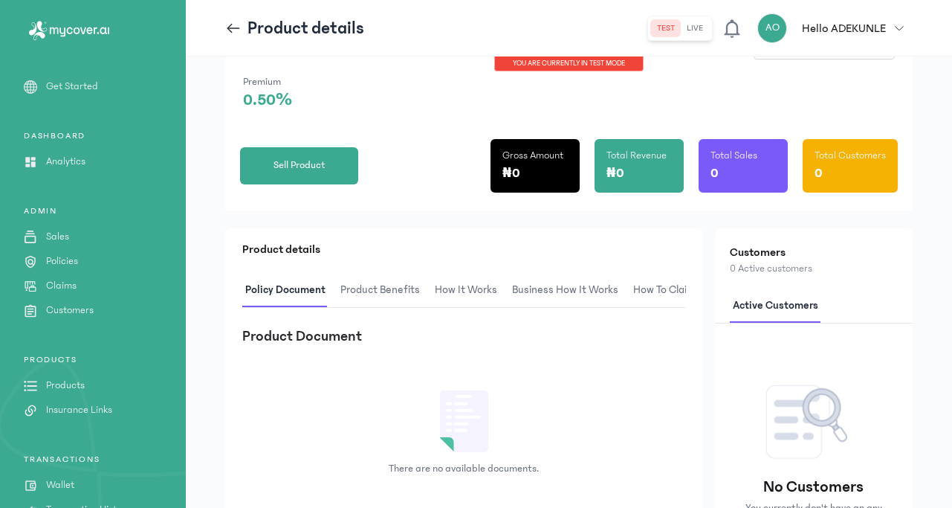
click at [387, 296] on span "Product Benefits" at bounding box center [379, 290] width 85 height 35
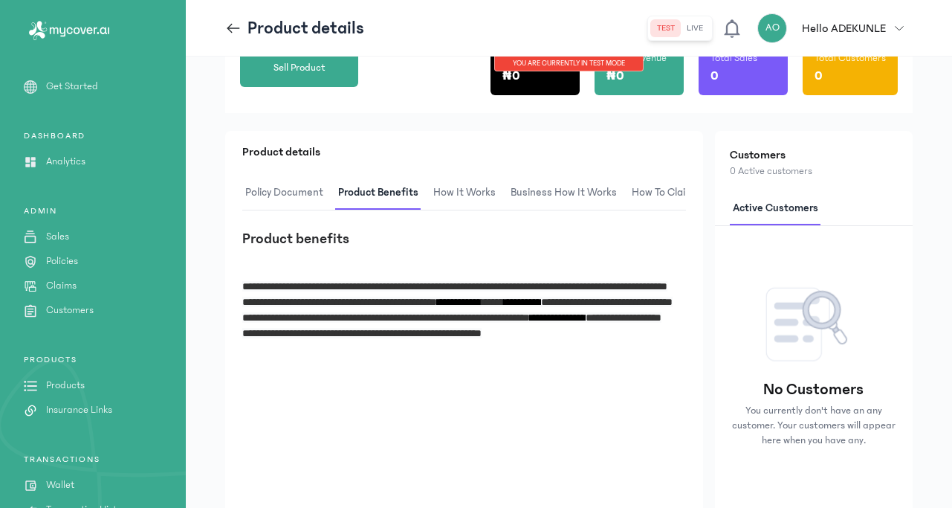
scroll to position [251, 0]
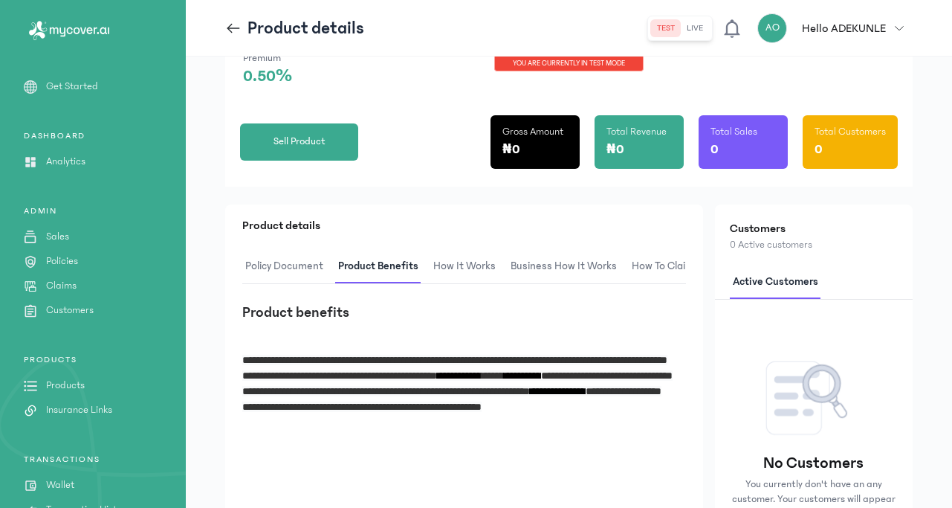
click at [473, 253] on span "How It Works" at bounding box center [464, 266] width 68 height 35
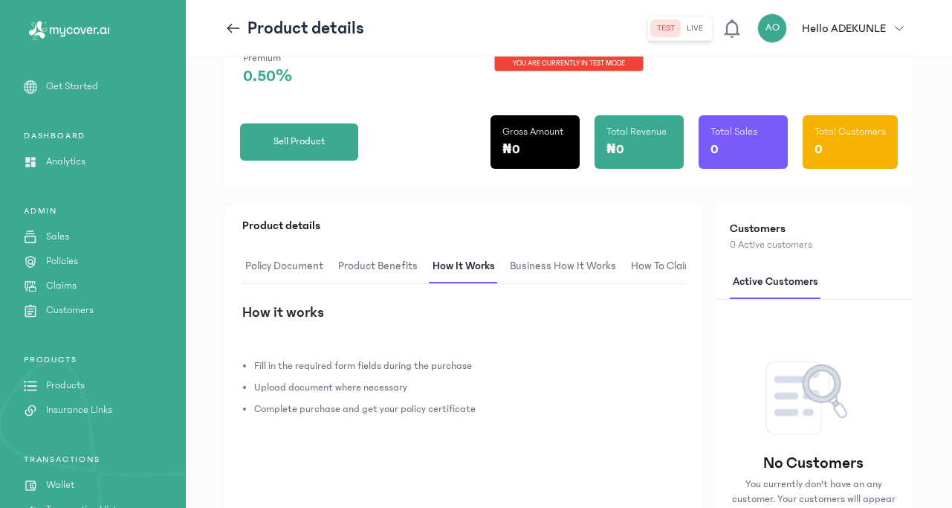
click at [555, 265] on span "Business How It Works" at bounding box center [563, 266] width 112 height 35
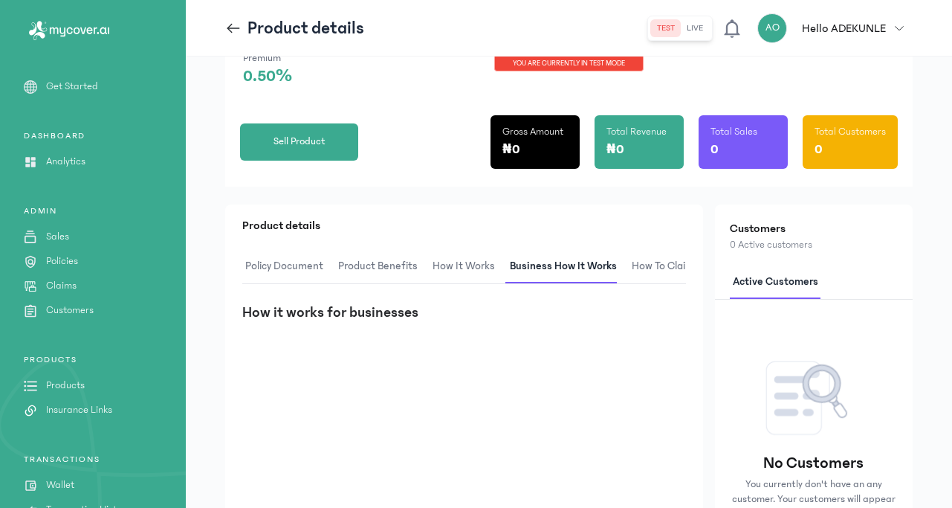
click at [667, 253] on span "How to claim" at bounding box center [663, 266] width 68 height 35
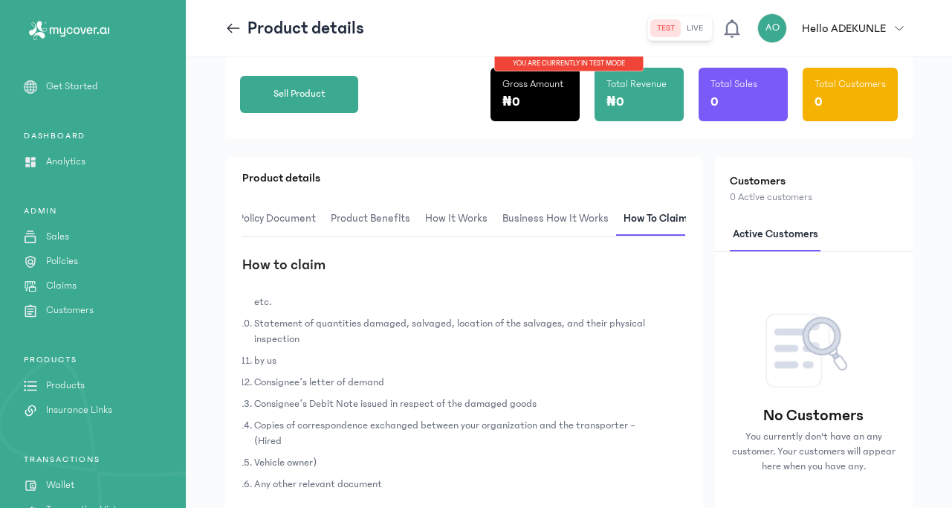
scroll to position [24, 0]
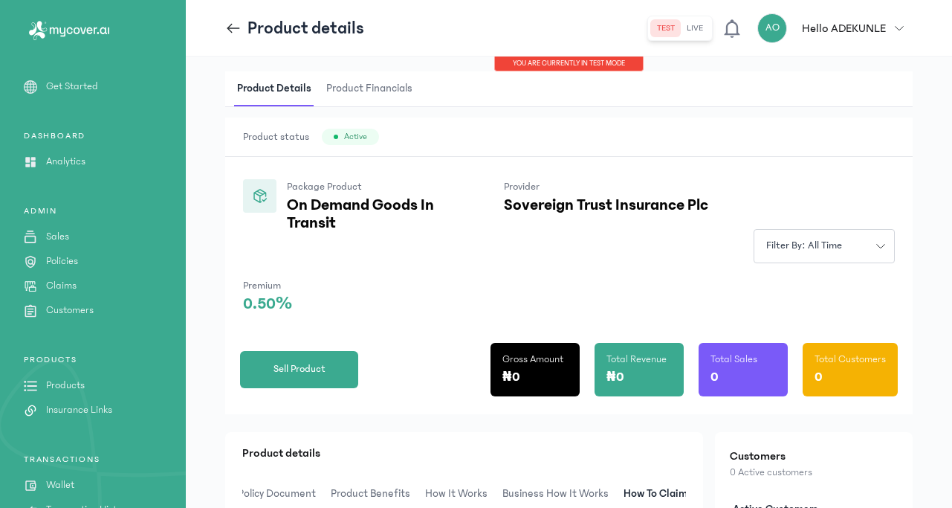
click at [365, 83] on span "Product Financials" at bounding box center [369, 88] width 92 height 35
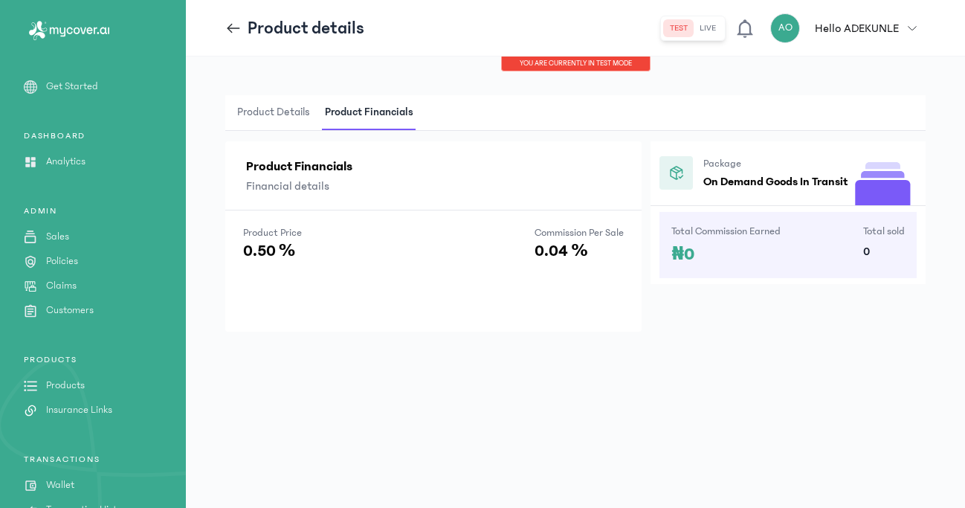
click at [235, 35] on icon at bounding box center [233, 28] width 16 height 16
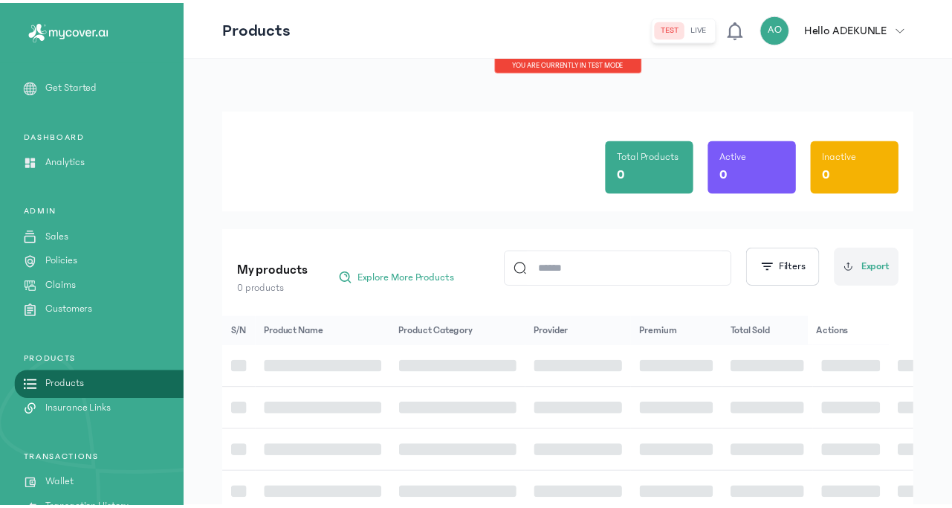
scroll to position [332, 0]
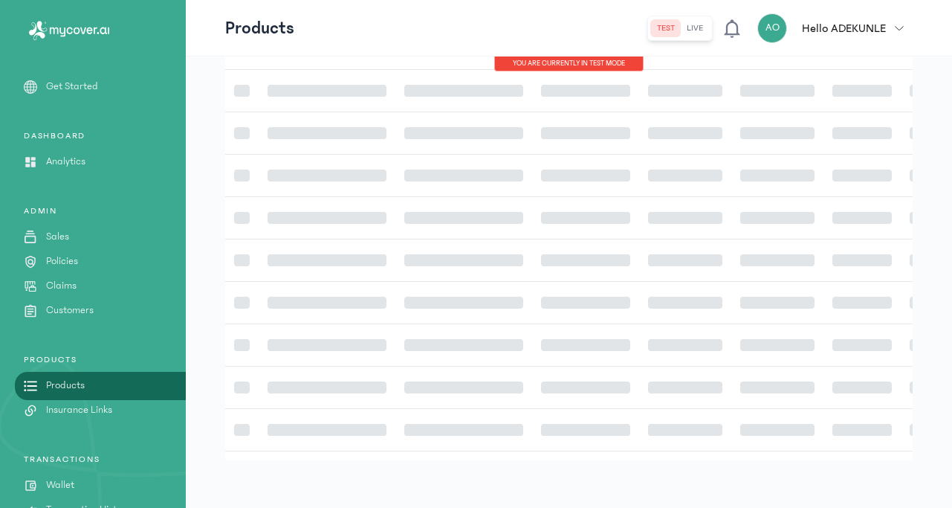
click at [705, 27] on button "live" at bounding box center [695, 28] width 28 height 18
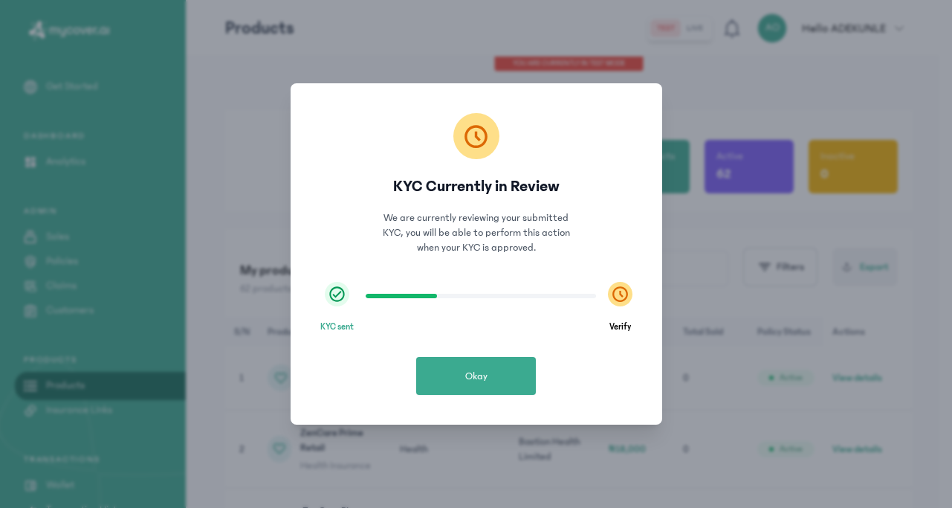
scroll to position [0, 0]
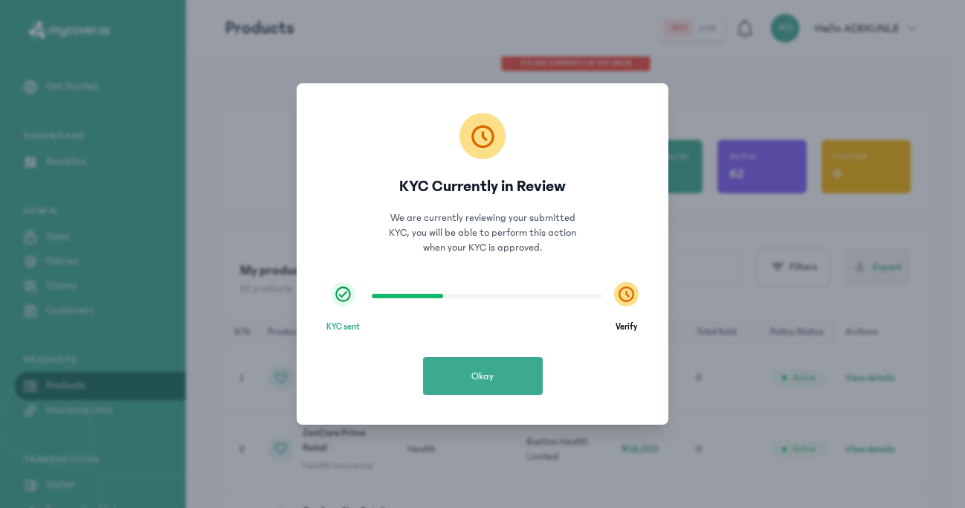
click at [502, 381] on button "Okay" at bounding box center [483, 376] width 120 height 38
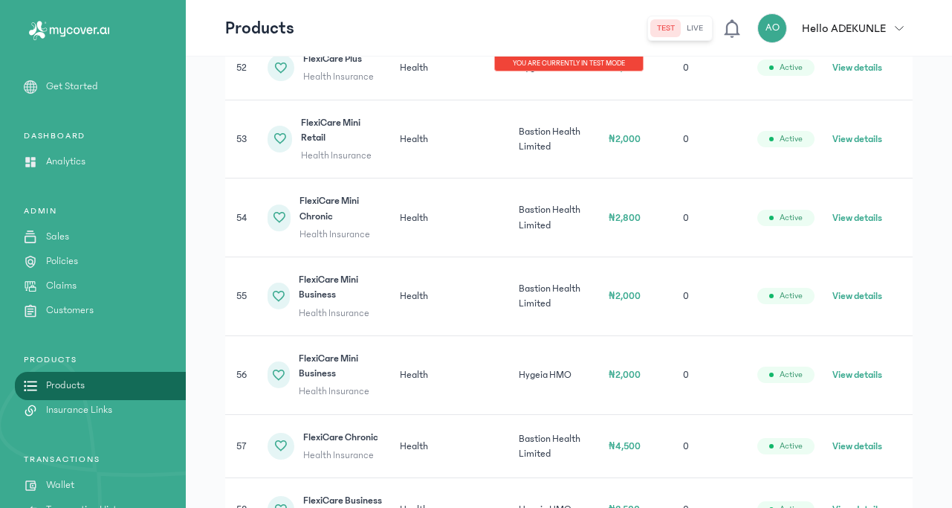
scroll to position [4397, 0]
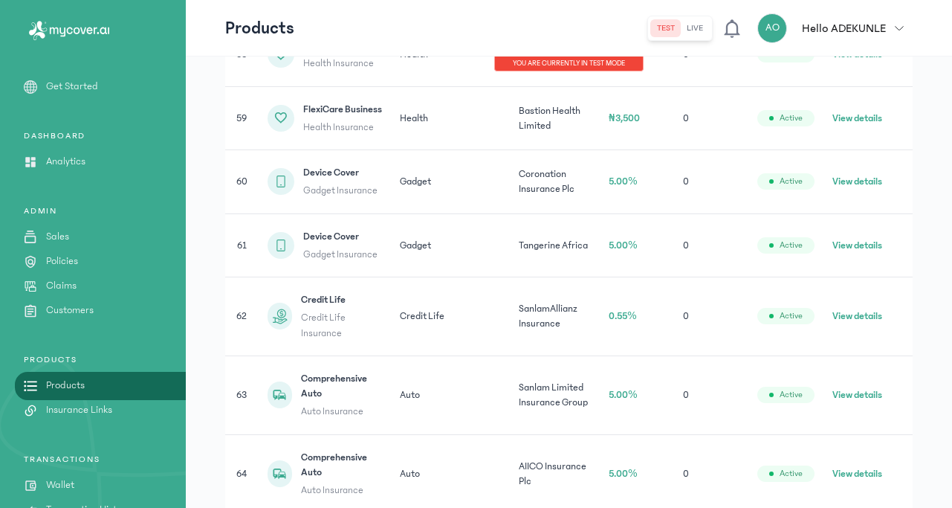
click at [54, 227] on div "ADMIN Sales Policies Claims Customers" at bounding box center [93, 261] width 186 height 113
click at [63, 244] on p "Sales" at bounding box center [57, 237] width 23 height 16
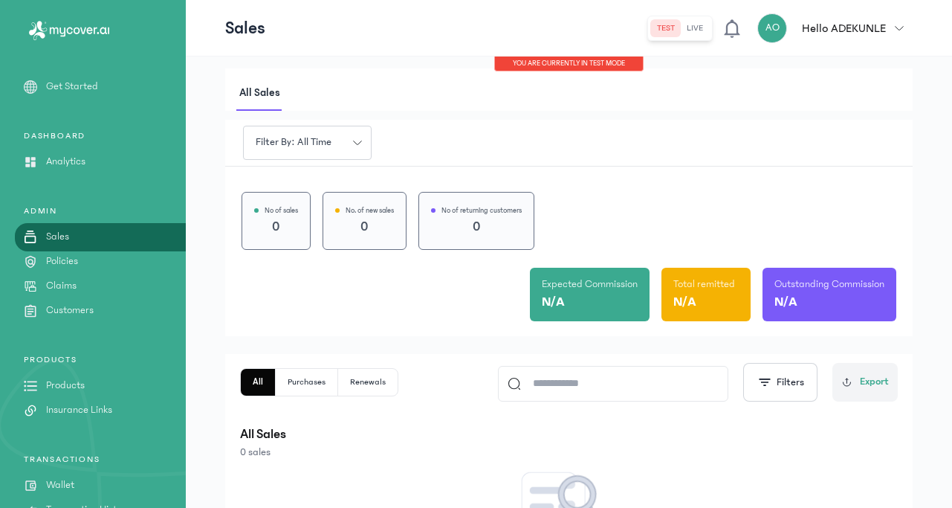
click at [48, 259] on p "Policies" at bounding box center [62, 261] width 32 height 16
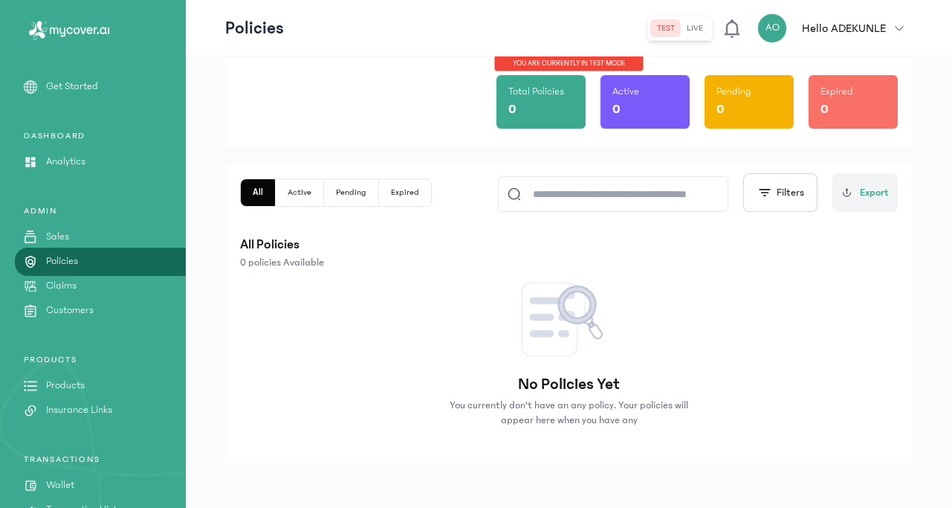
scroll to position [114, 0]
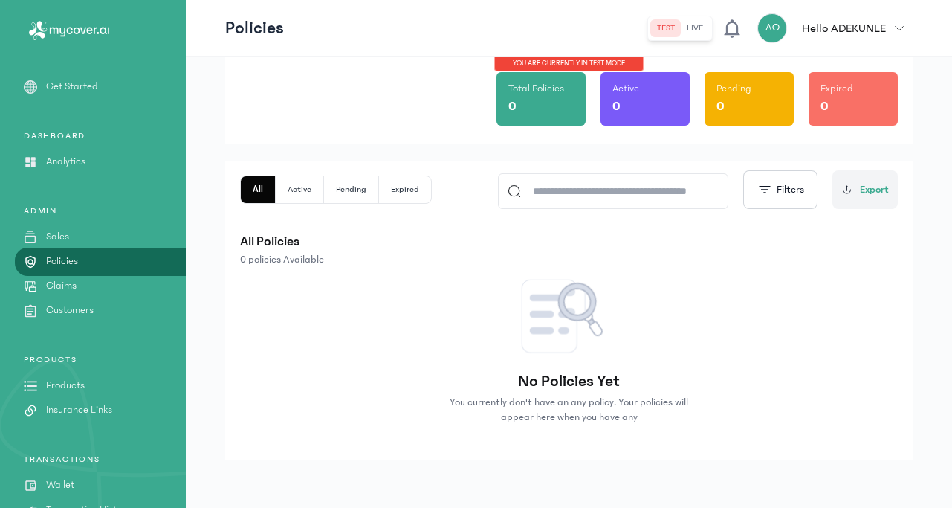
click at [66, 285] on p "Claims" at bounding box center [61, 286] width 30 height 16
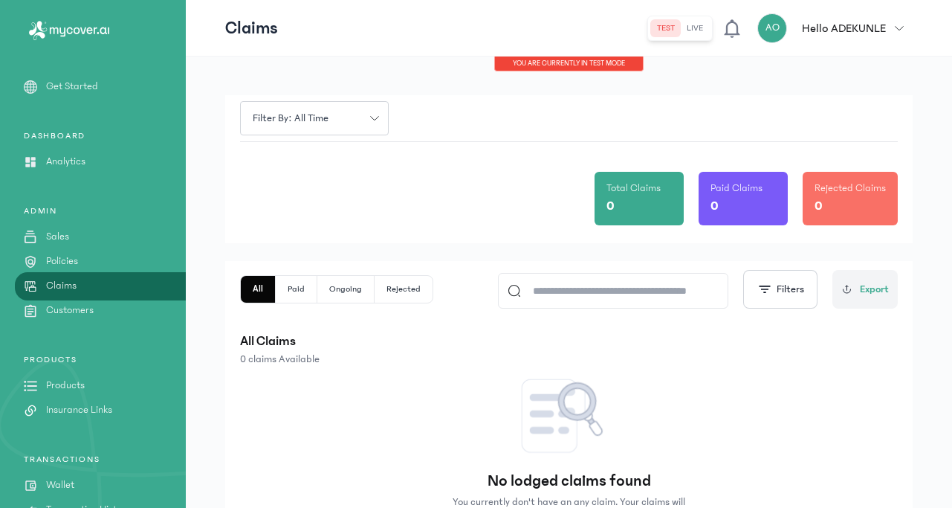
click at [78, 314] on p "Customers" at bounding box center [70, 311] width 48 height 16
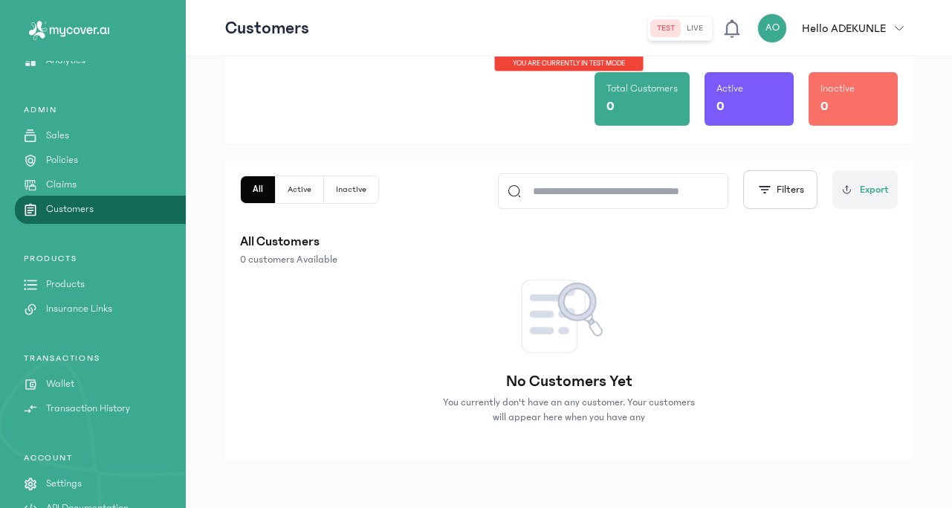
scroll to position [130, 0]
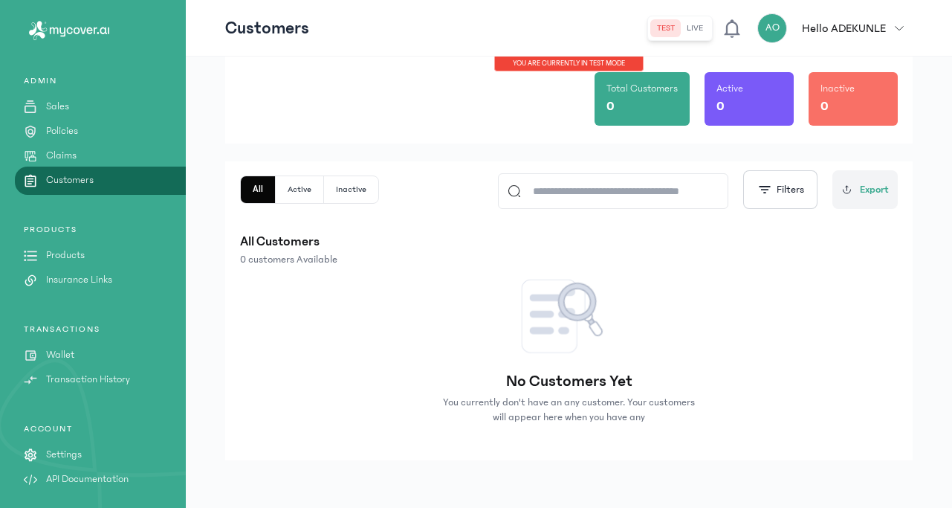
click at [73, 358] on p "Wallet" at bounding box center [60, 355] width 28 height 16
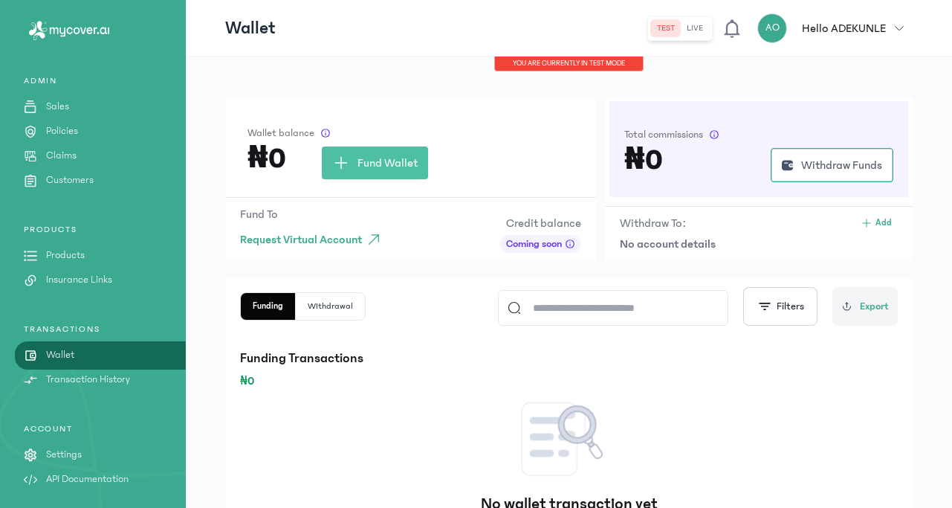
click at [102, 385] on p "Transaction History" at bounding box center [88, 380] width 84 height 16
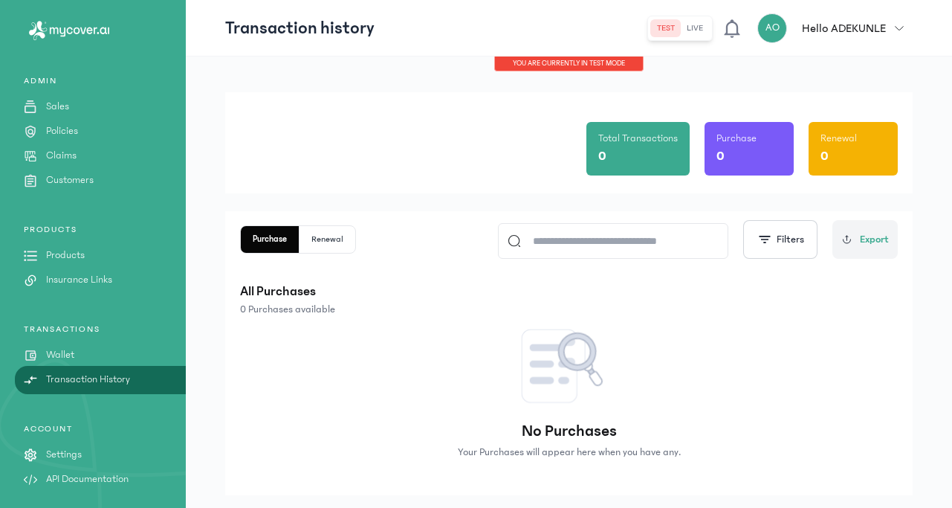
scroll to position [35, 0]
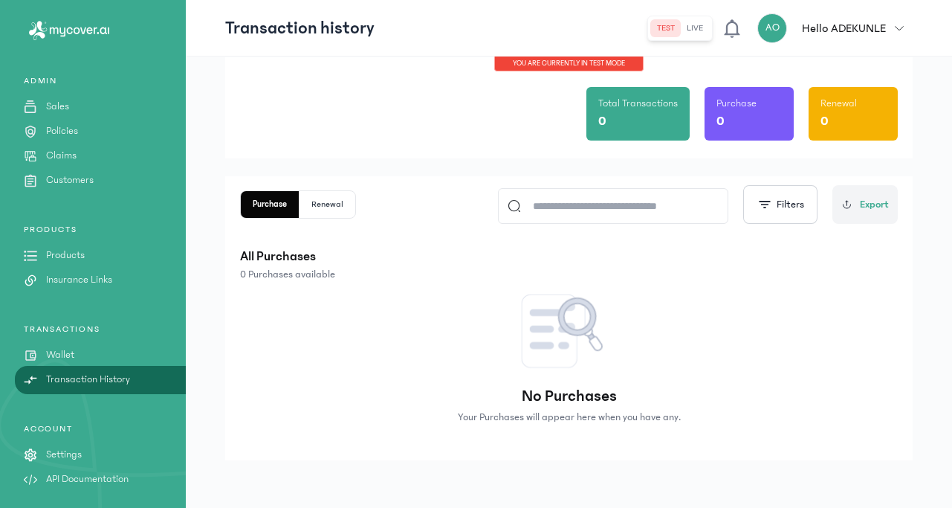
click at [65, 355] on p "Wallet" at bounding box center [60, 355] width 28 height 16
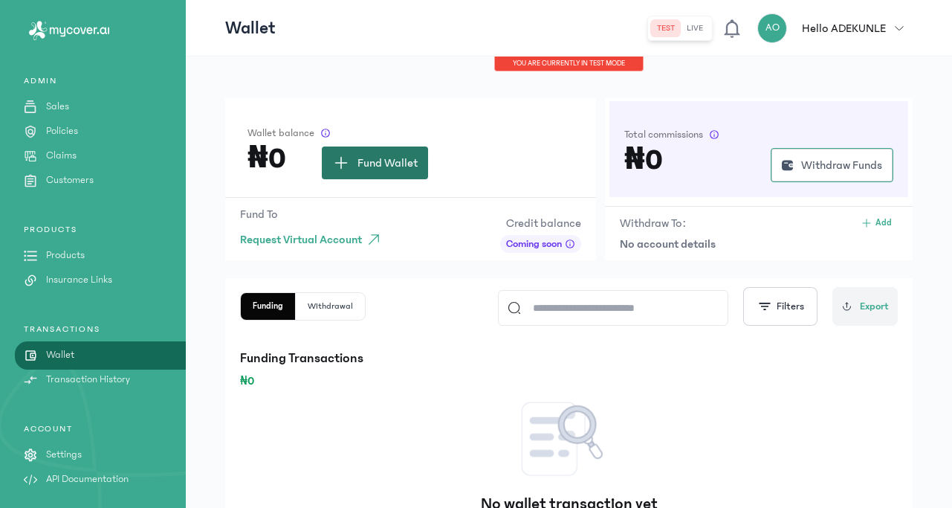
click at [387, 171] on span "Fund Wallet" at bounding box center [388, 163] width 60 height 18
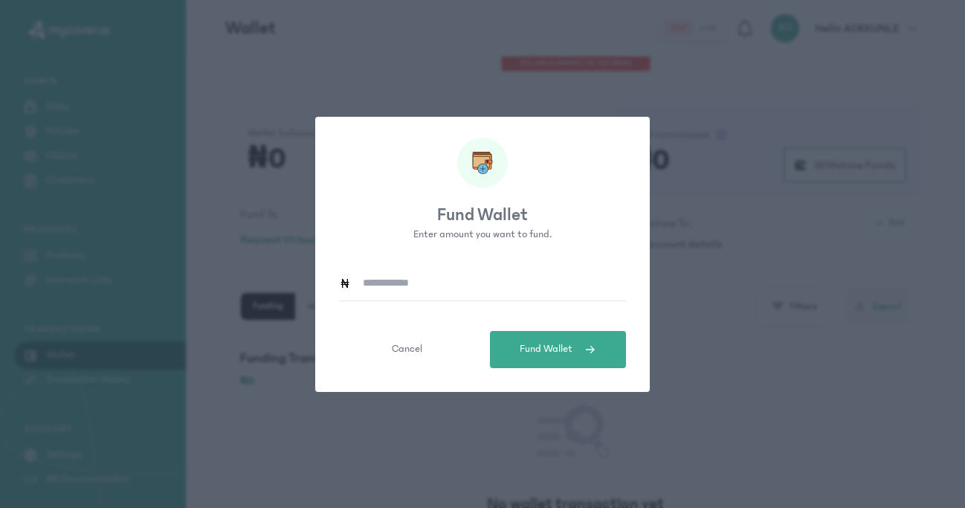
click at [403, 294] on input at bounding box center [488, 283] width 275 height 34
type input "*****"
click at [565, 335] on button "Fund Wallet" at bounding box center [558, 349] width 136 height 37
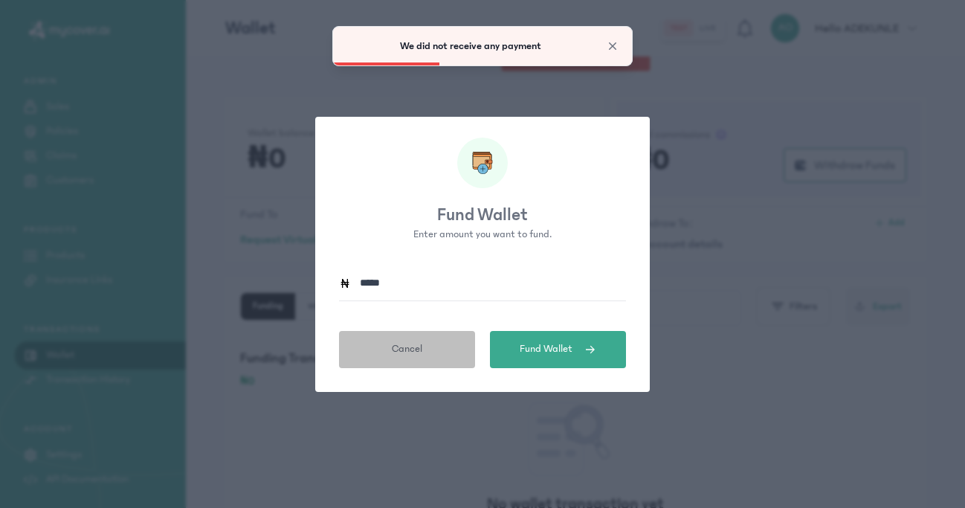
click at [417, 347] on span "Cancel" at bounding box center [407, 349] width 30 height 16
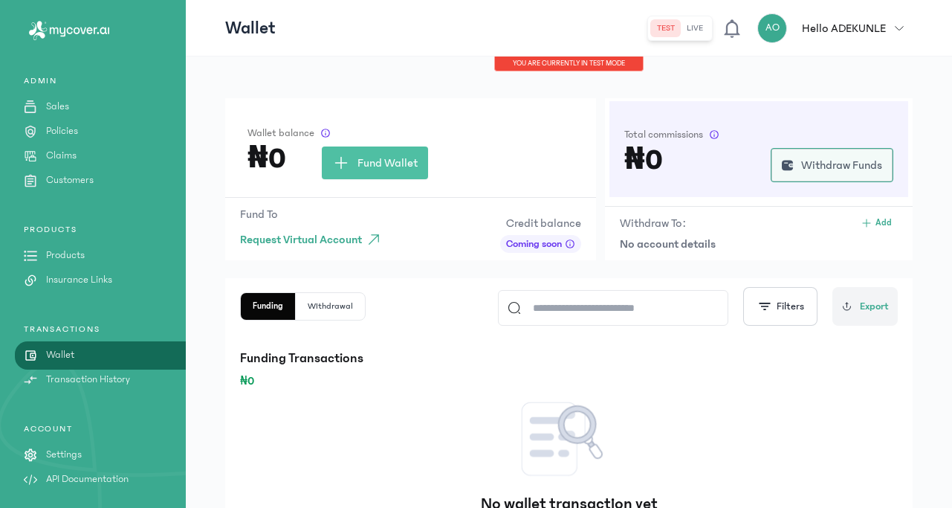
click at [821, 161] on span "Withdraw Funds" at bounding box center [841, 165] width 81 height 18
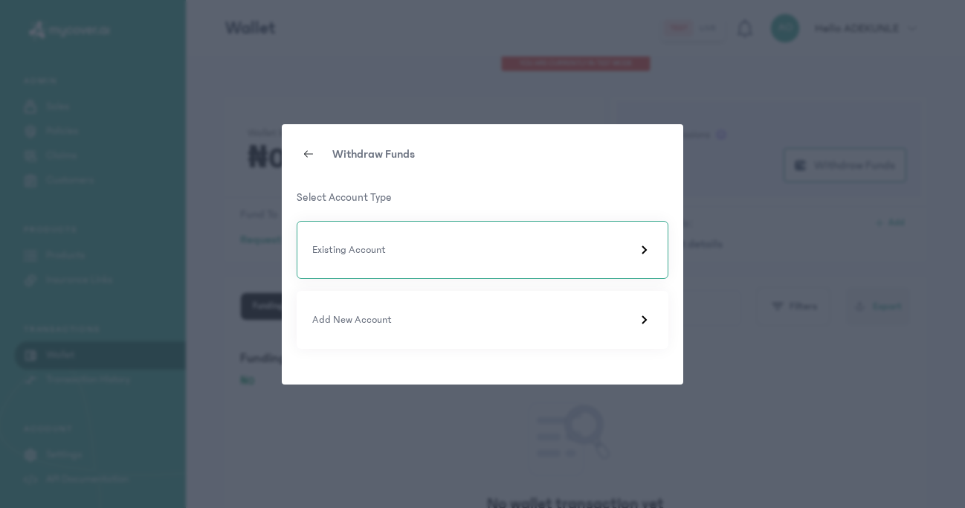
click at [465, 248] on div "Existing Account" at bounding box center [482, 250] width 340 height 18
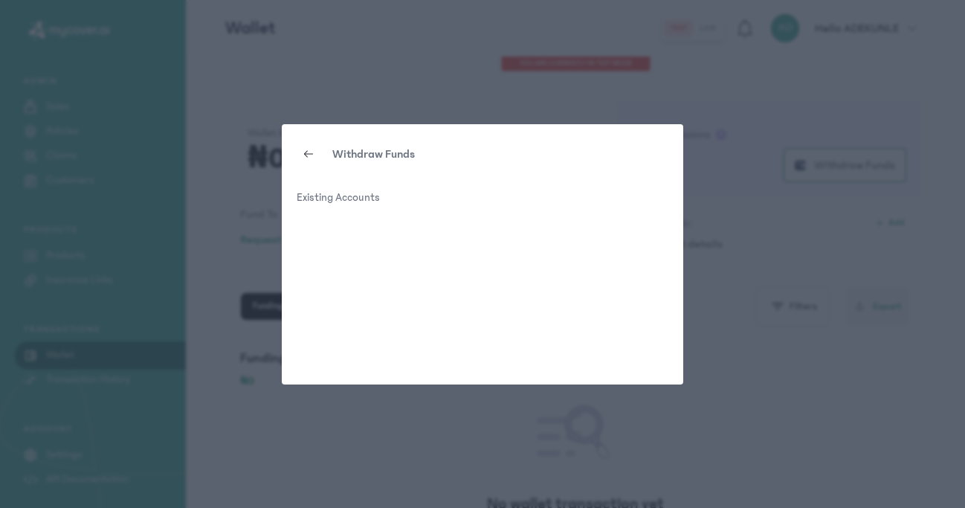
click at [307, 149] on icon at bounding box center [309, 154] width 12 height 12
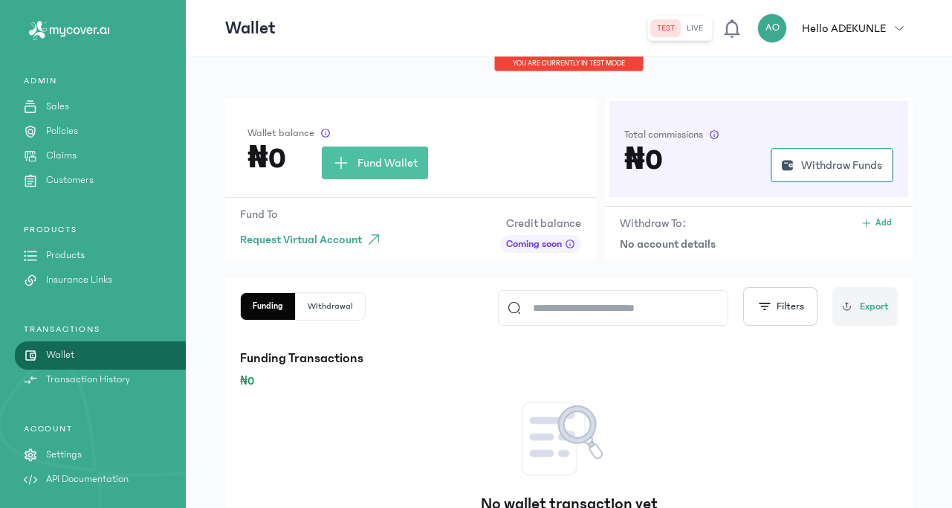
scroll to position [96, 0]
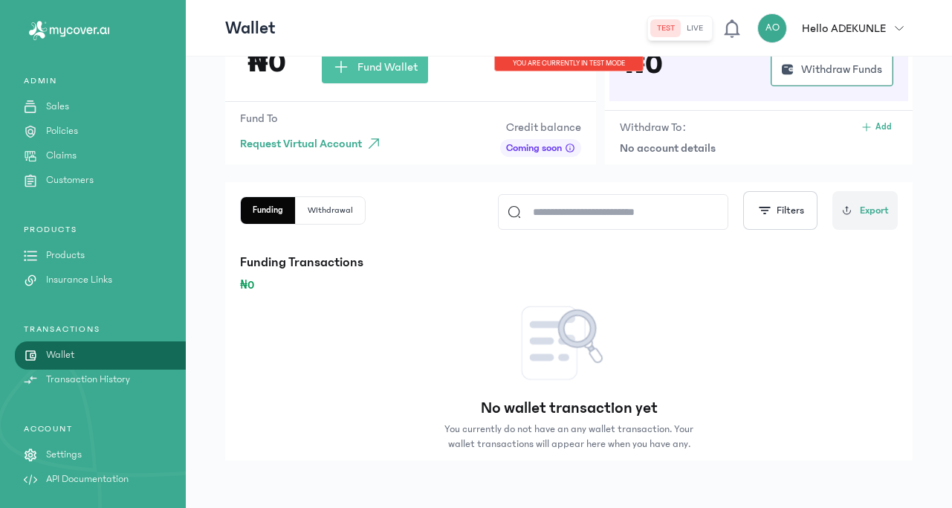
click at [332, 201] on button "Withdrawal" at bounding box center [330, 210] width 69 height 27
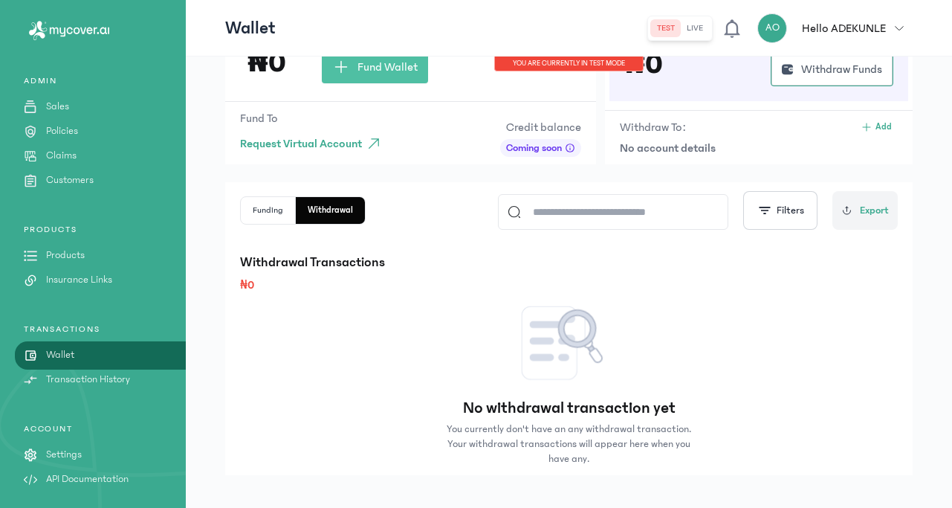
click at [269, 205] on button "Funding" at bounding box center [268, 210] width 55 height 27
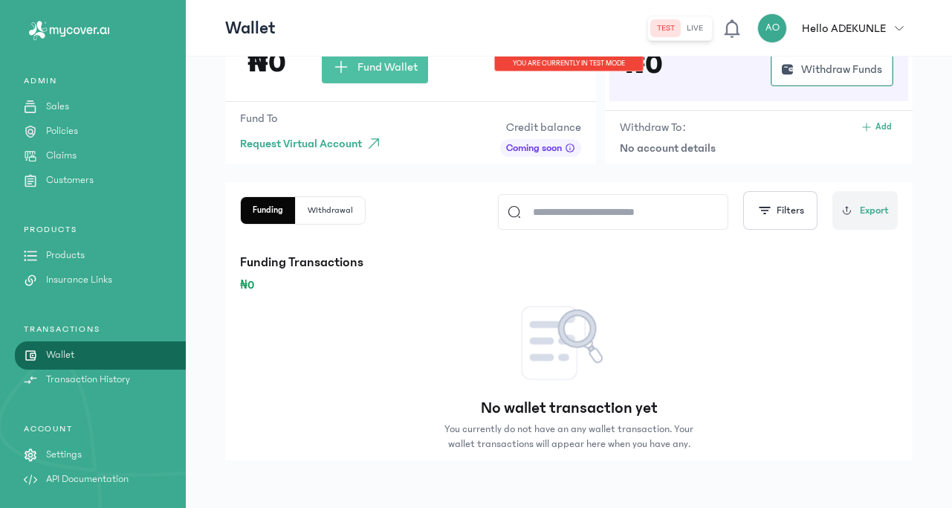
click at [300, 209] on button "Withdrawal" at bounding box center [330, 210] width 69 height 27
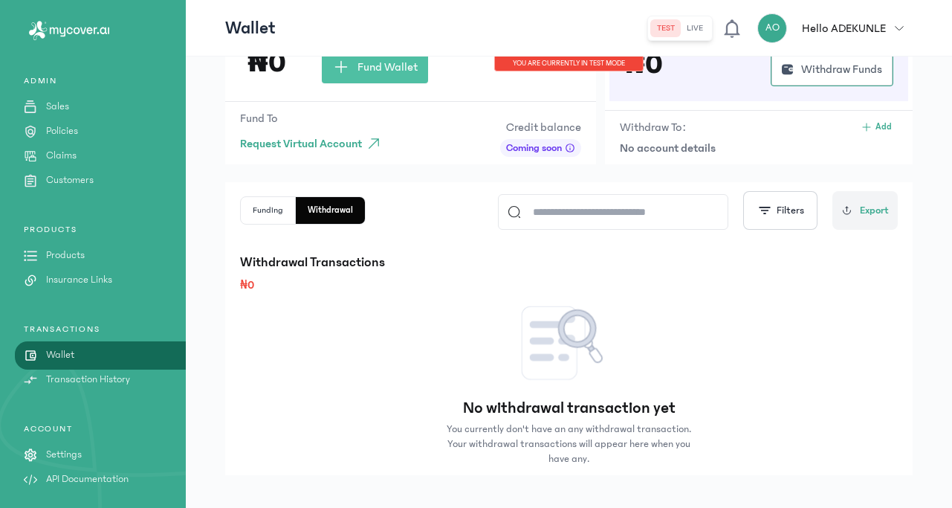
click at [264, 212] on button "Funding" at bounding box center [268, 210] width 55 height 27
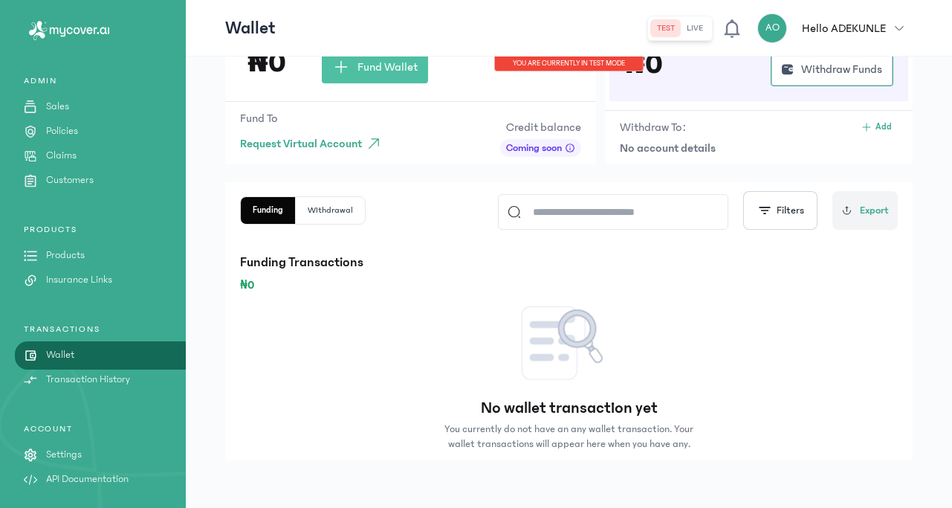
click at [57, 372] on p "Transaction History" at bounding box center [88, 380] width 84 height 16
